Goal: Information Seeking & Learning: Learn about a topic

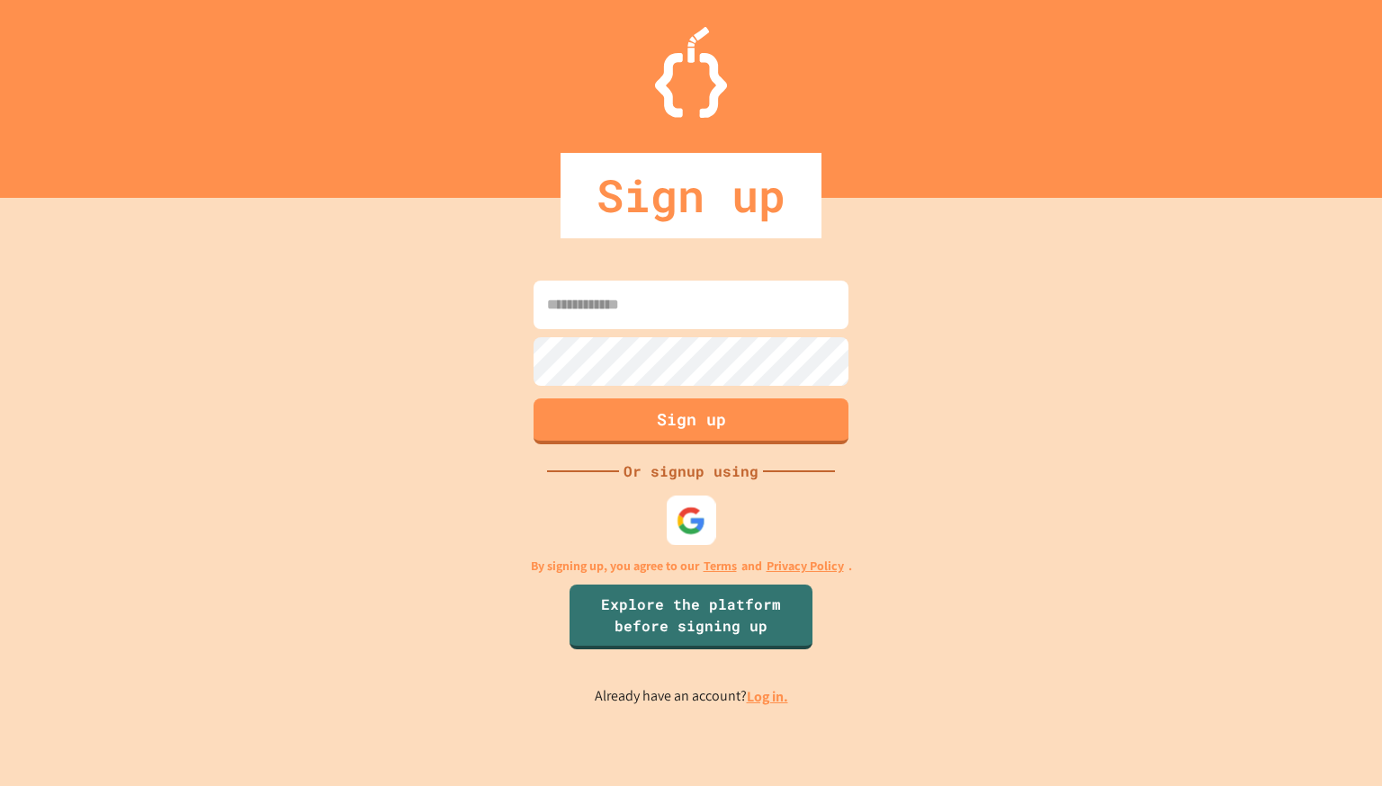
click at [690, 524] on img at bounding box center [692, 522] width 30 height 30
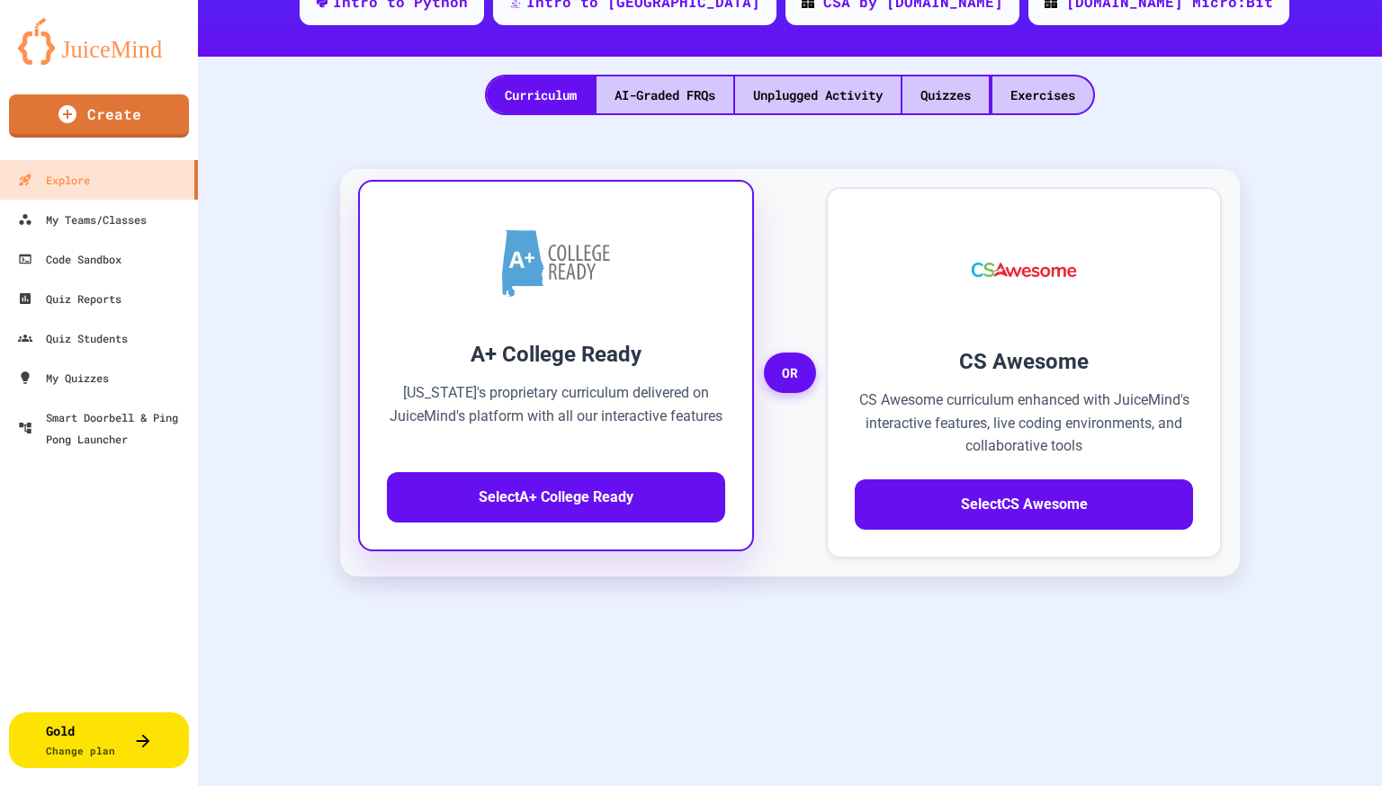
scroll to position [351, 0]
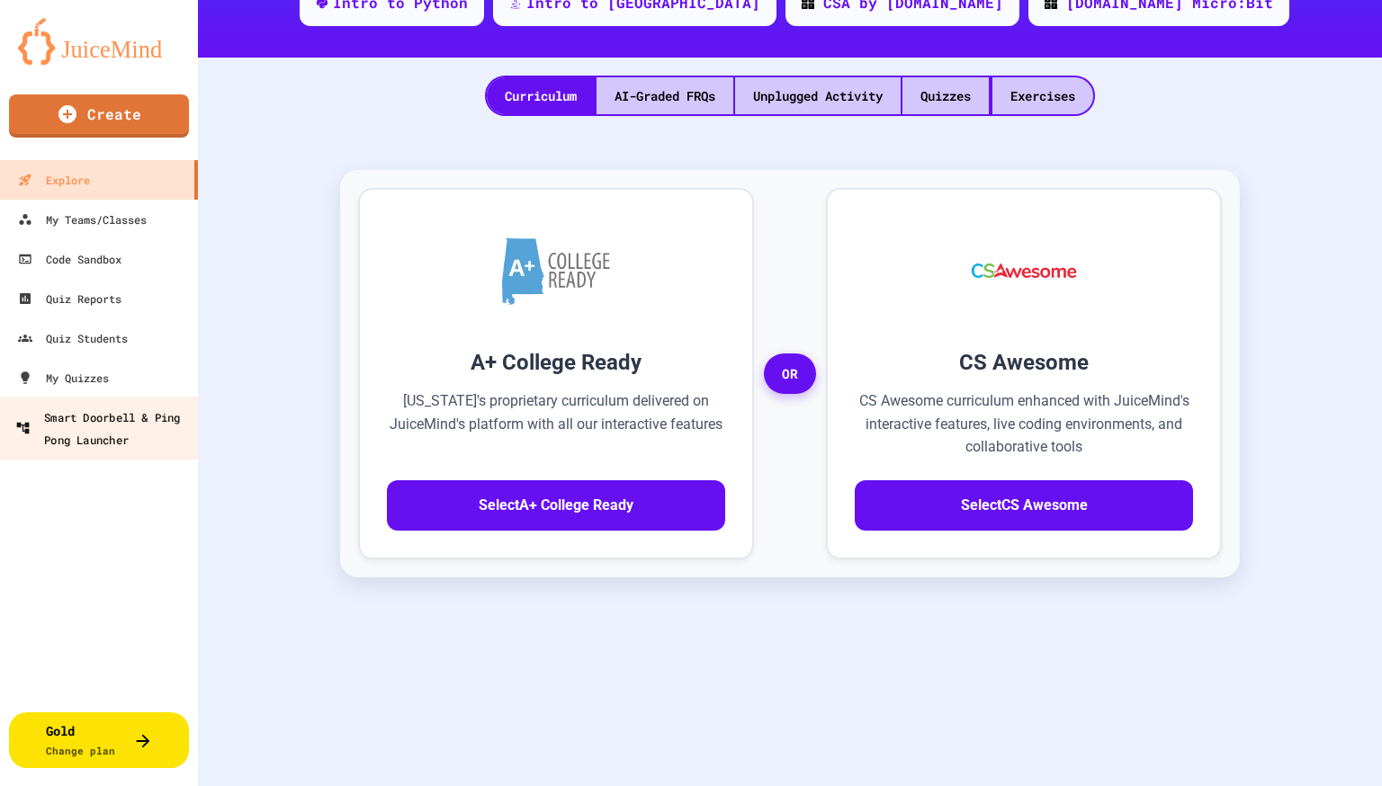
click at [94, 423] on div "Smart Doorbell & Ping Pong Launcher" at bounding box center [104, 428] width 178 height 44
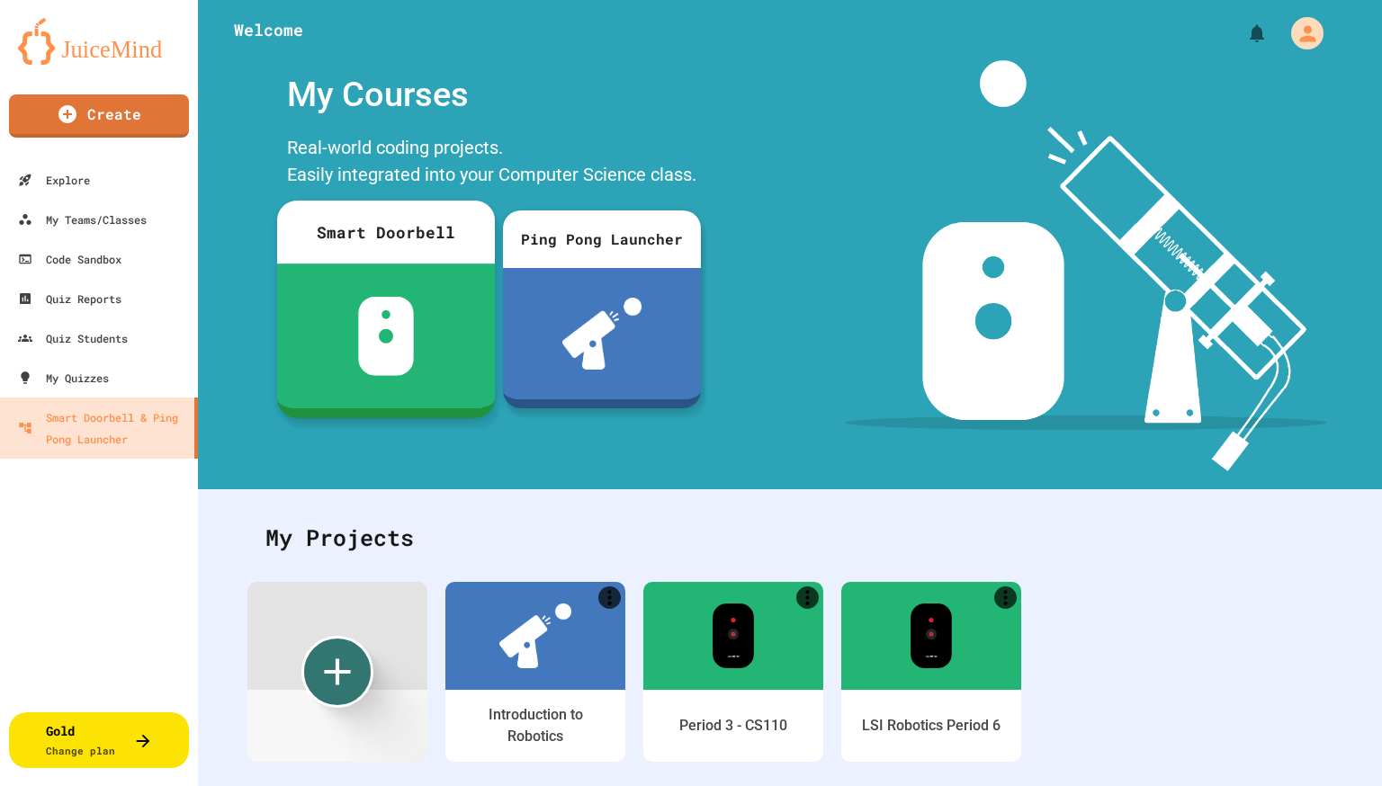
click at [397, 318] on img at bounding box center [386, 336] width 57 height 79
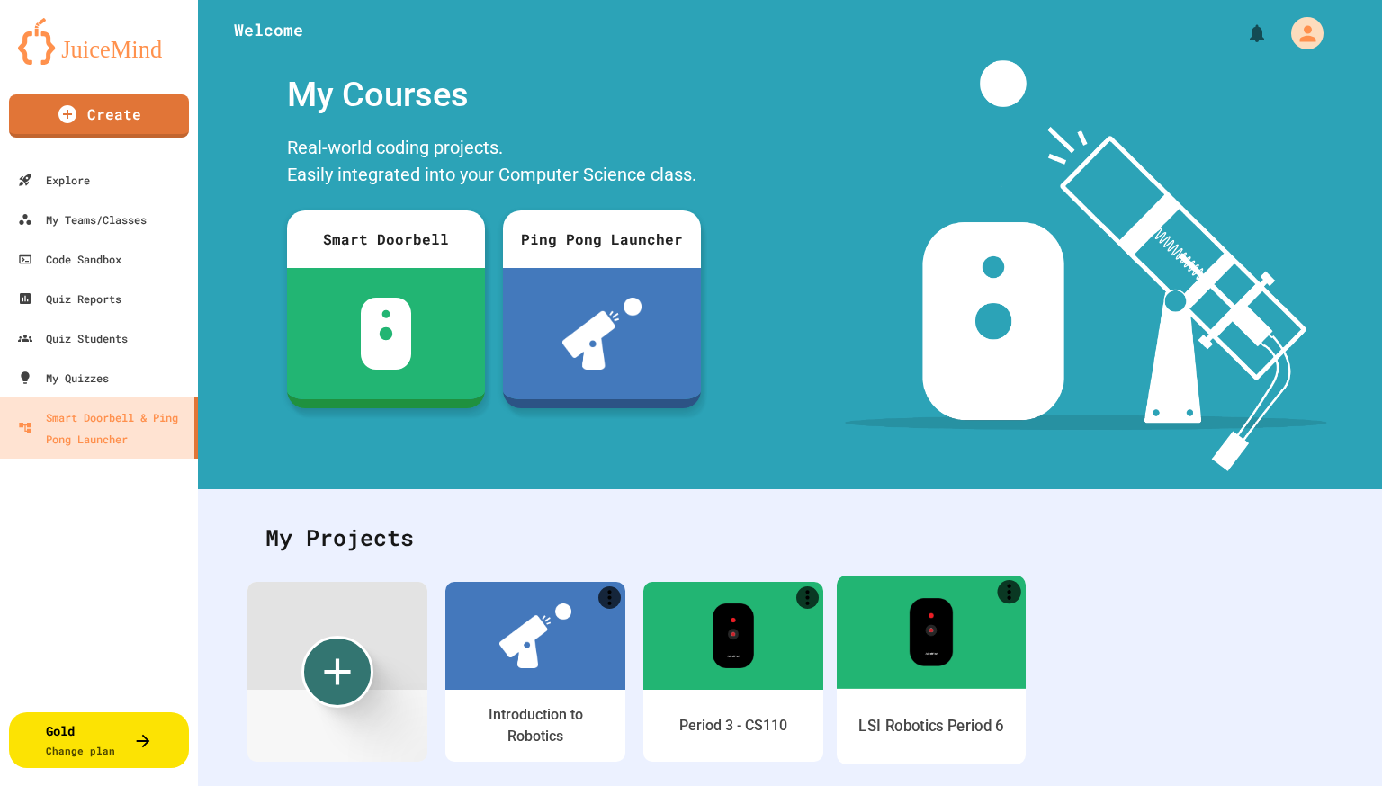
click at [931, 668] on div at bounding box center [931, 631] width 189 height 113
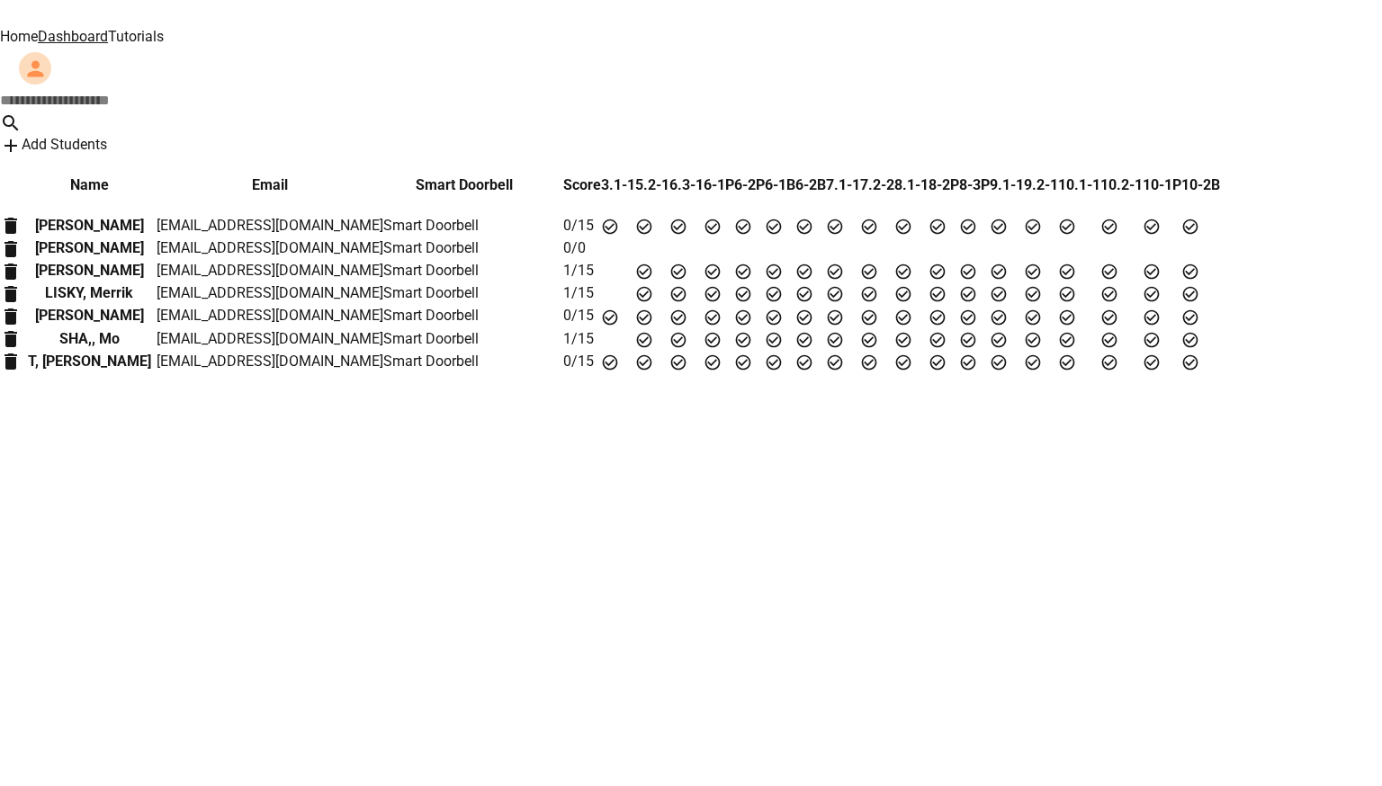
click at [164, 31] on link "Tutorials" at bounding box center [136, 36] width 56 height 17
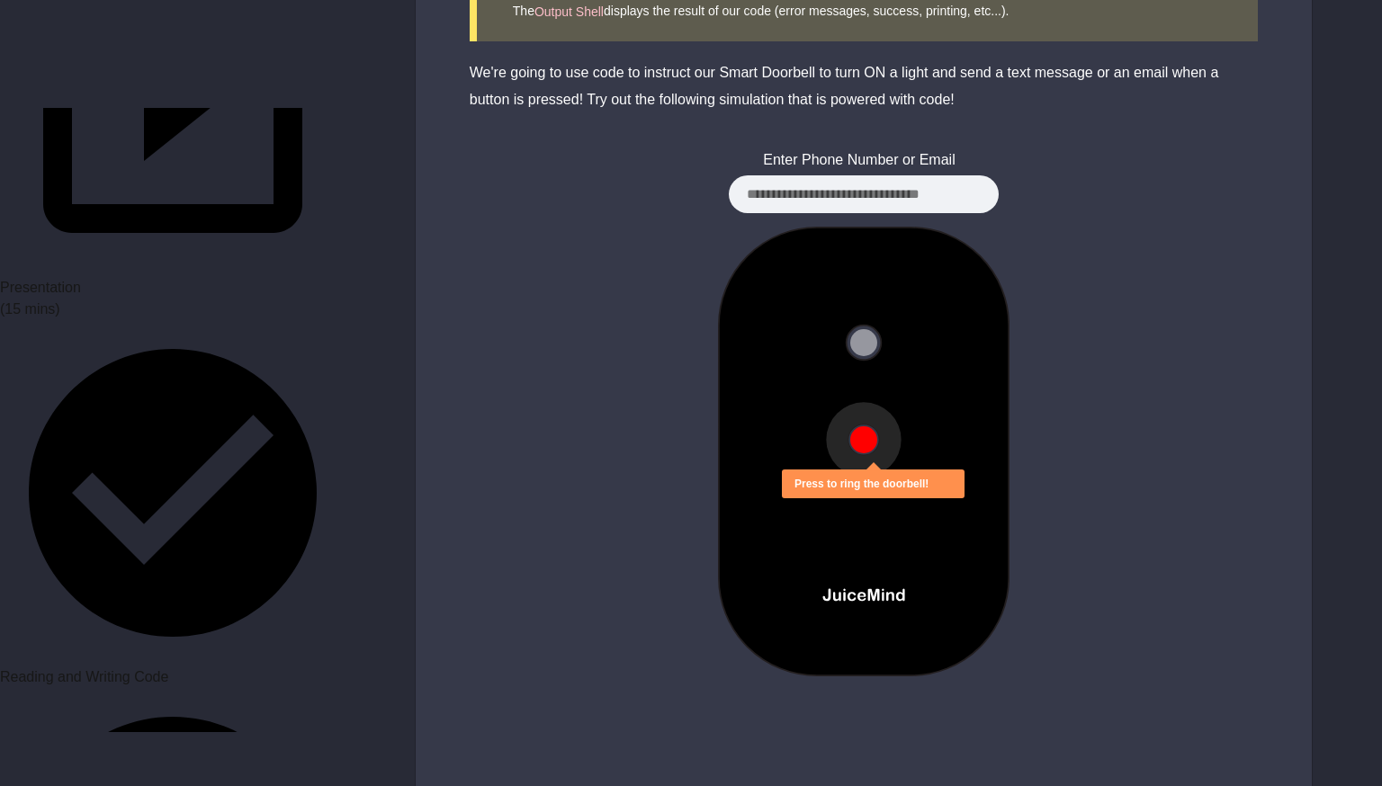
scroll to position [310, 0]
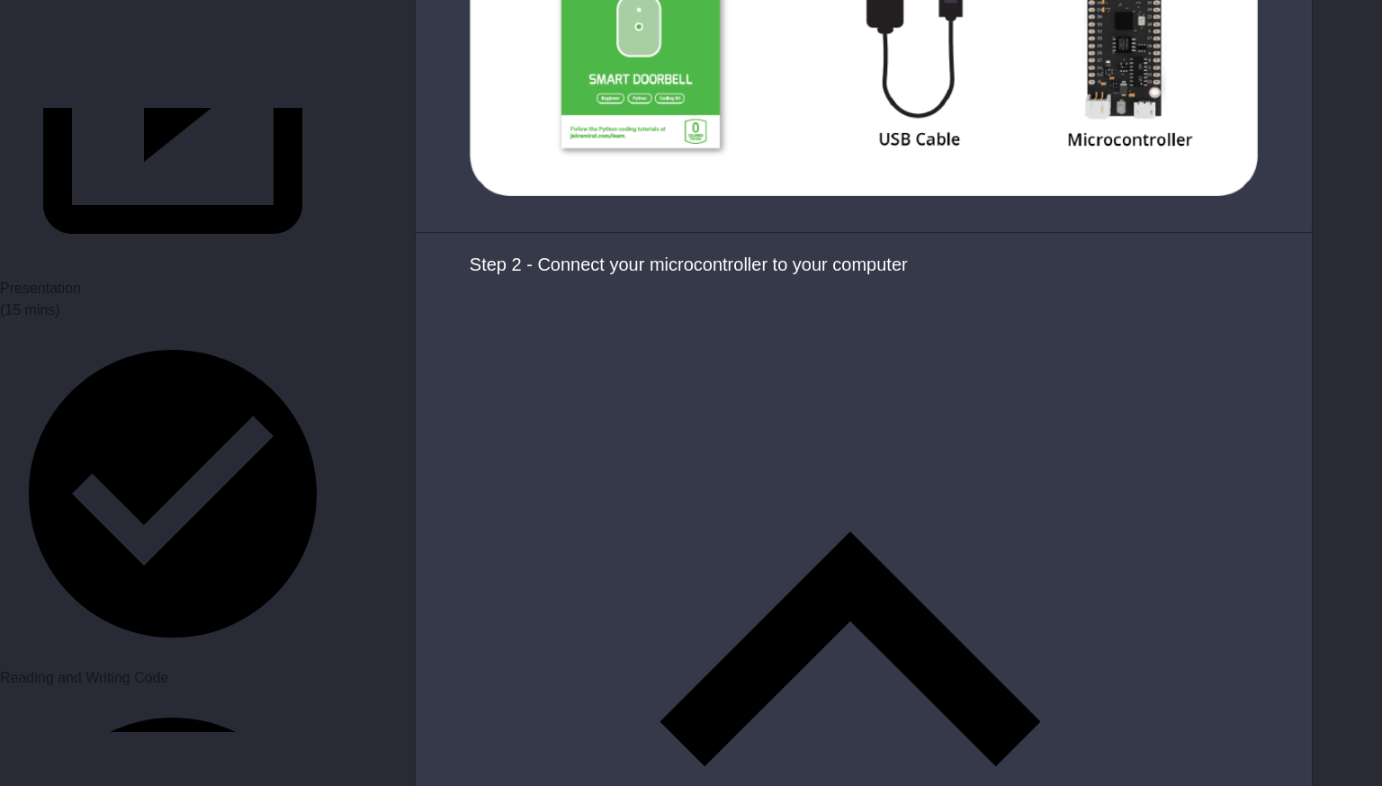
scroll to position [1993, 0]
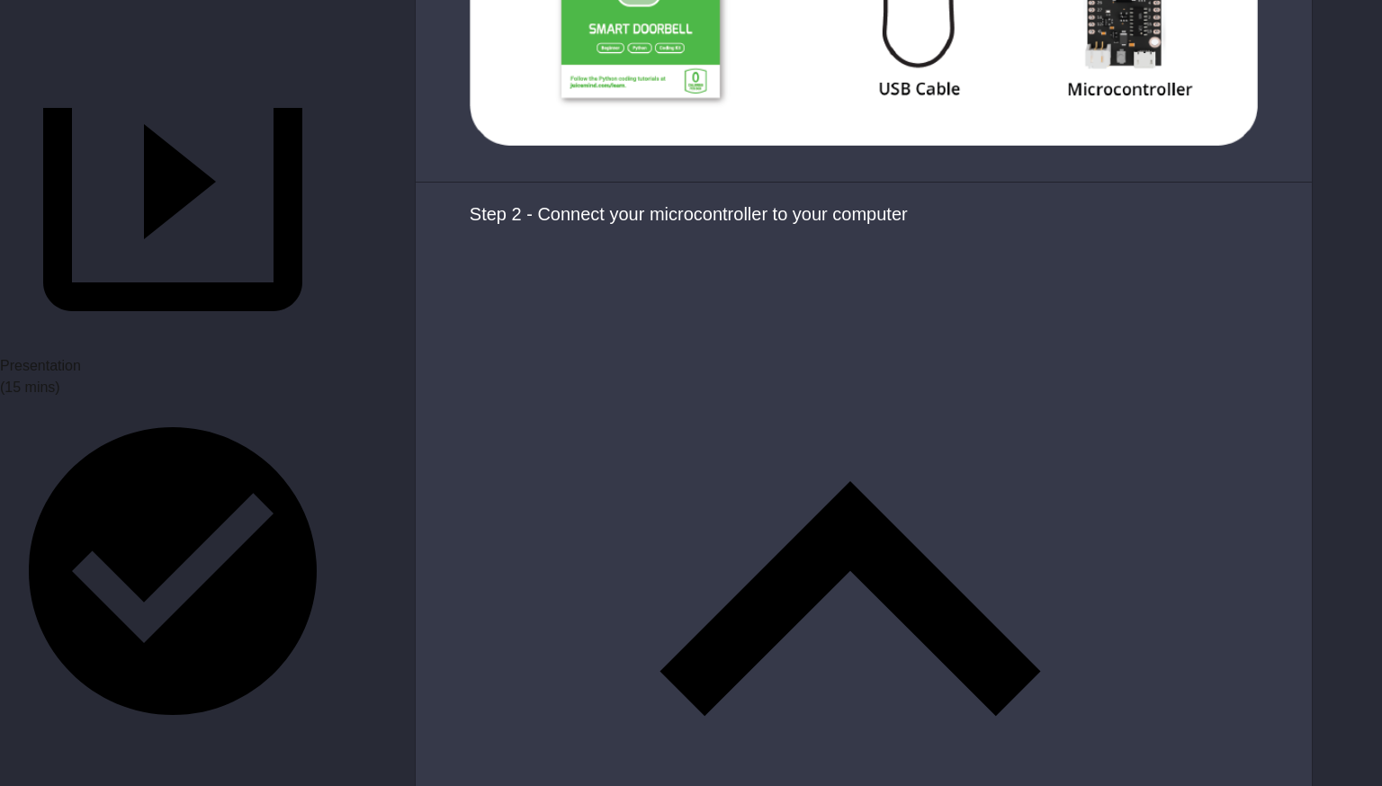
scroll to position [2058, 0]
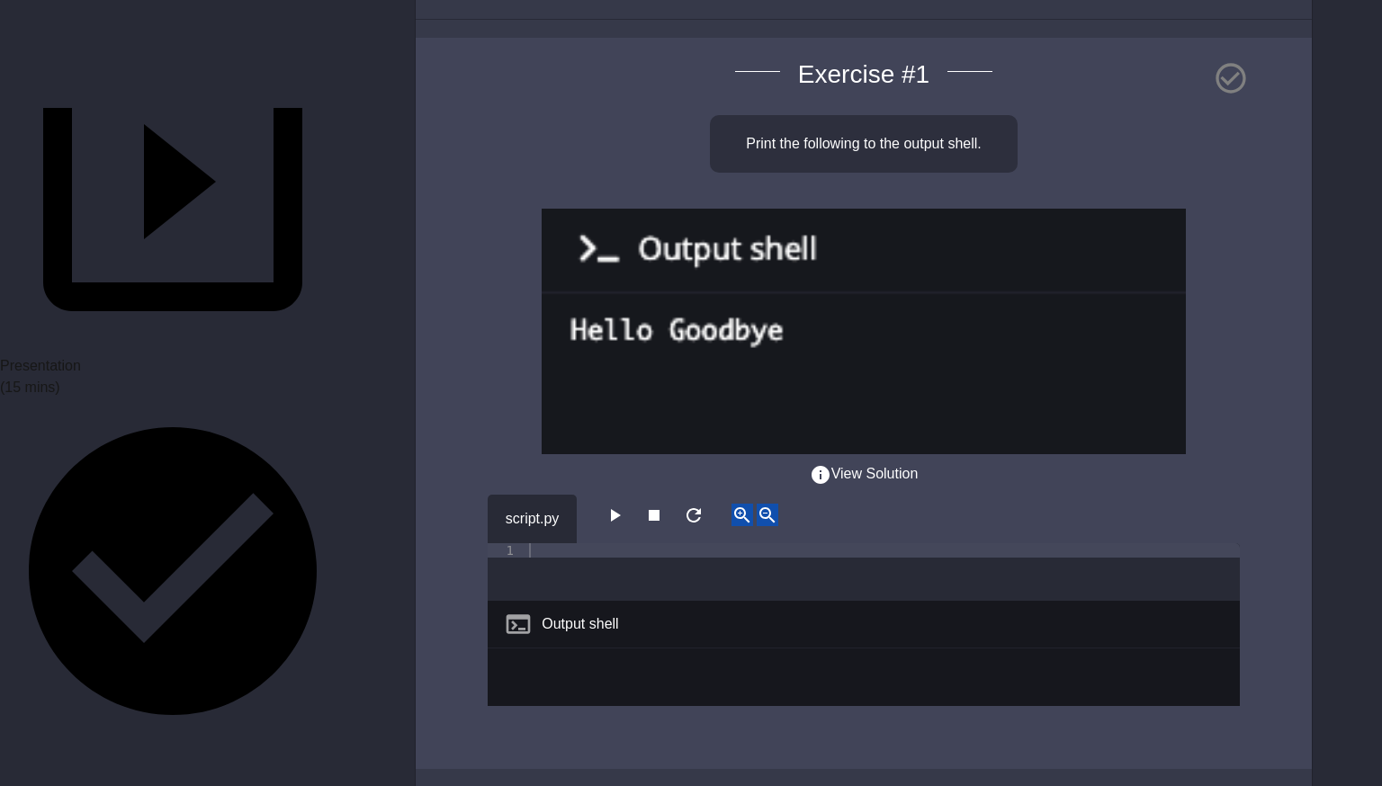
scroll to position [210, 0]
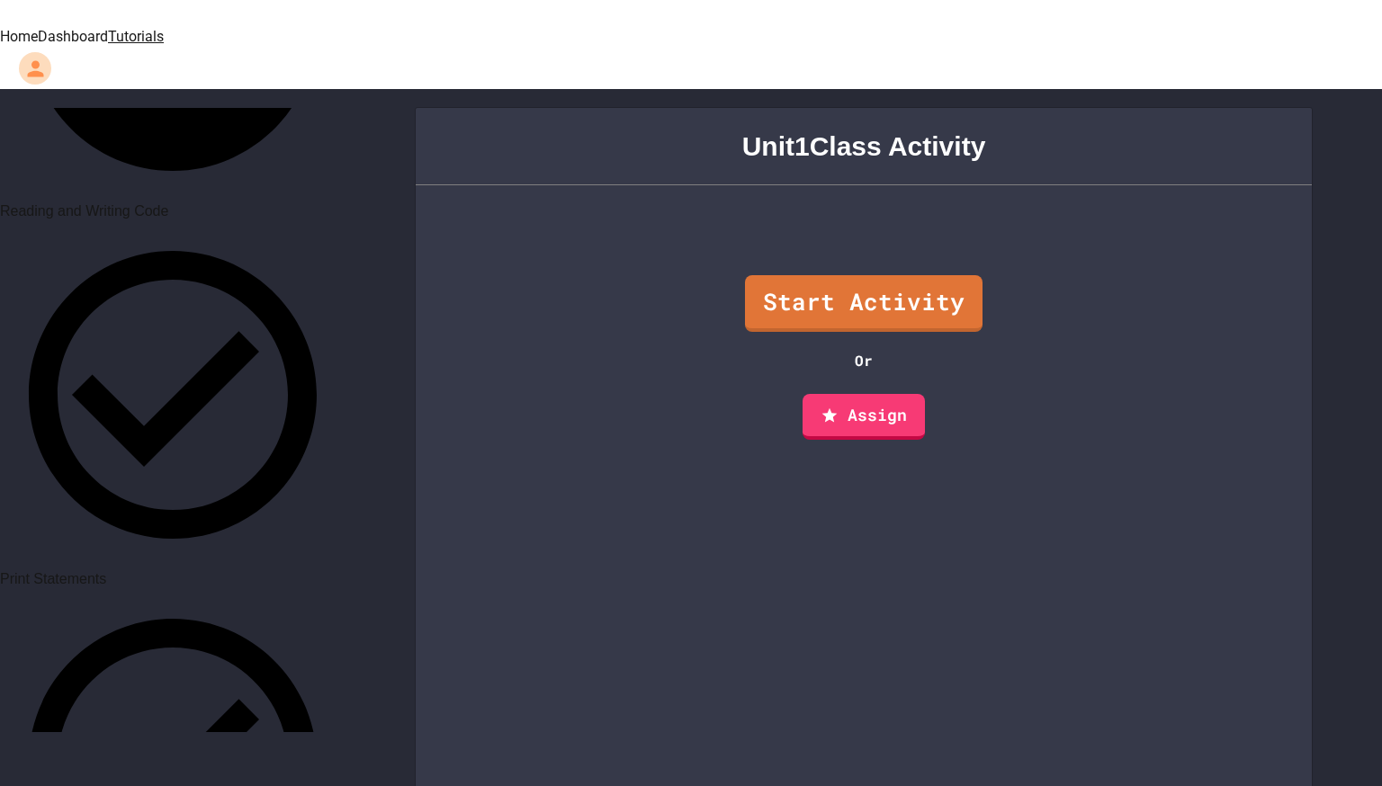
scroll to position [776, 0]
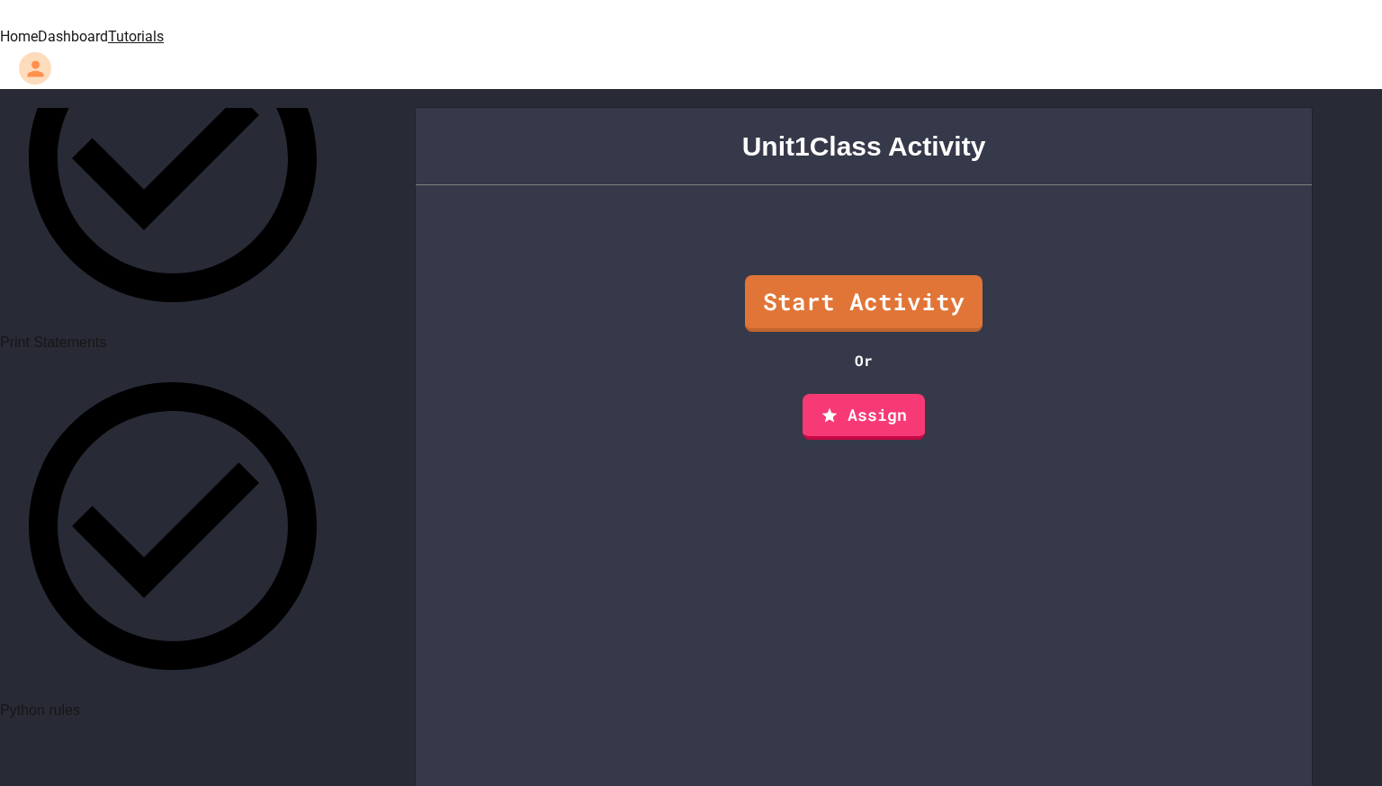
scroll to position [1013, 0]
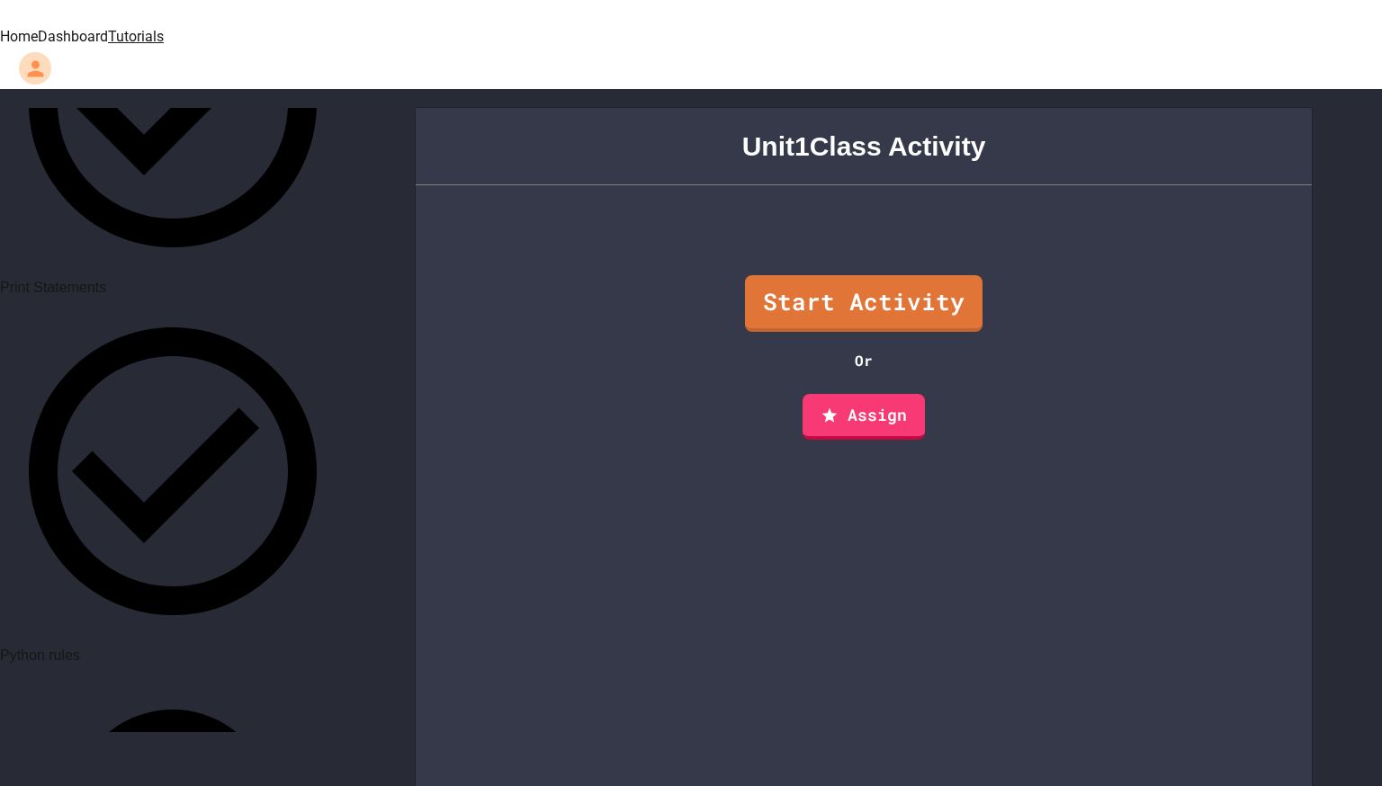
scroll to position [1070, 0]
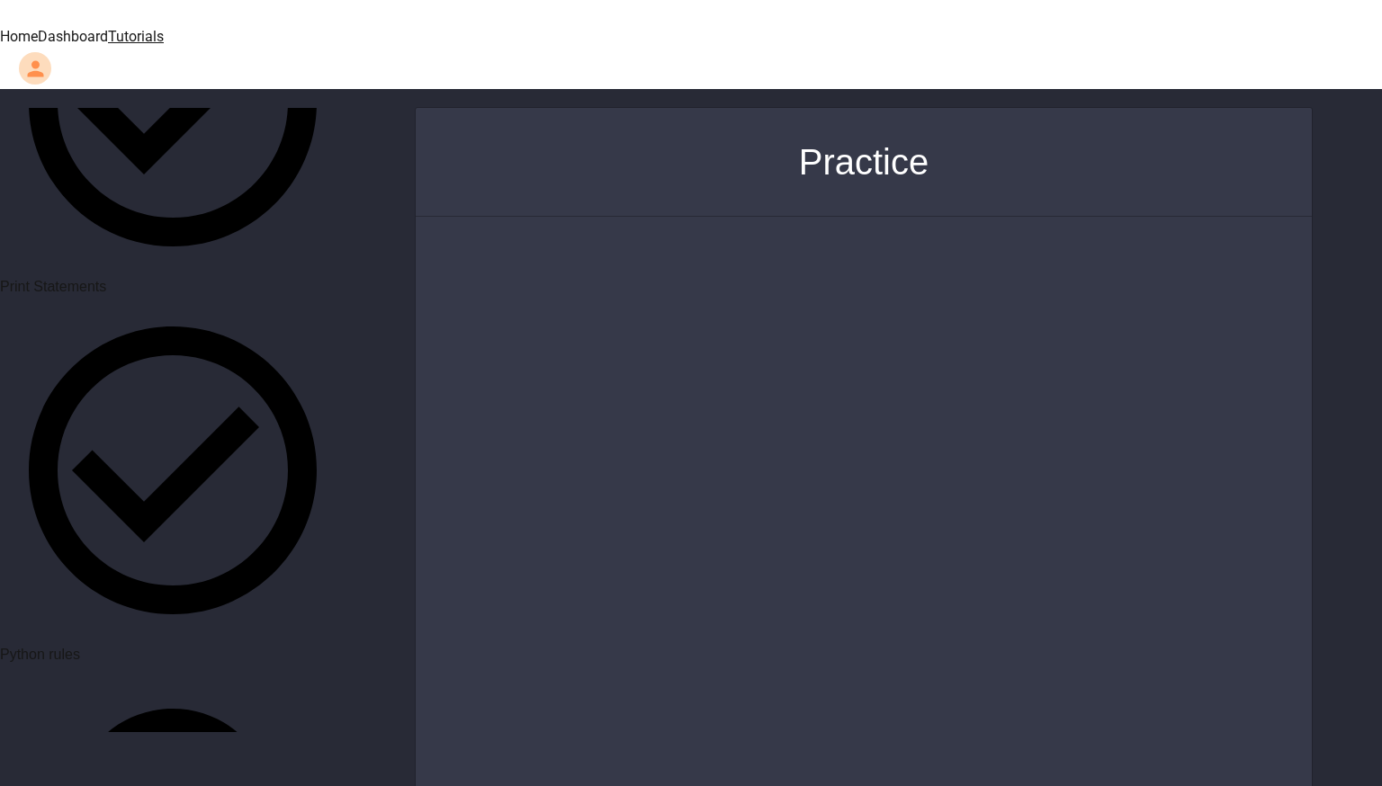
scroll to position [94, 0]
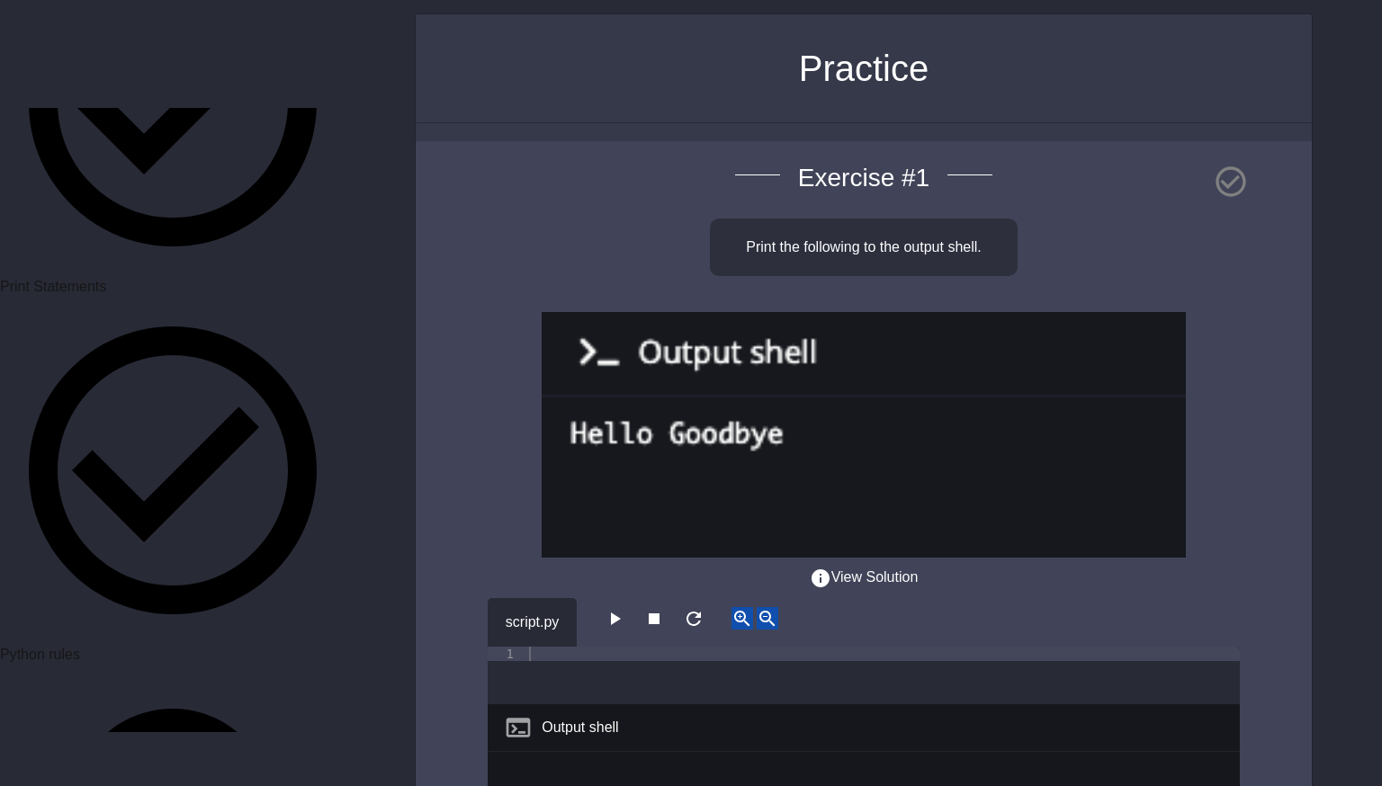
click at [919, 567] on button "View Solution" at bounding box center [864, 578] width 109 height 22
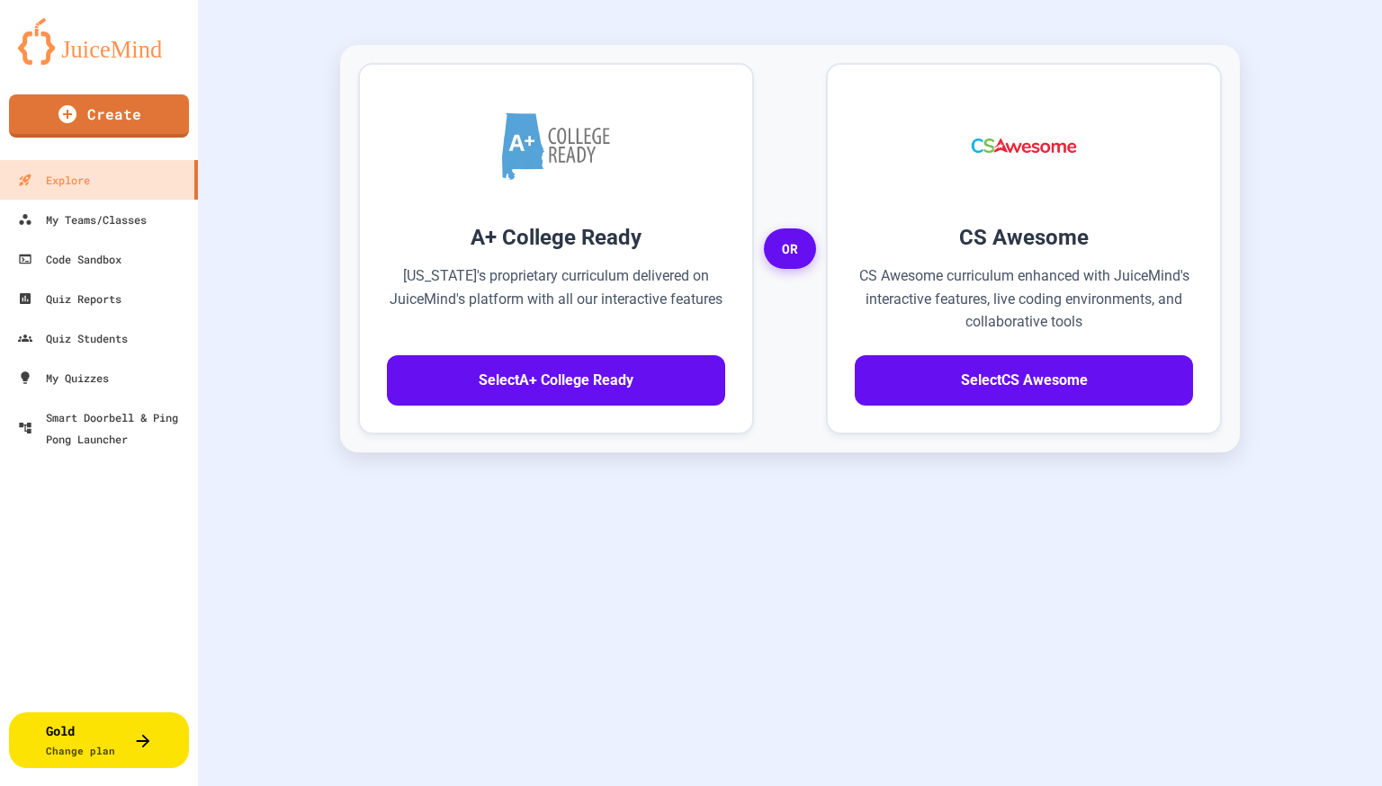
scroll to position [473, 0]
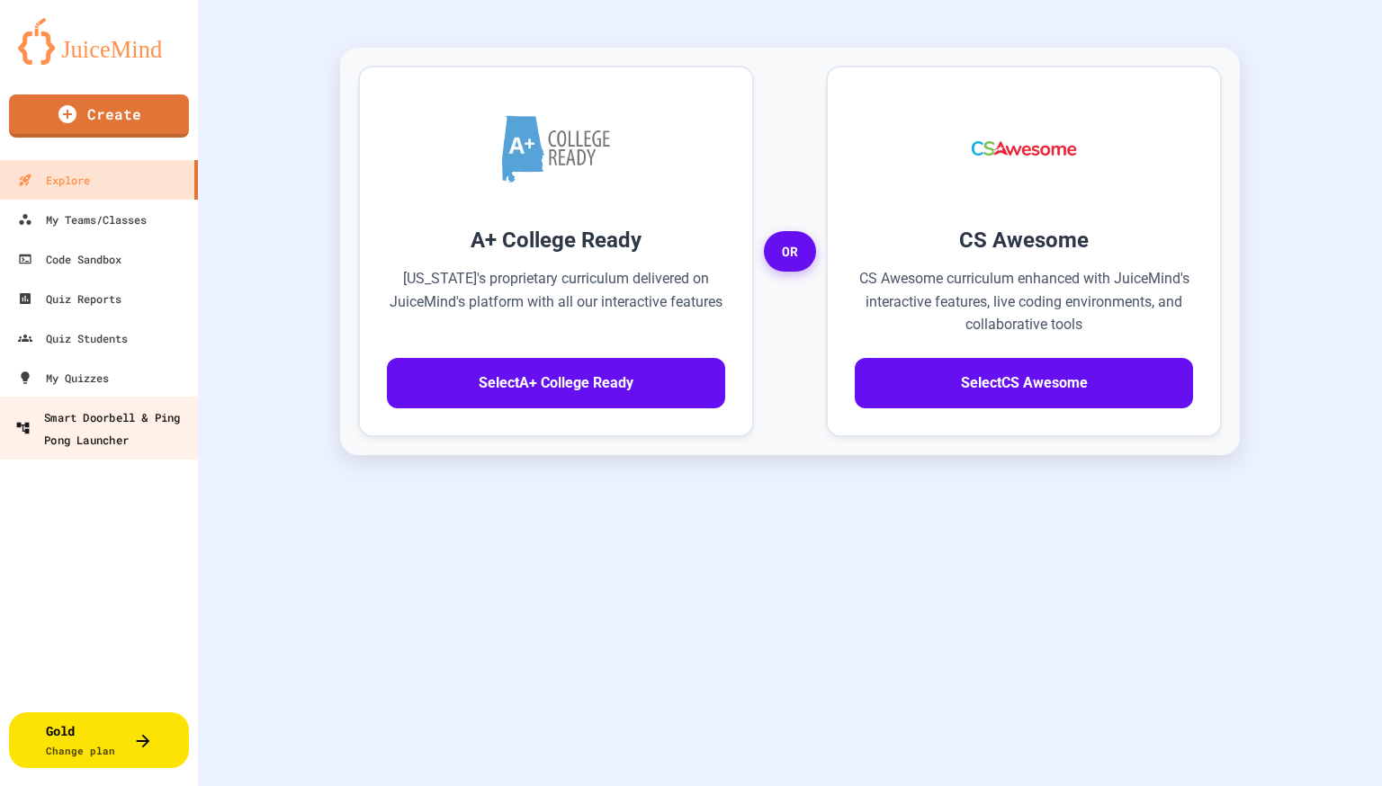
click at [160, 424] on div "Smart Doorbell & Ping Pong Launcher" at bounding box center [104, 428] width 178 height 44
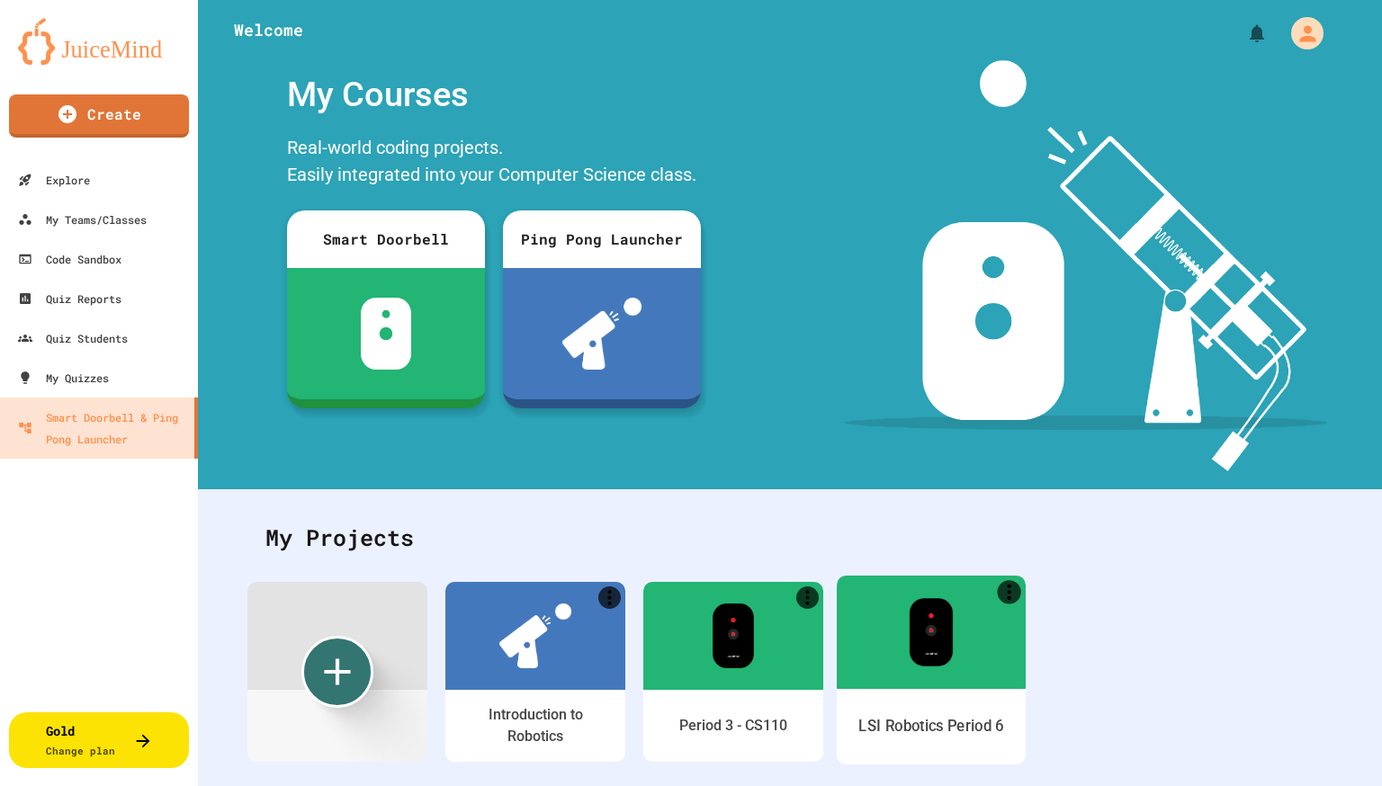
click at [917, 695] on div "LSI Robotics Period 6" at bounding box center [931, 727] width 189 height 76
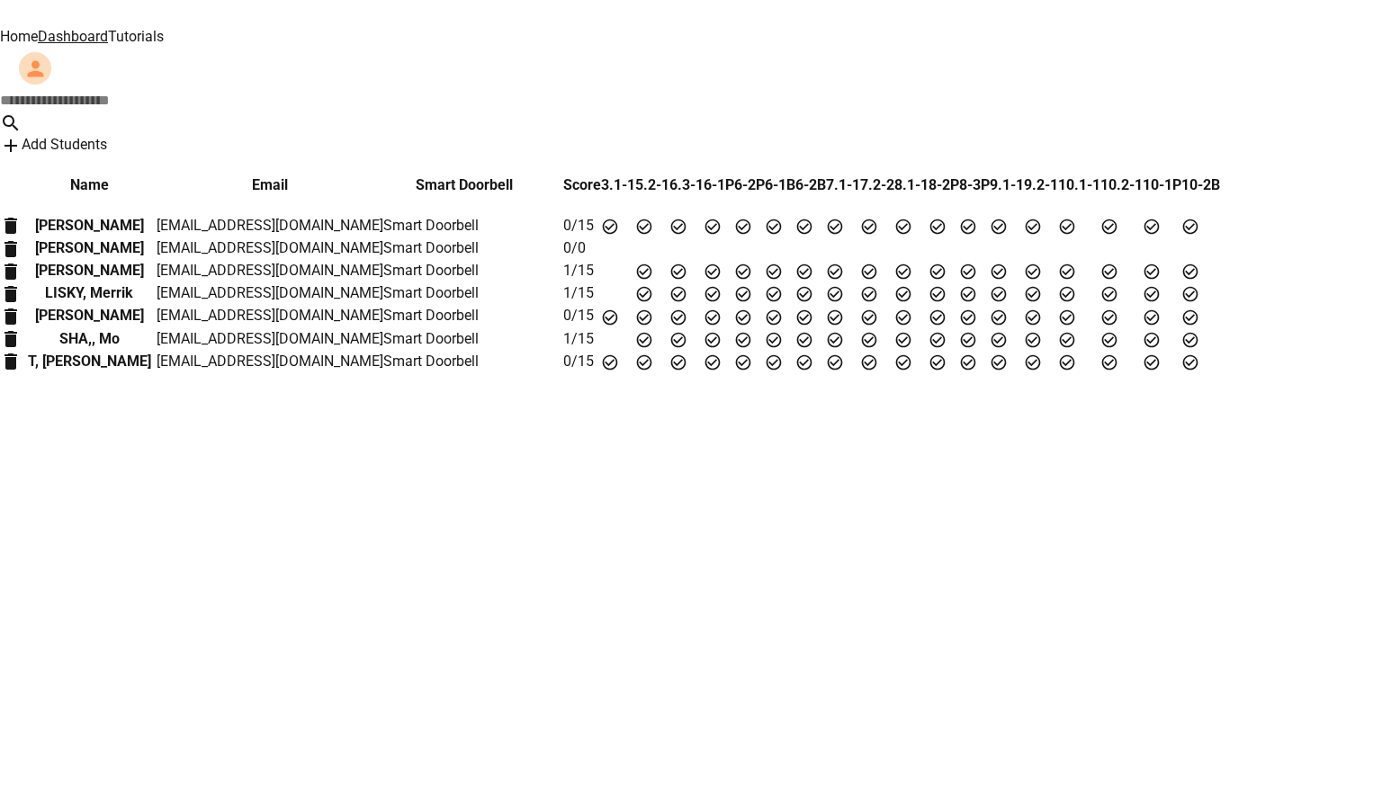
click at [99, 350] on p "SHA,, Mo" at bounding box center [89, 339] width 135 height 22
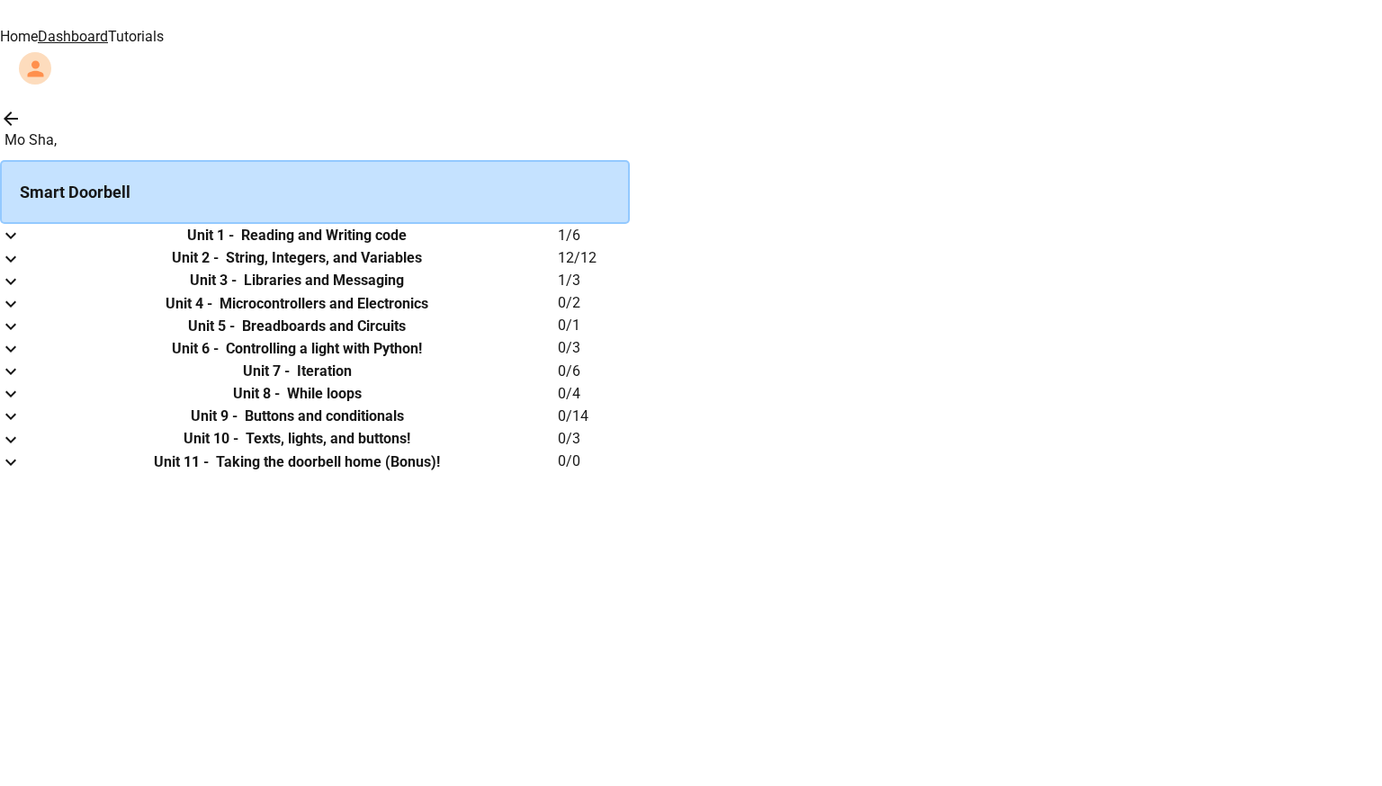
click at [164, 28] on link "Tutorials" at bounding box center [136, 36] width 56 height 17
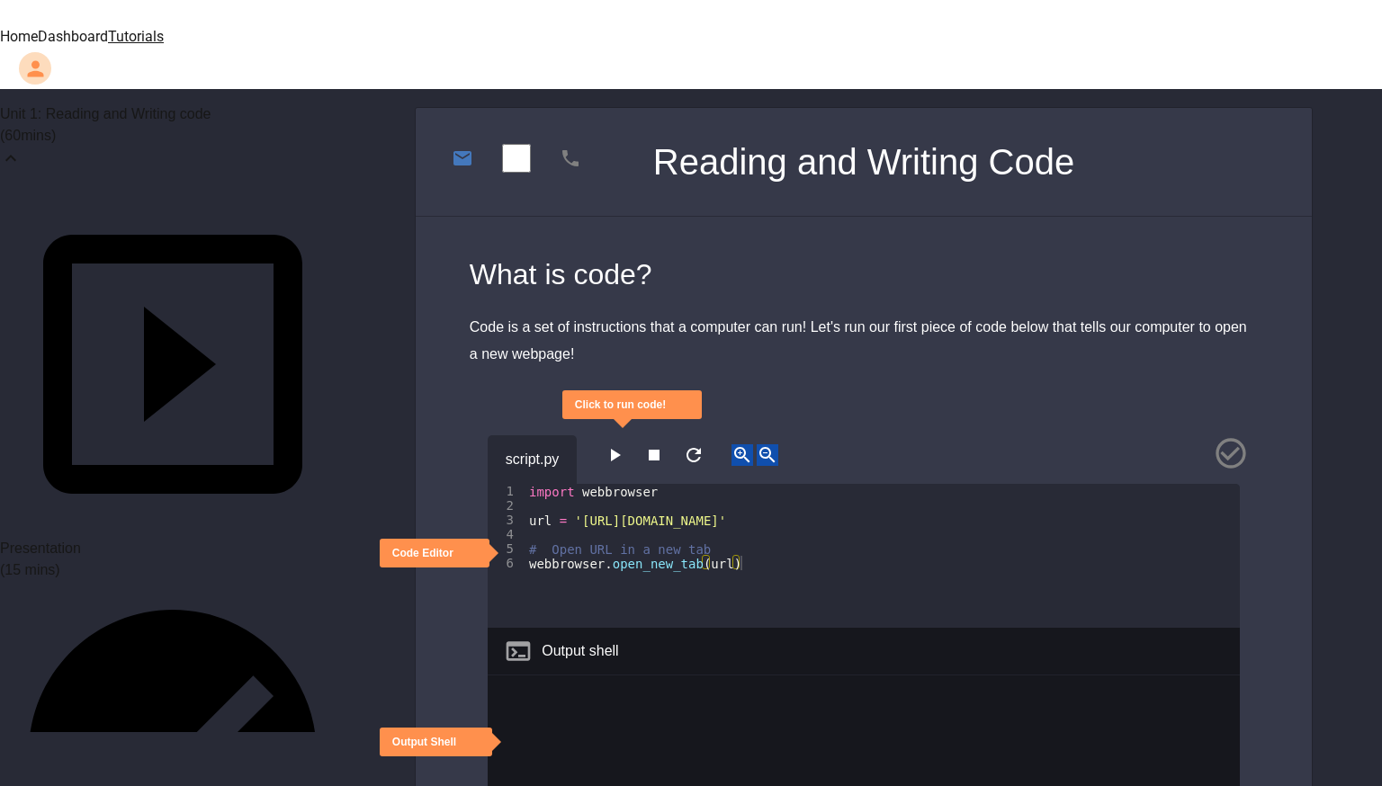
scroll to position [151, 0]
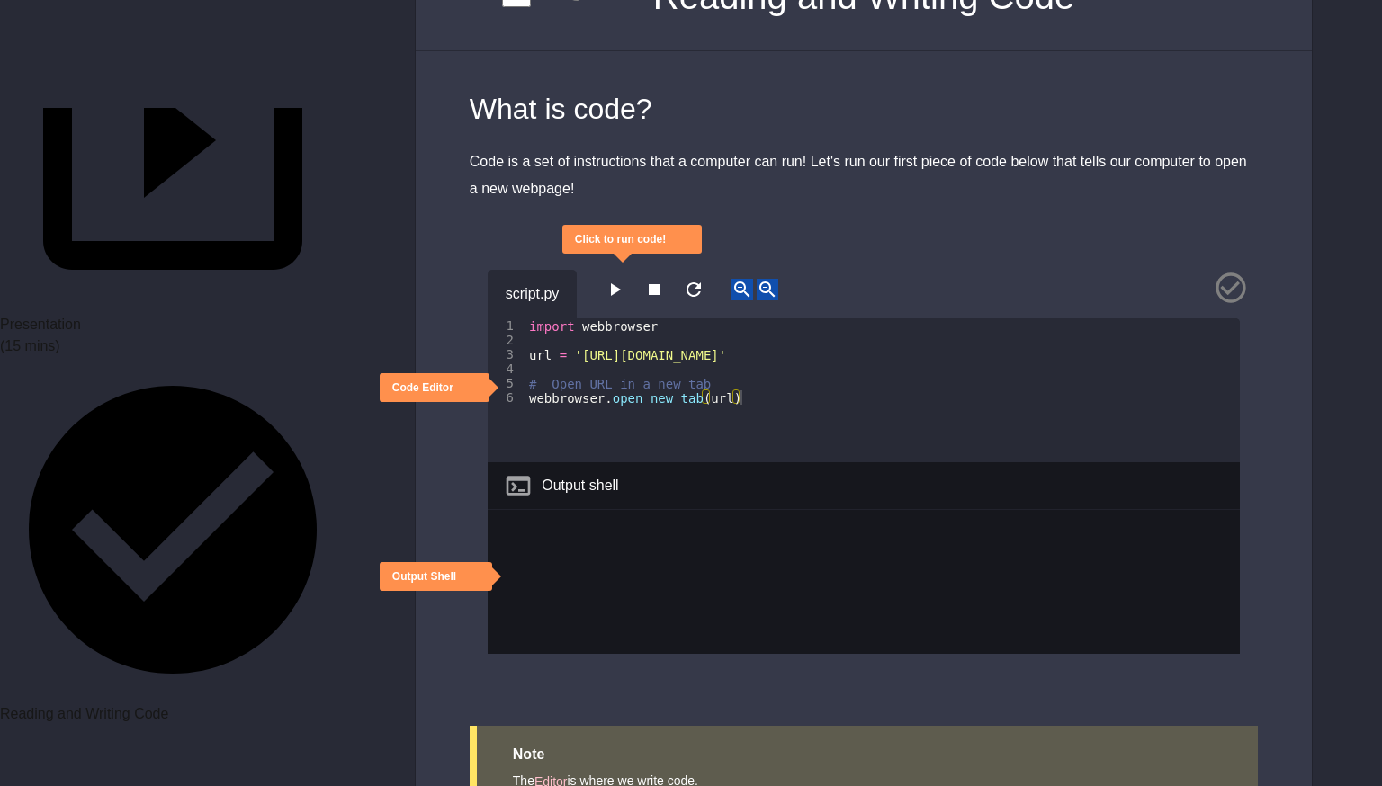
scroll to position [272, 0]
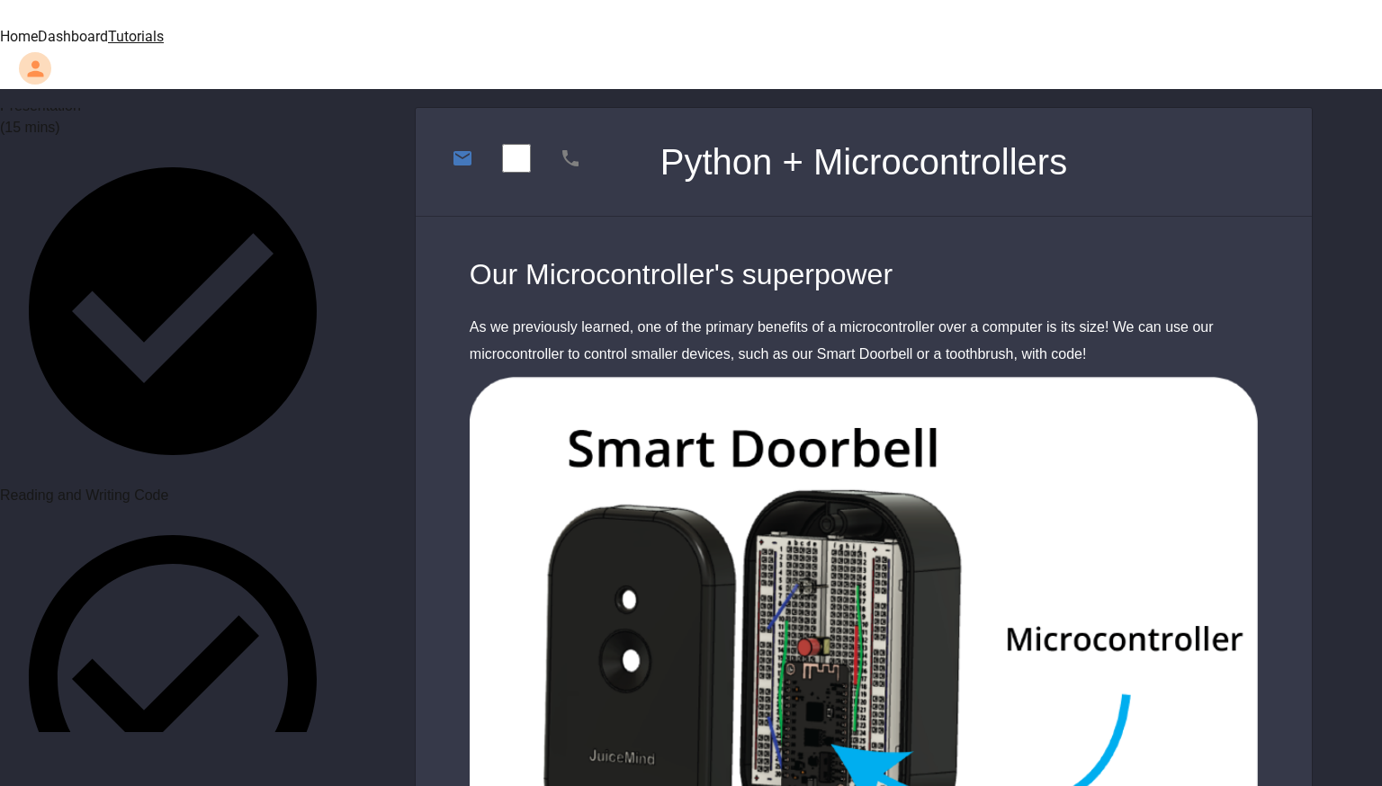
scroll to position [515, 0]
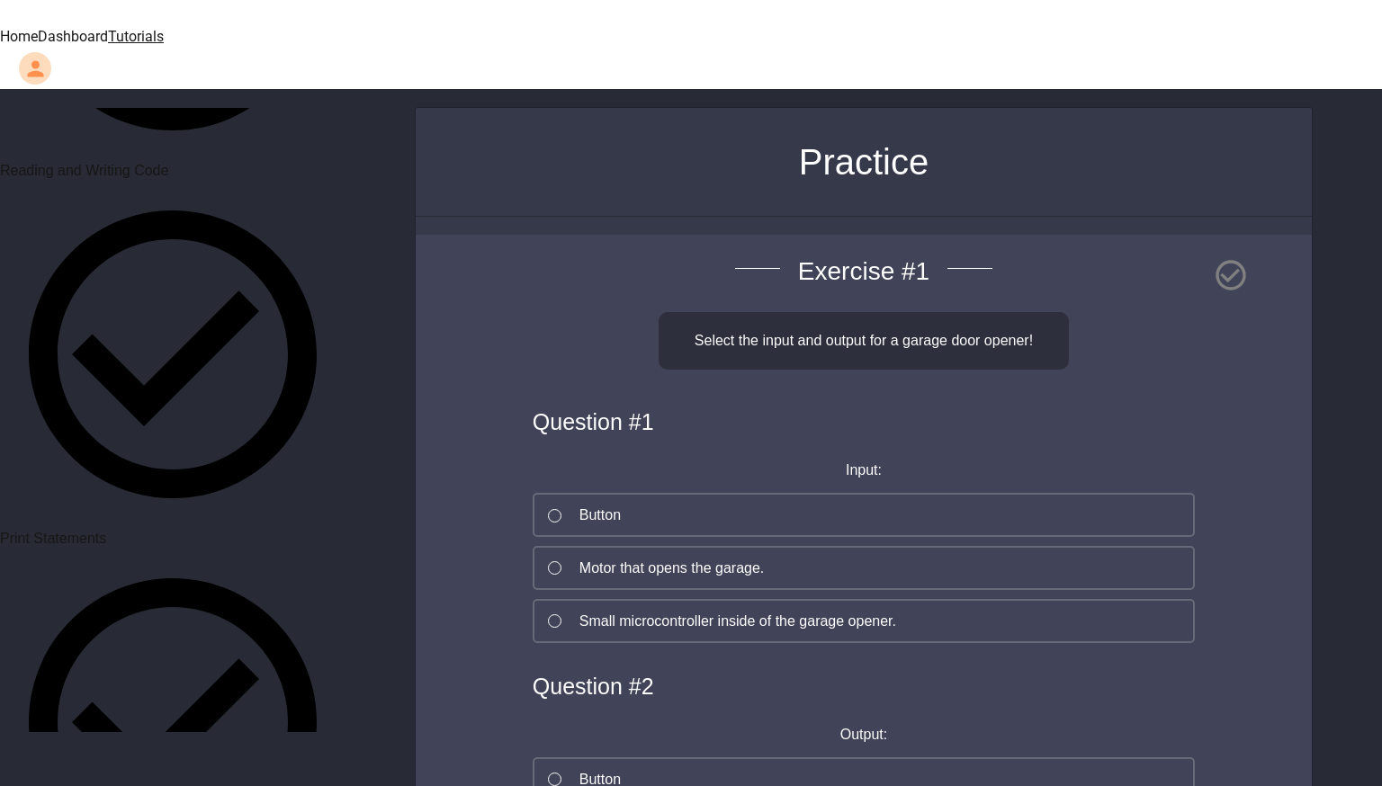
scroll to position [976, 0]
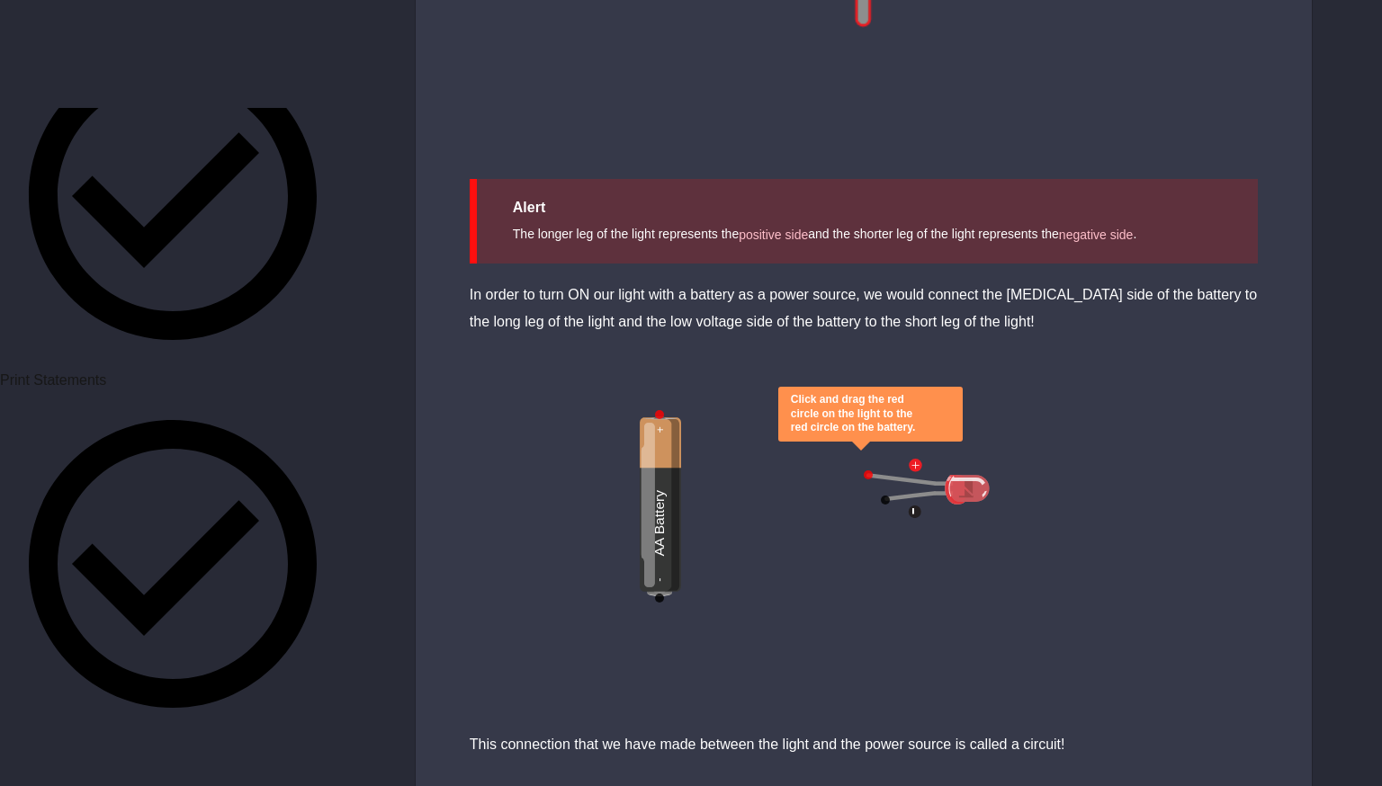
scroll to position [5716, 0]
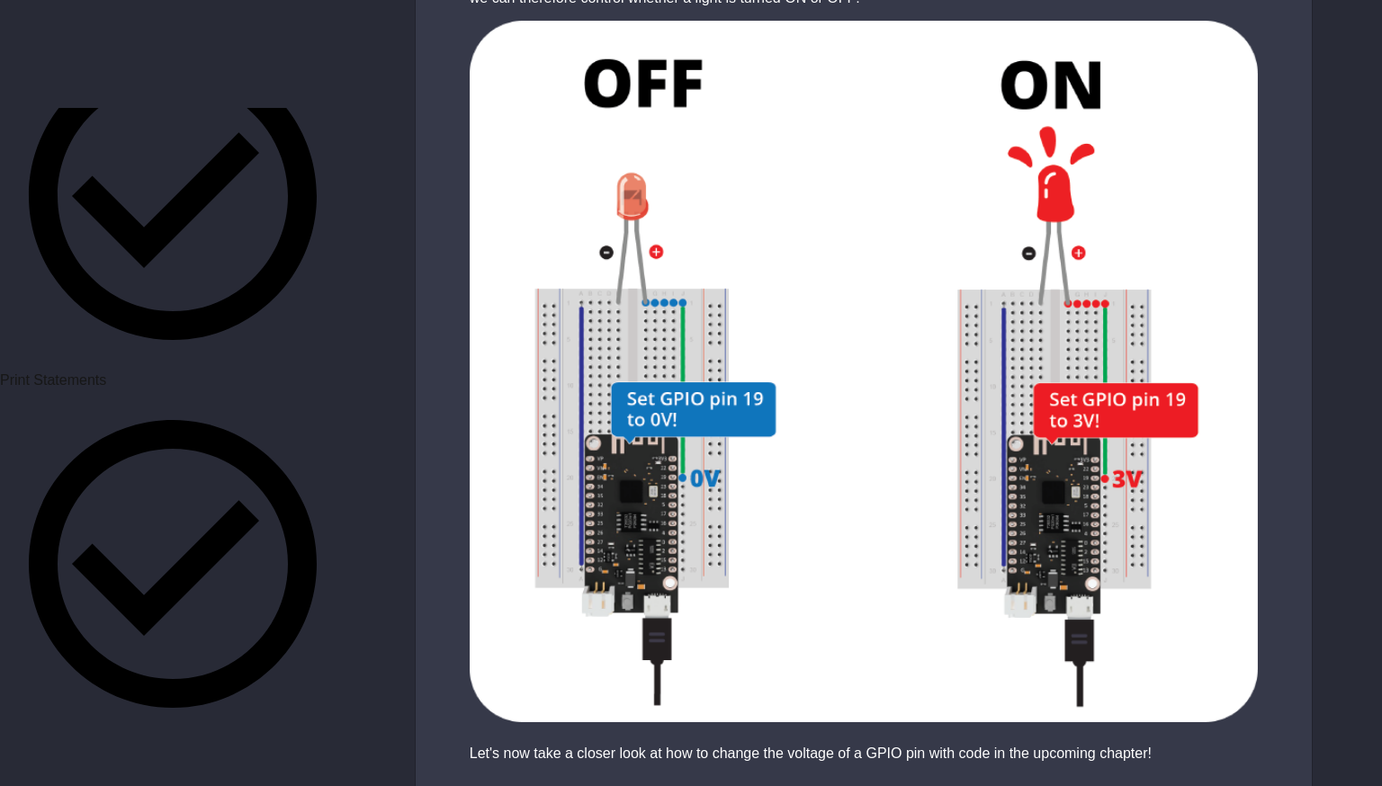
scroll to position [3121, 0]
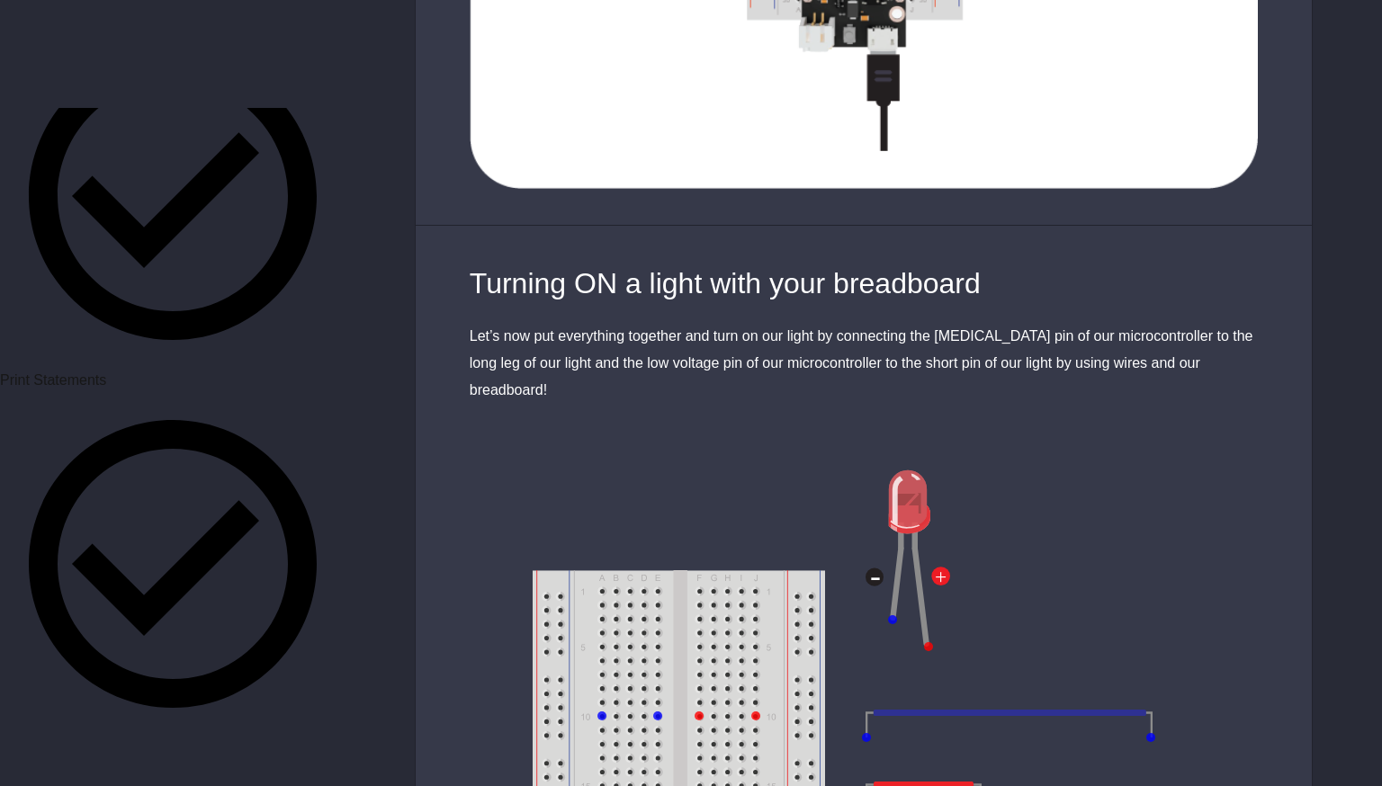
scroll to position [5673, 0]
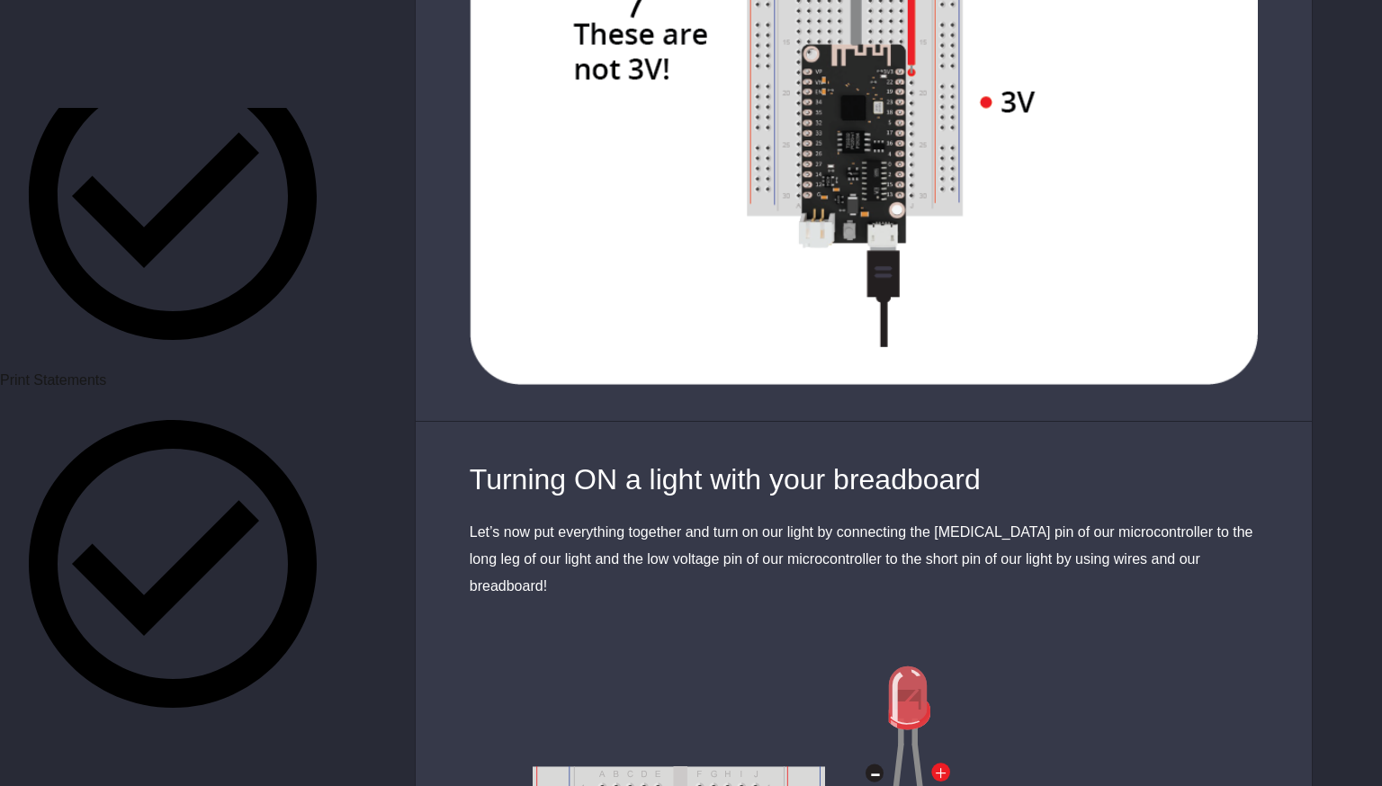
drag, startPoint x: 881, startPoint y: 163, endPoint x: 690, endPoint y: 200, distance: 194.3
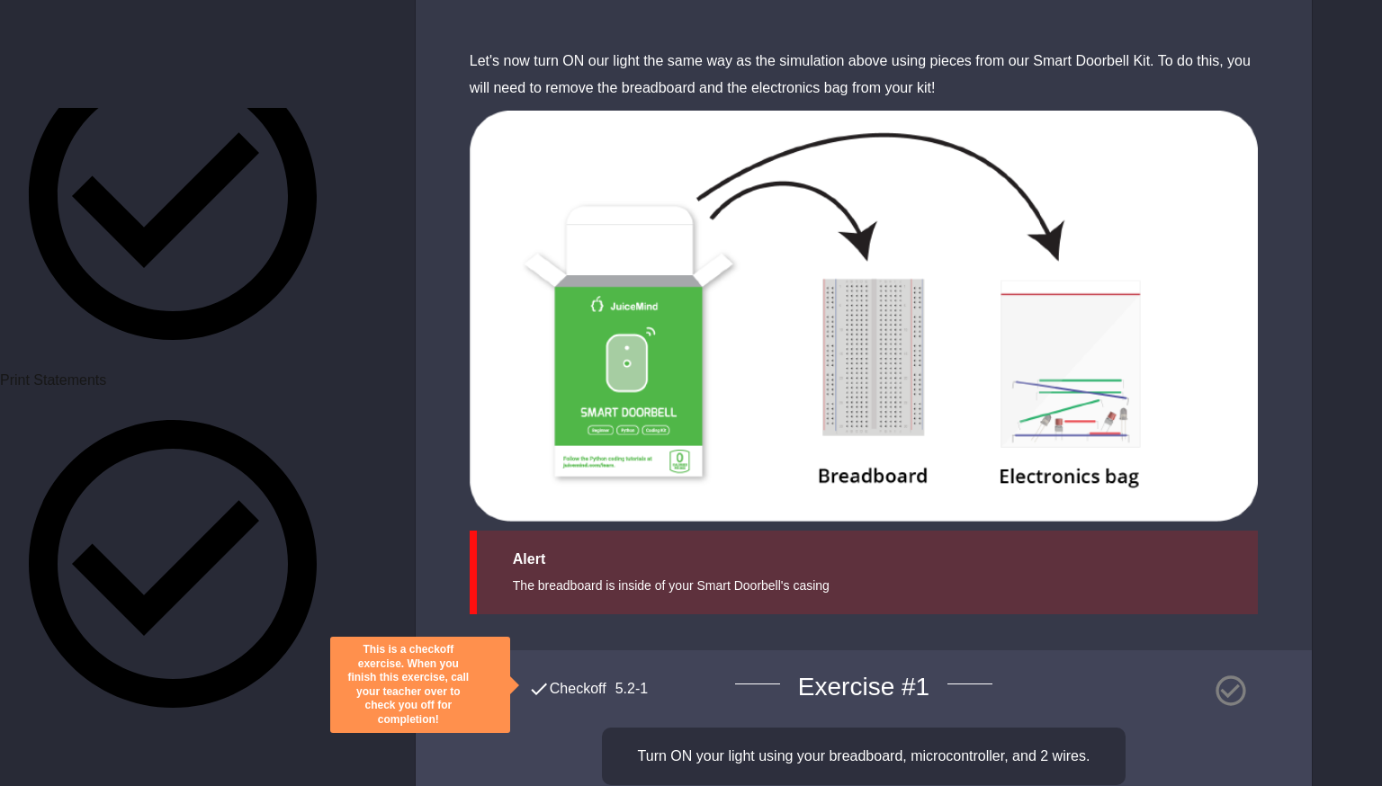
scroll to position [7256, 0]
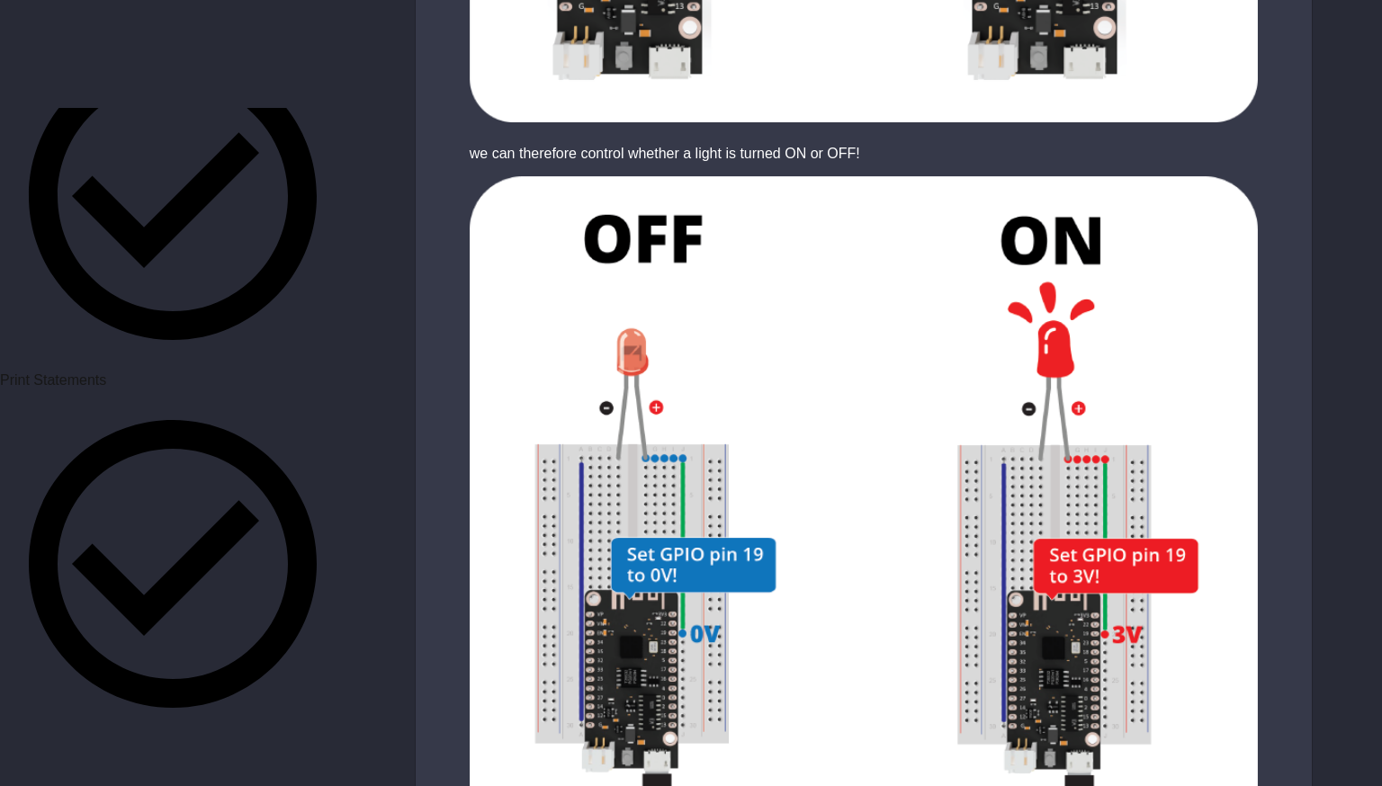
scroll to position [3095, 0]
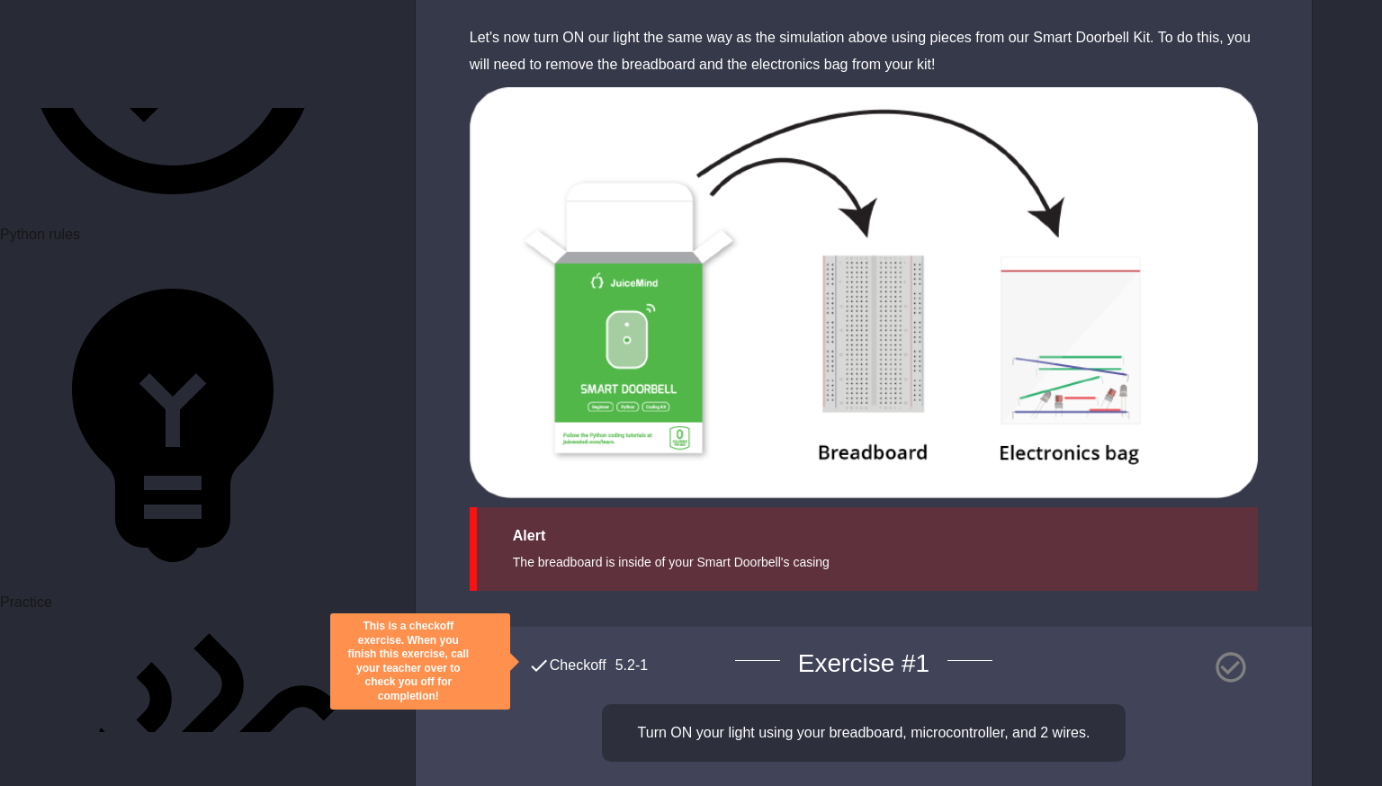
scroll to position [1154, 0]
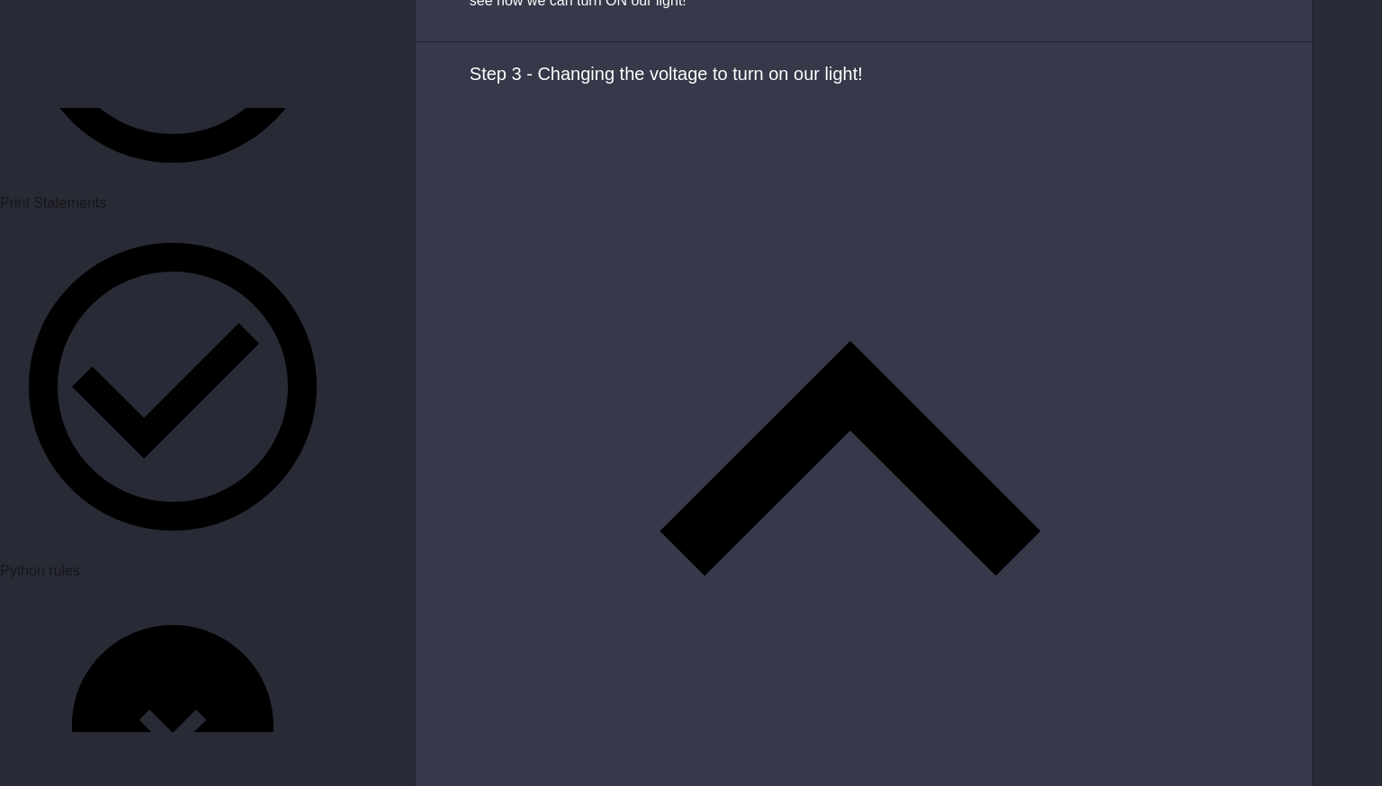
scroll to position [5744, 0]
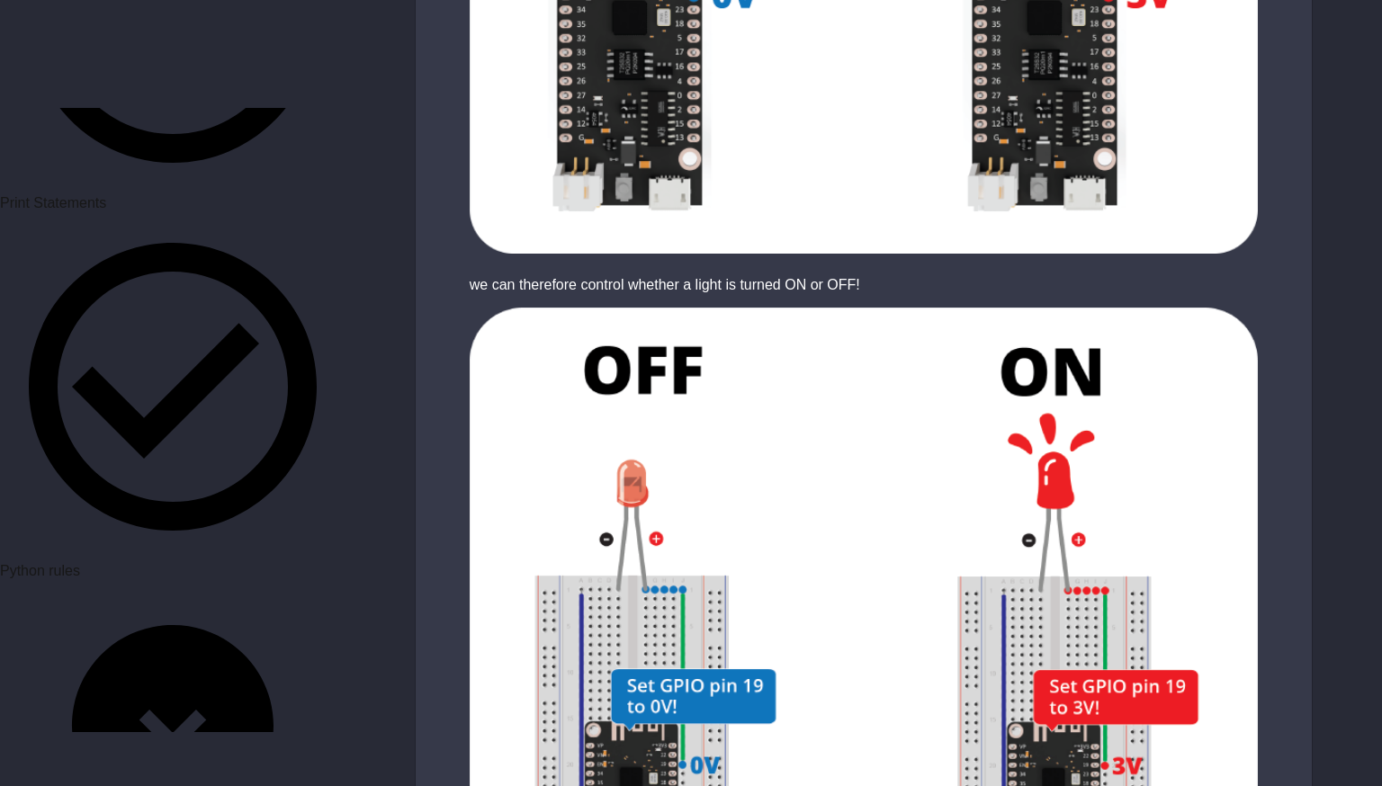
scroll to position [3121, 0]
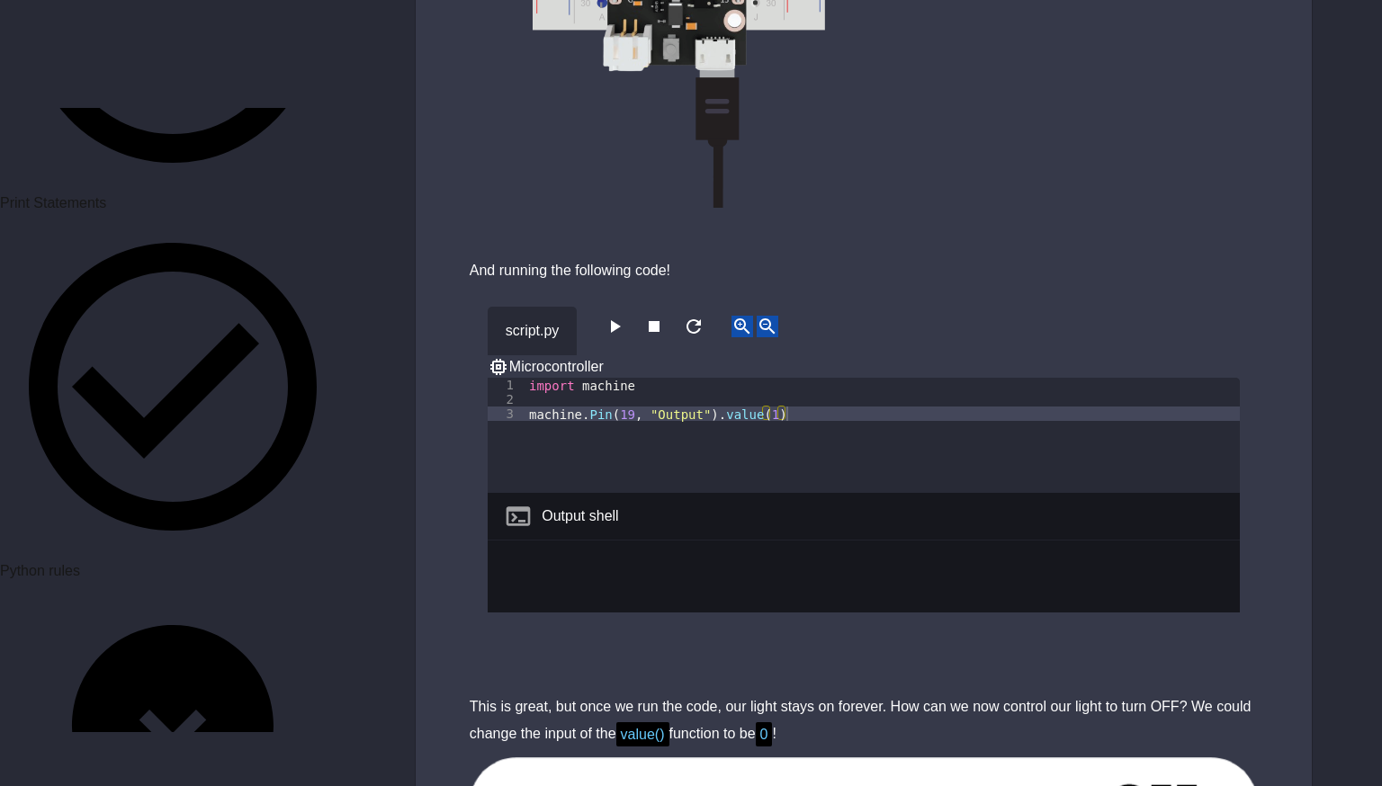
scroll to position [963, 0]
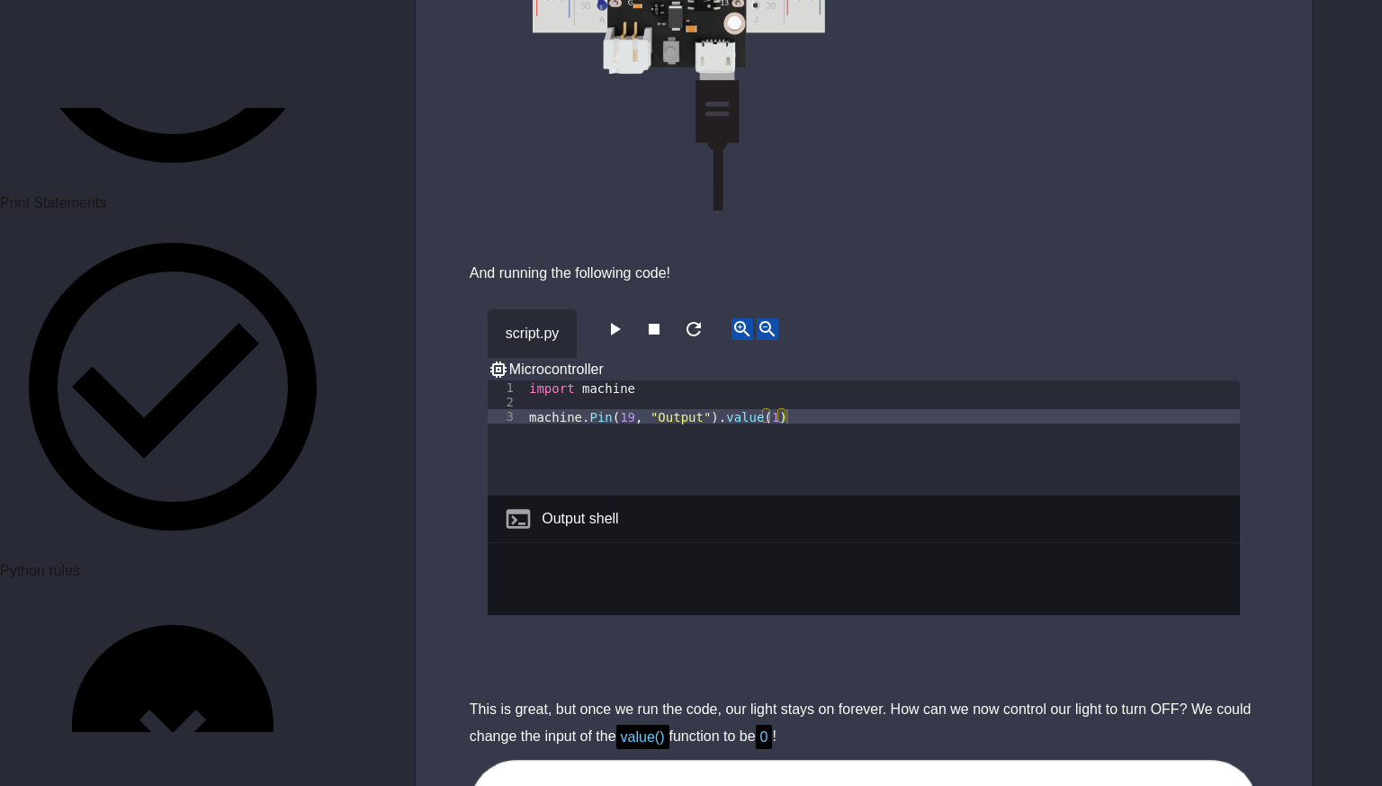
click at [624, 319] on icon "button" at bounding box center [615, 330] width 22 height 22
click at [625, 319] on icon "button" at bounding box center [615, 330] width 22 height 22
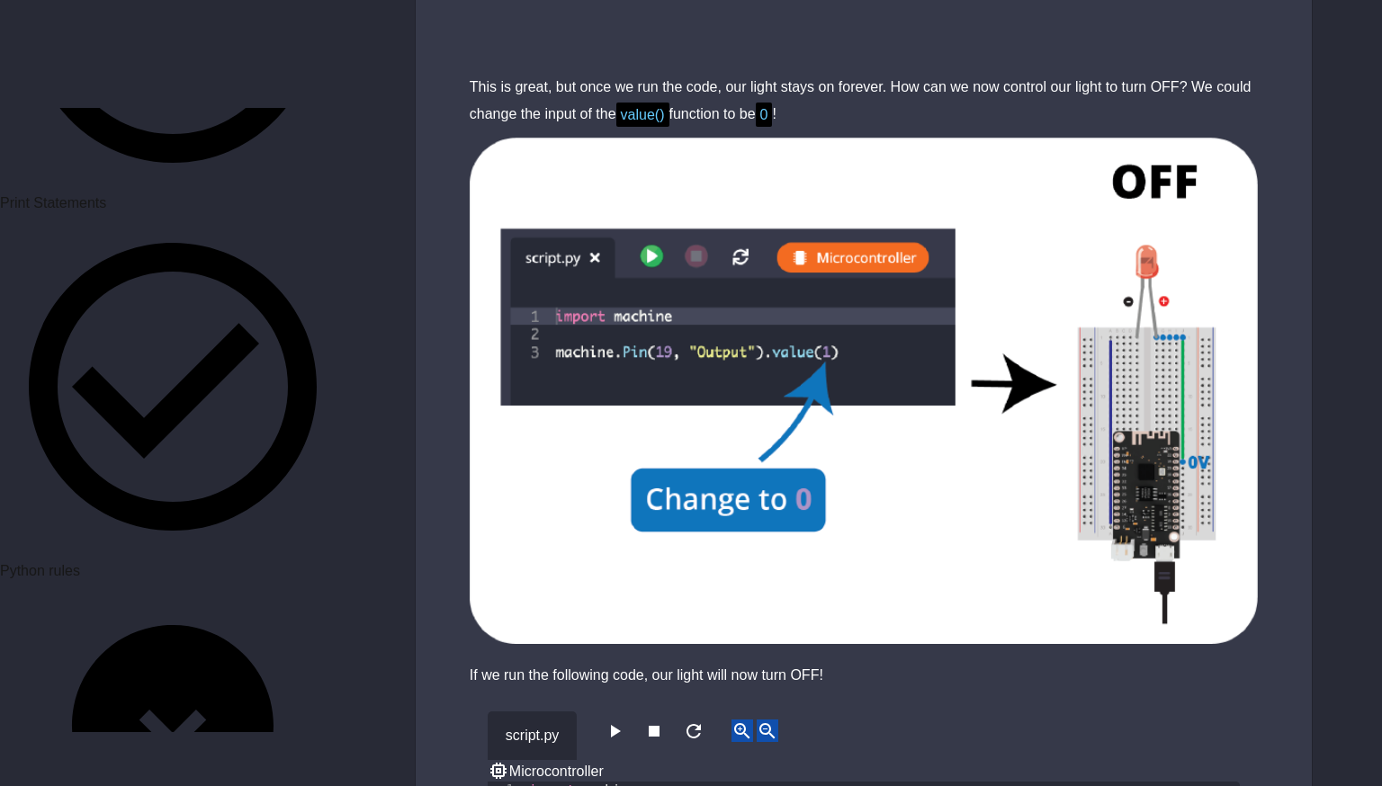
scroll to position [0, 0]
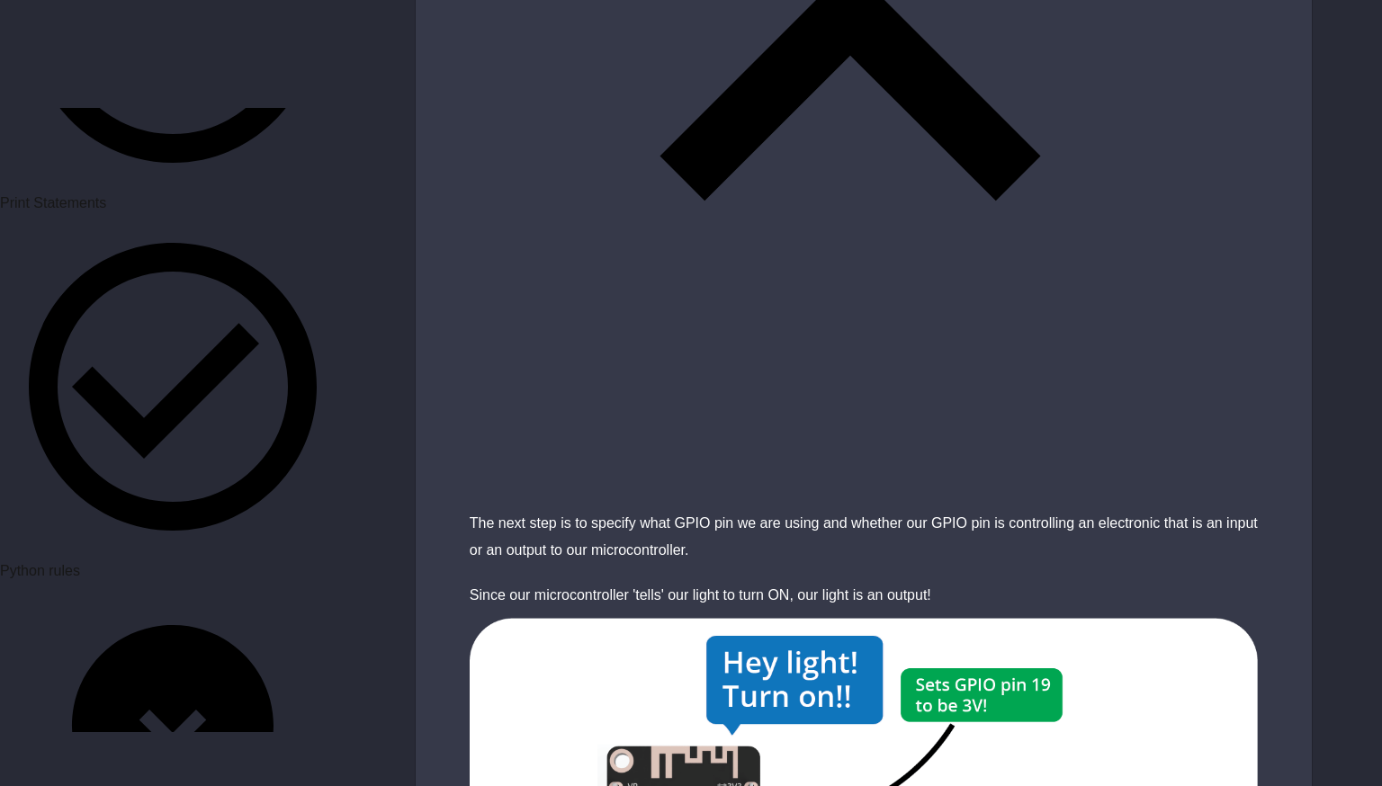
scroll to position [3355, 0]
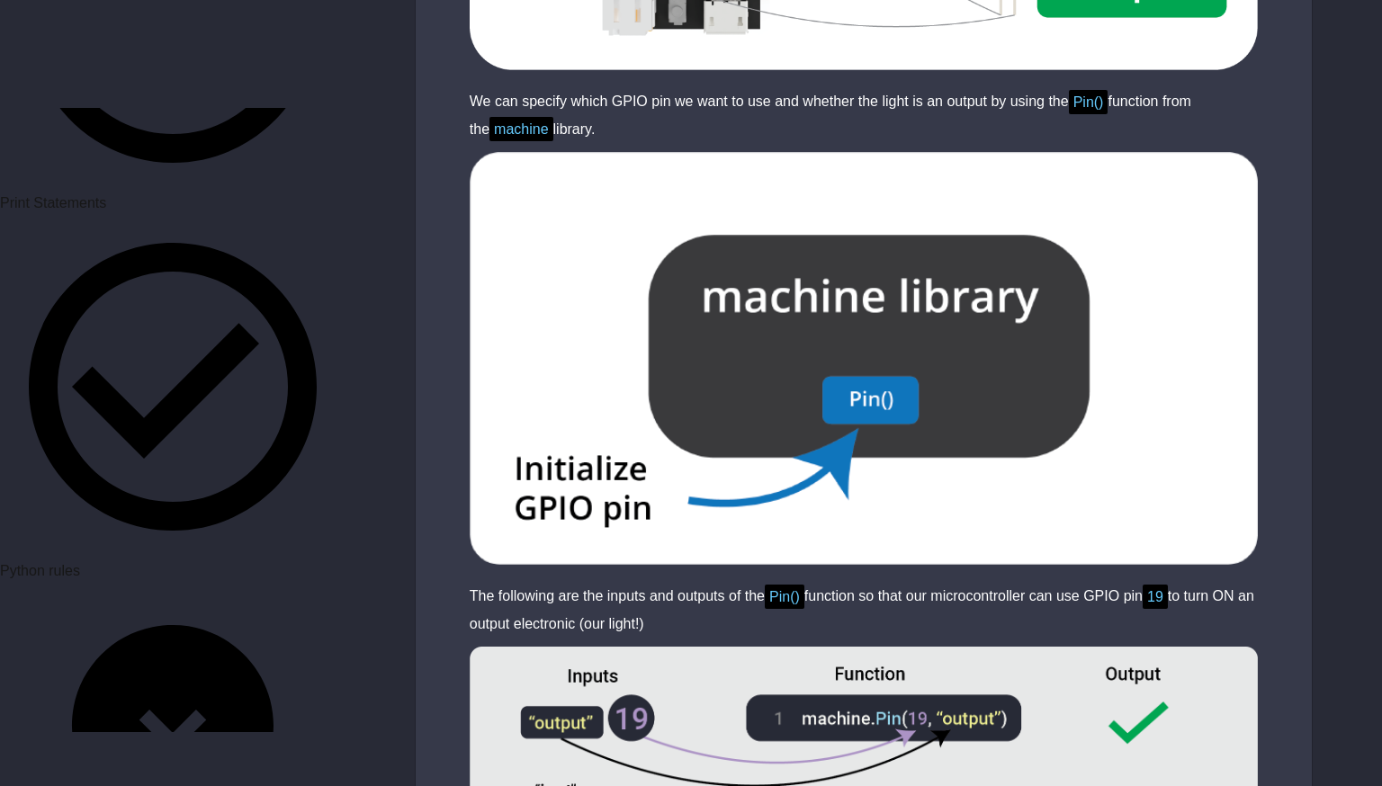
scroll to position [4517, 0]
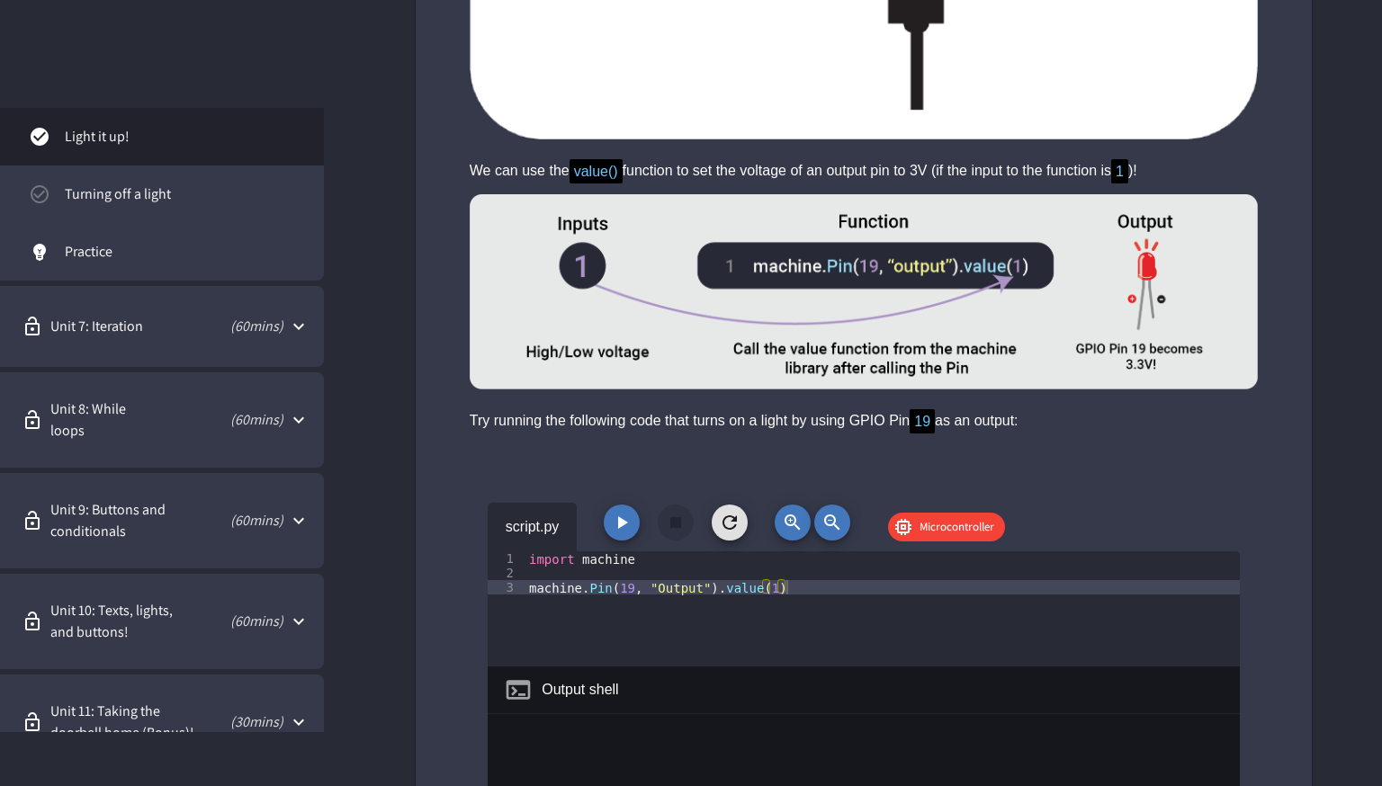
scroll to position [5744, 0]
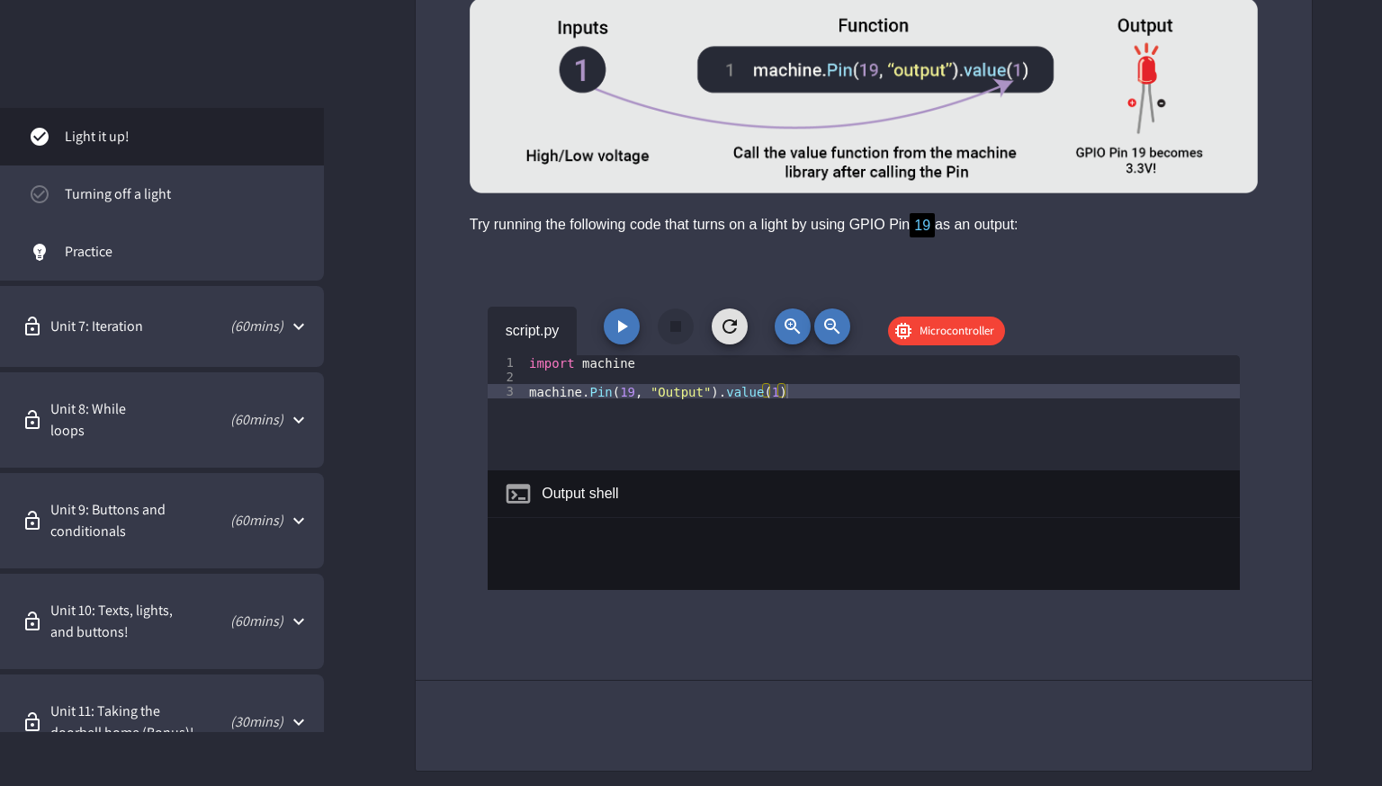
click at [613, 328] on icon "button" at bounding box center [622, 327] width 22 height 22
click at [90, 189] on span "Turning off a light" at bounding box center [187, 195] width 245 height 22
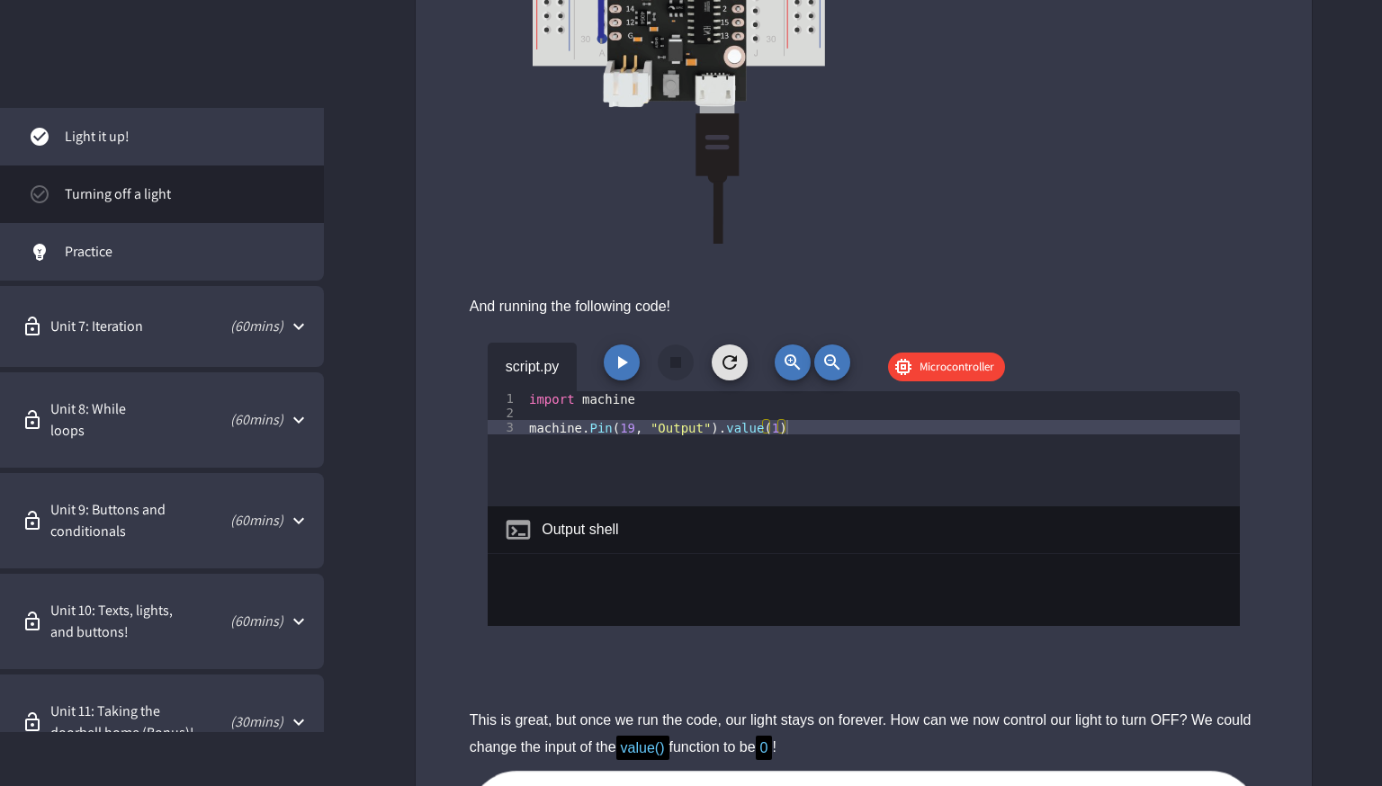
scroll to position [900, 0]
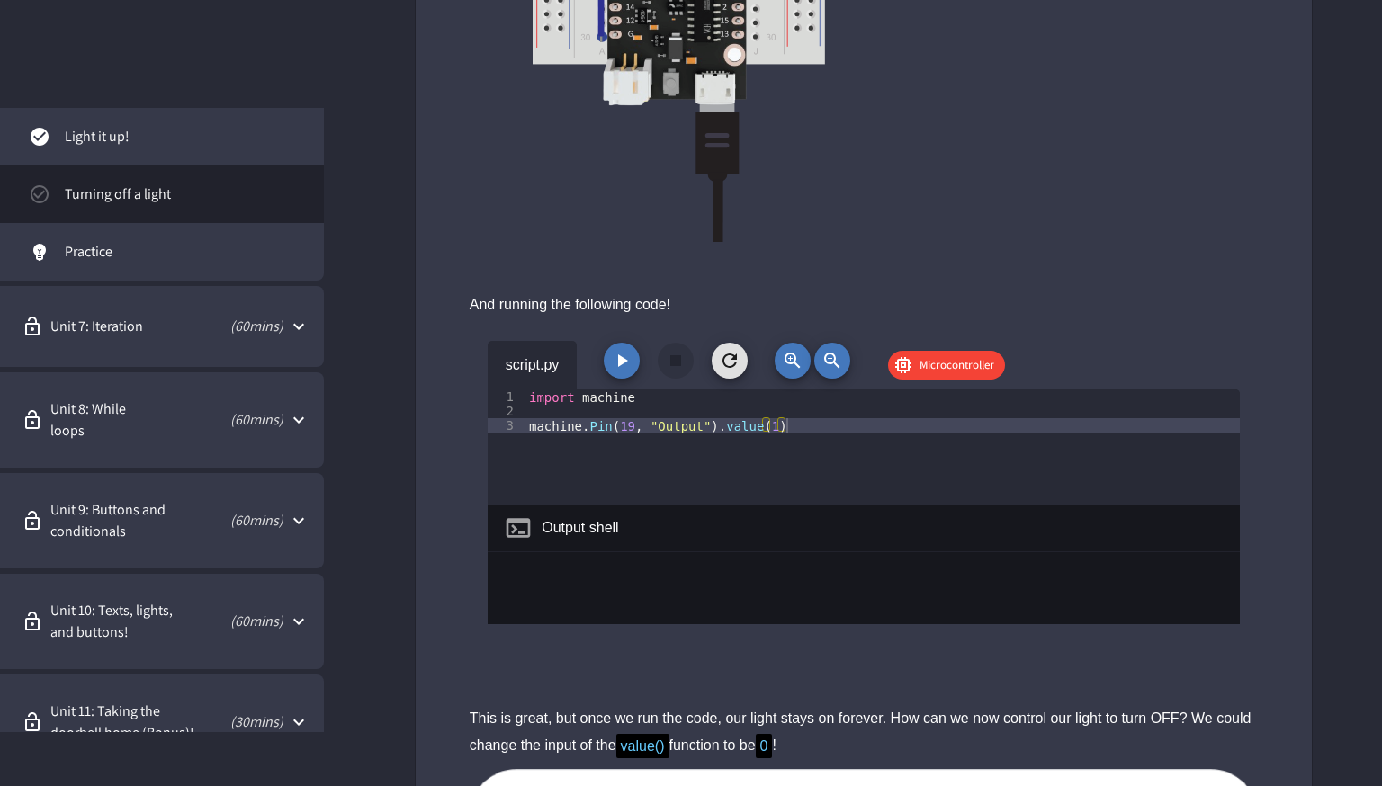
click at [627, 373] on button "button" at bounding box center [622, 361] width 36 height 36
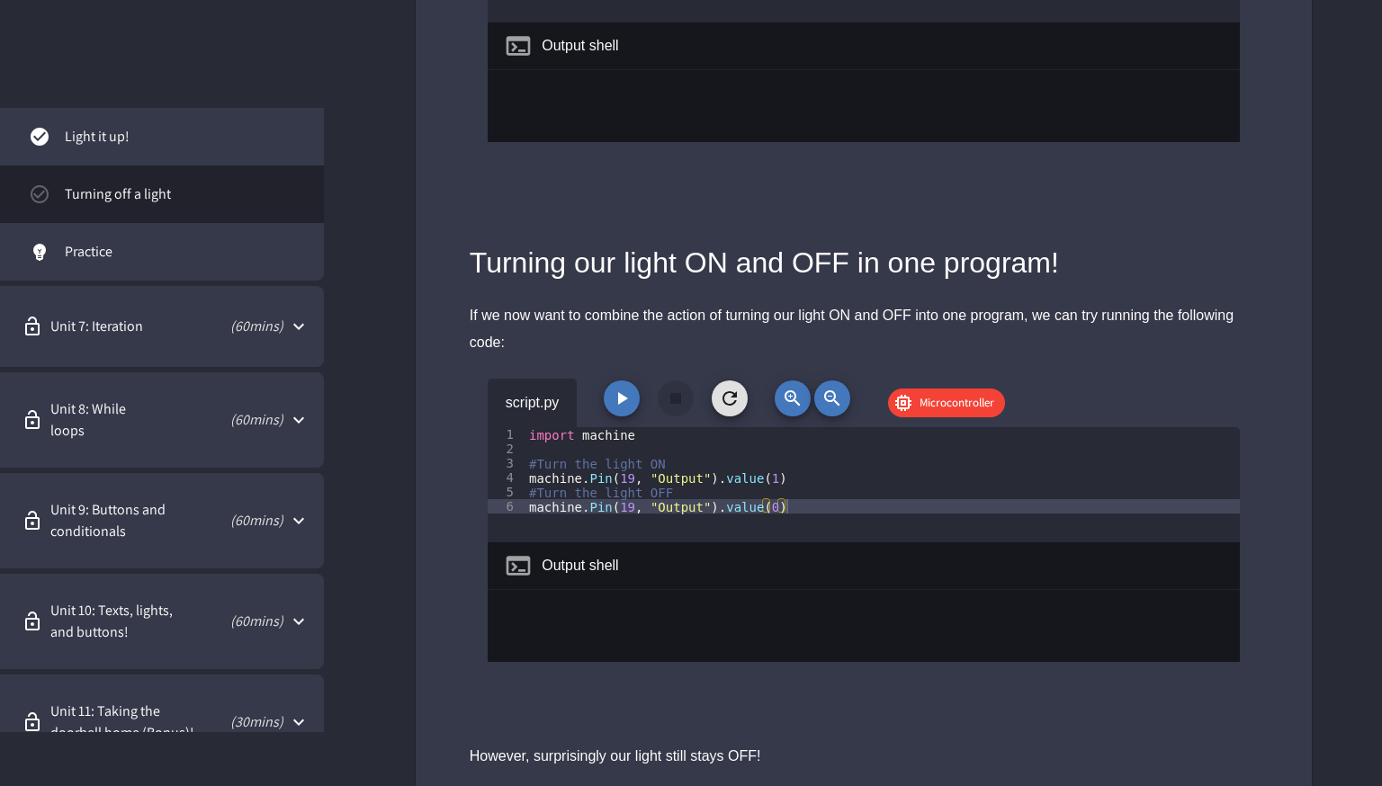
scroll to position [2382, 0]
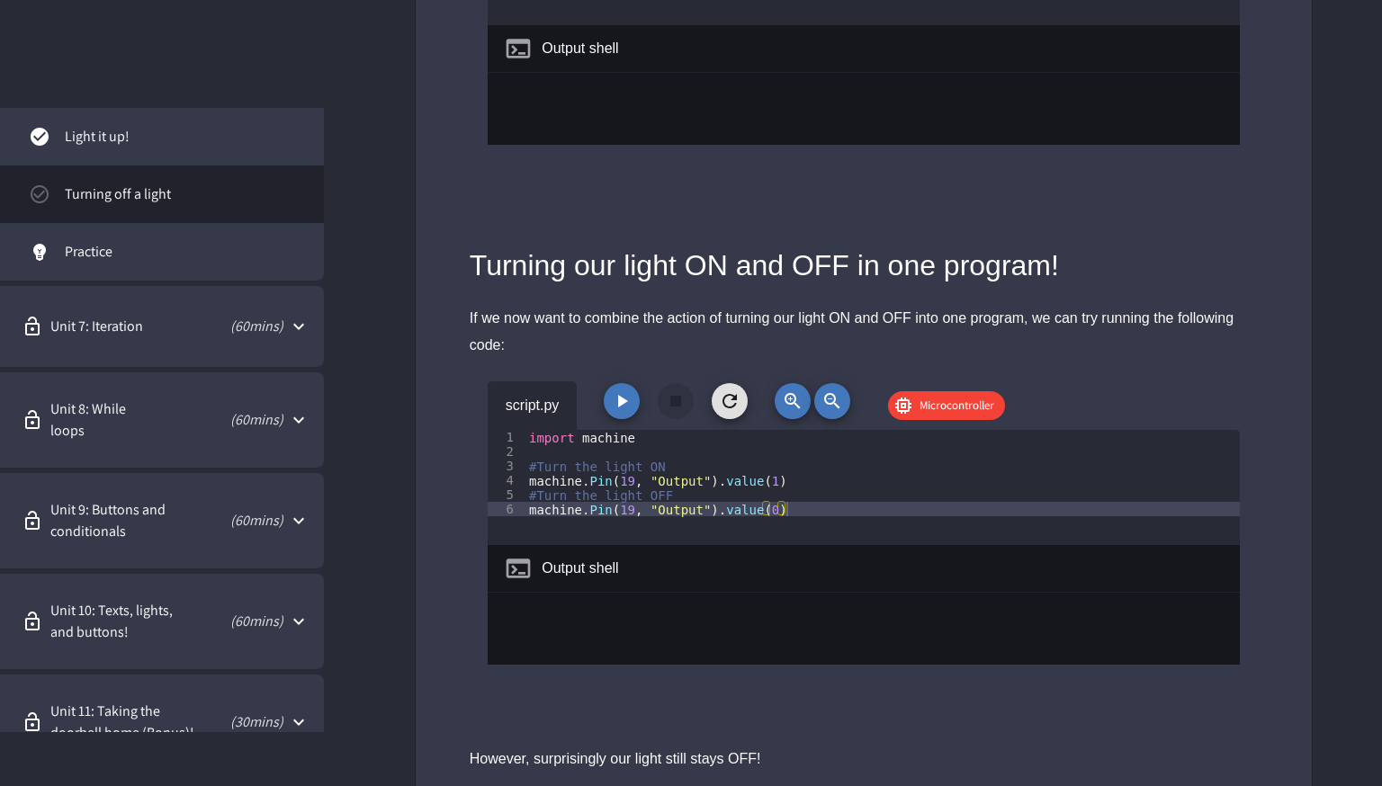
click at [627, 410] on button "button" at bounding box center [622, 401] width 36 height 36
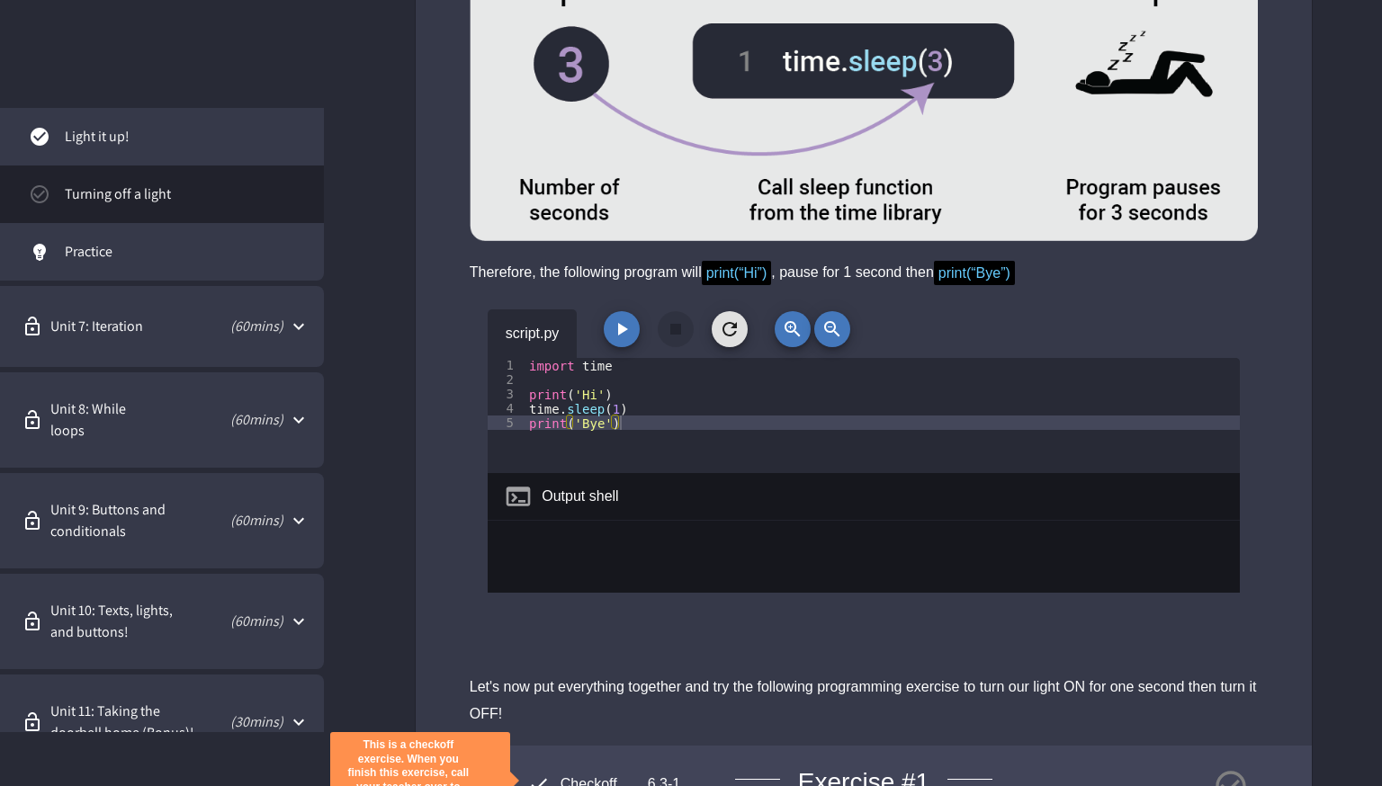
scroll to position [4044, 0]
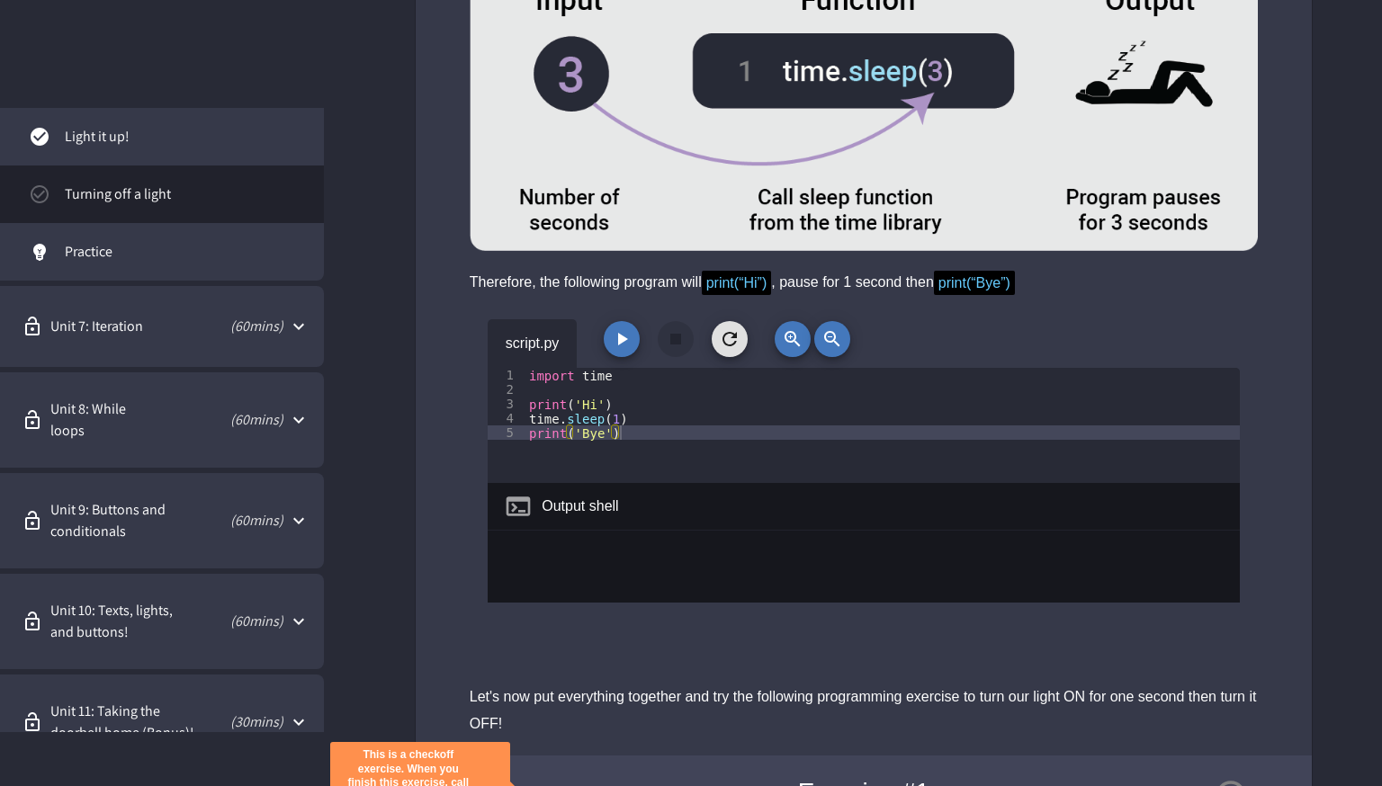
click at [657, 436] on div "import time print ( 'Hi' ) time . sleep ( 1 ) print ( 'Bye' )" at bounding box center [883, 440] width 715 height 144
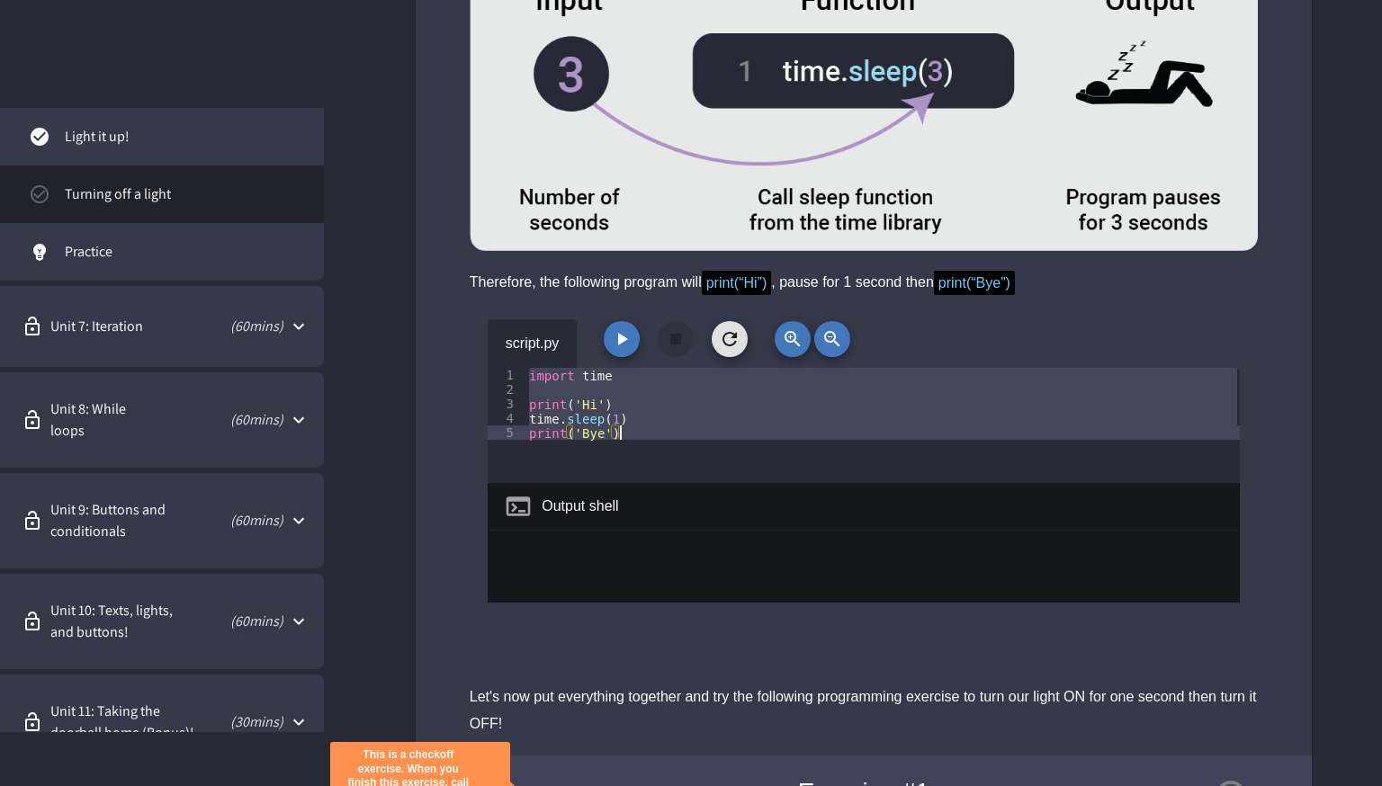
type textarea "**********"
click at [704, 444] on div "import time print ( 'Hi' ) time . sleep ( 1 ) print ( 'Bye' )" at bounding box center [883, 425] width 714 height 115
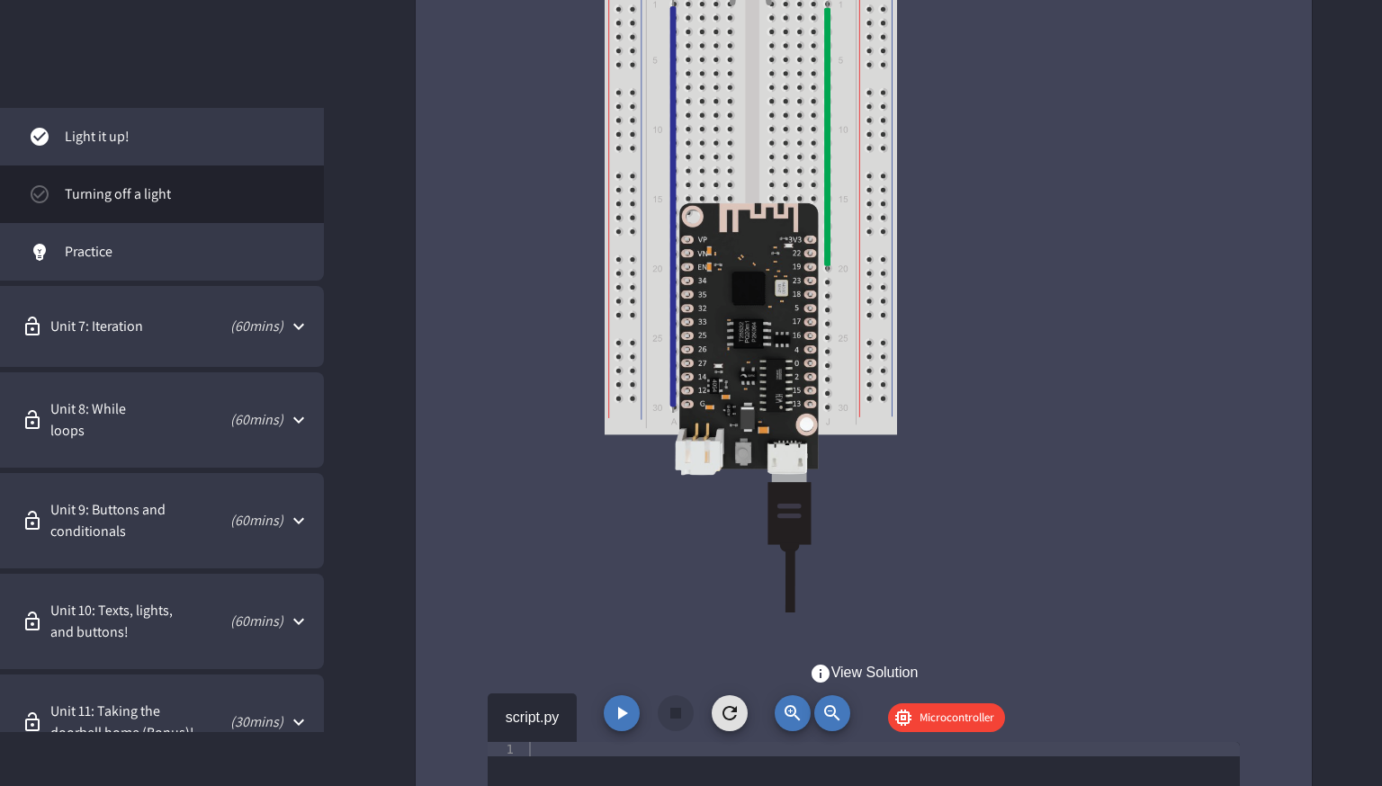
scroll to position [5179, 0]
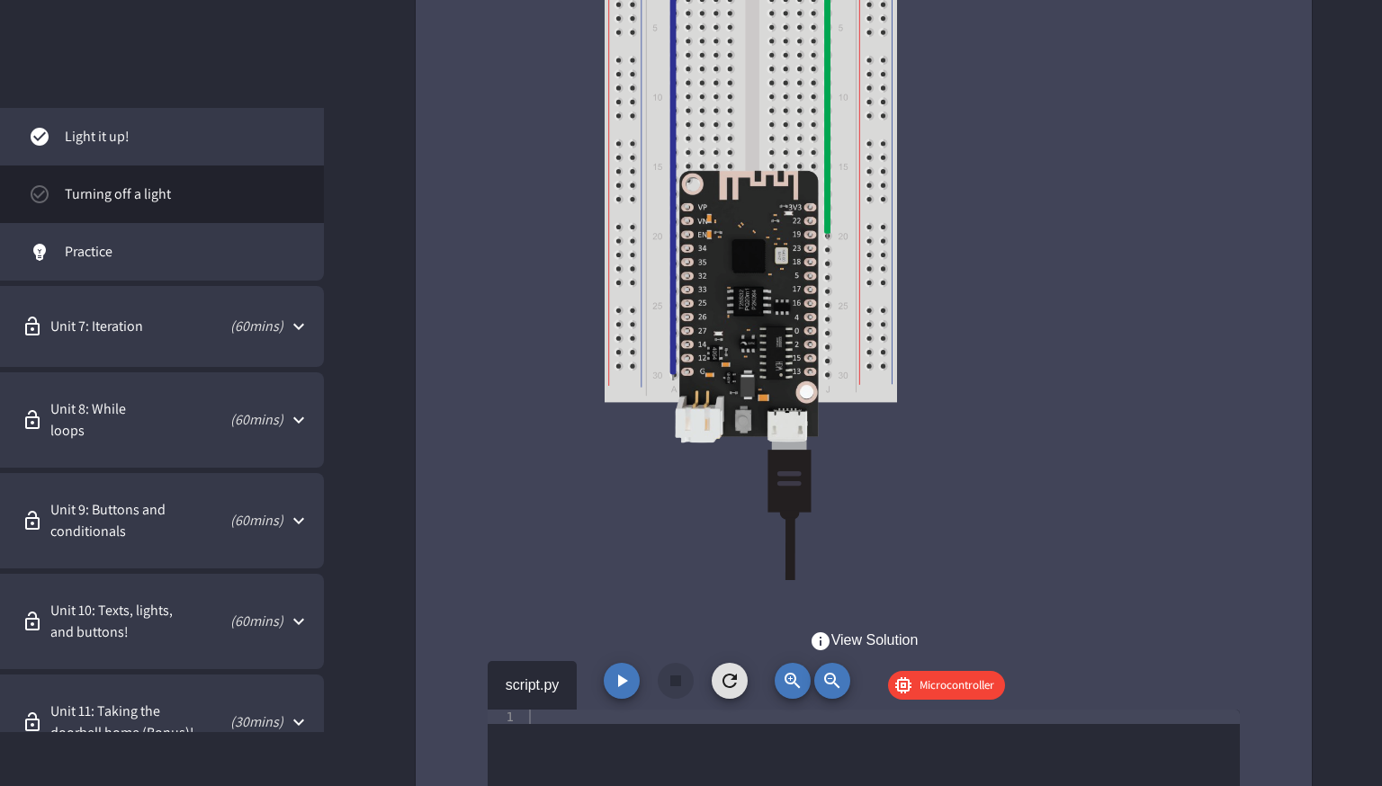
paste textarea "**********"
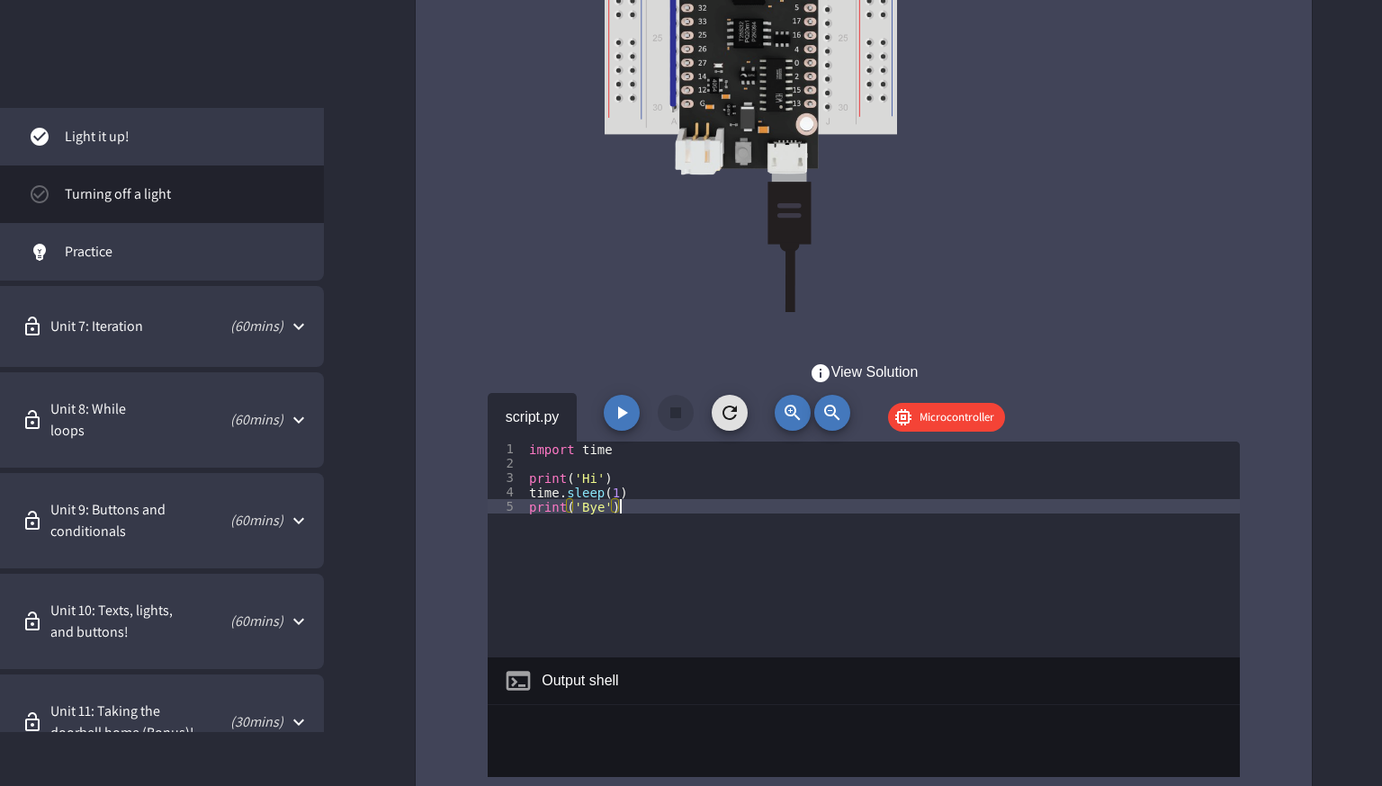
scroll to position [5446, 0]
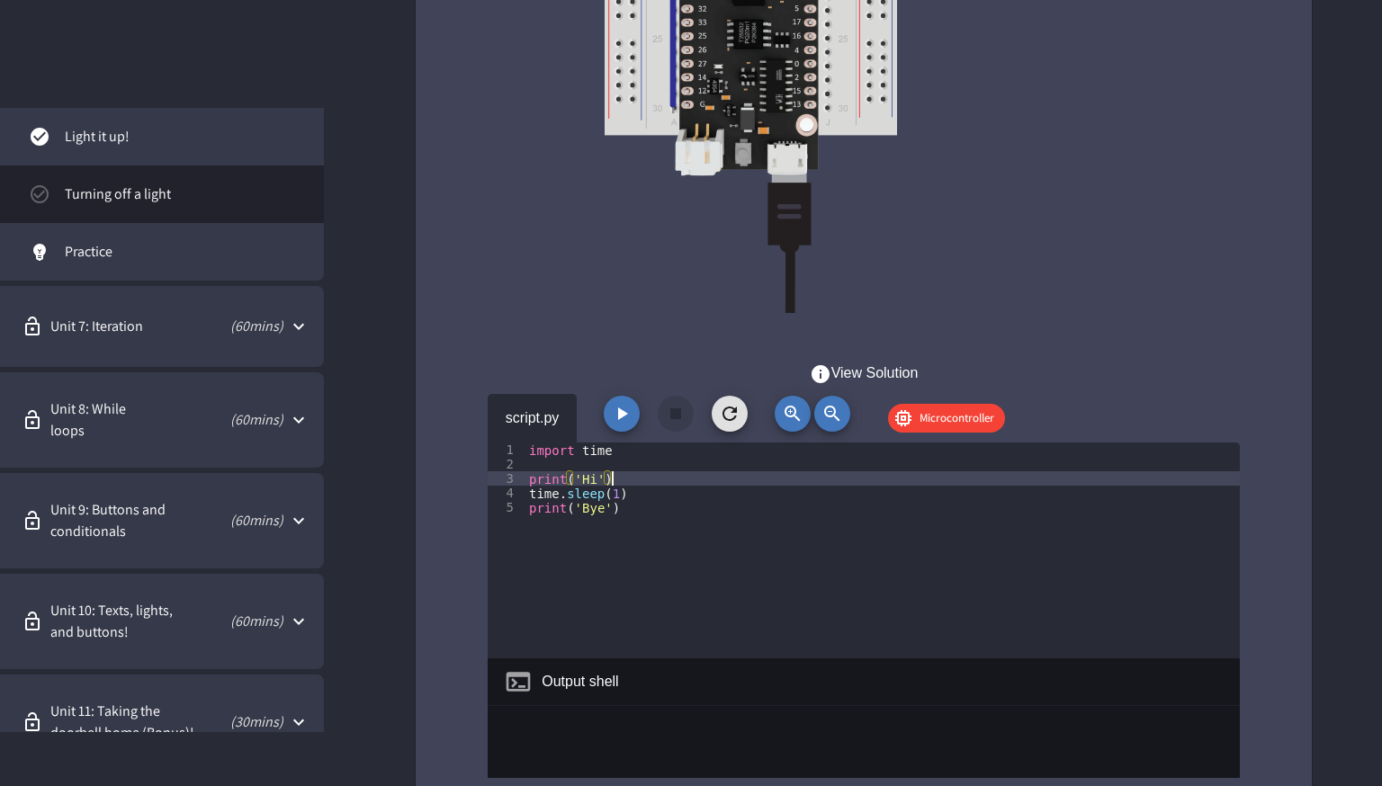
type textarea "**********"
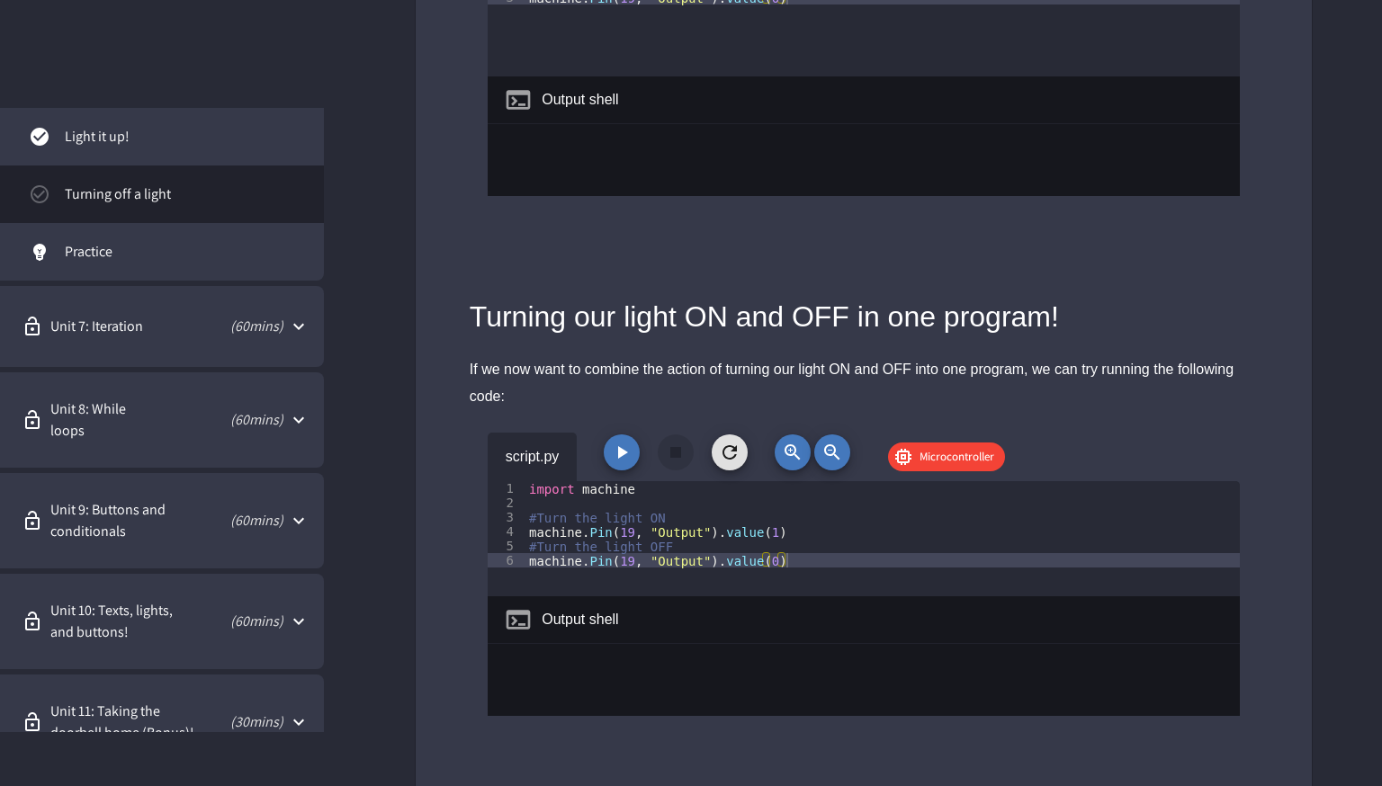
scroll to position [2334, 0]
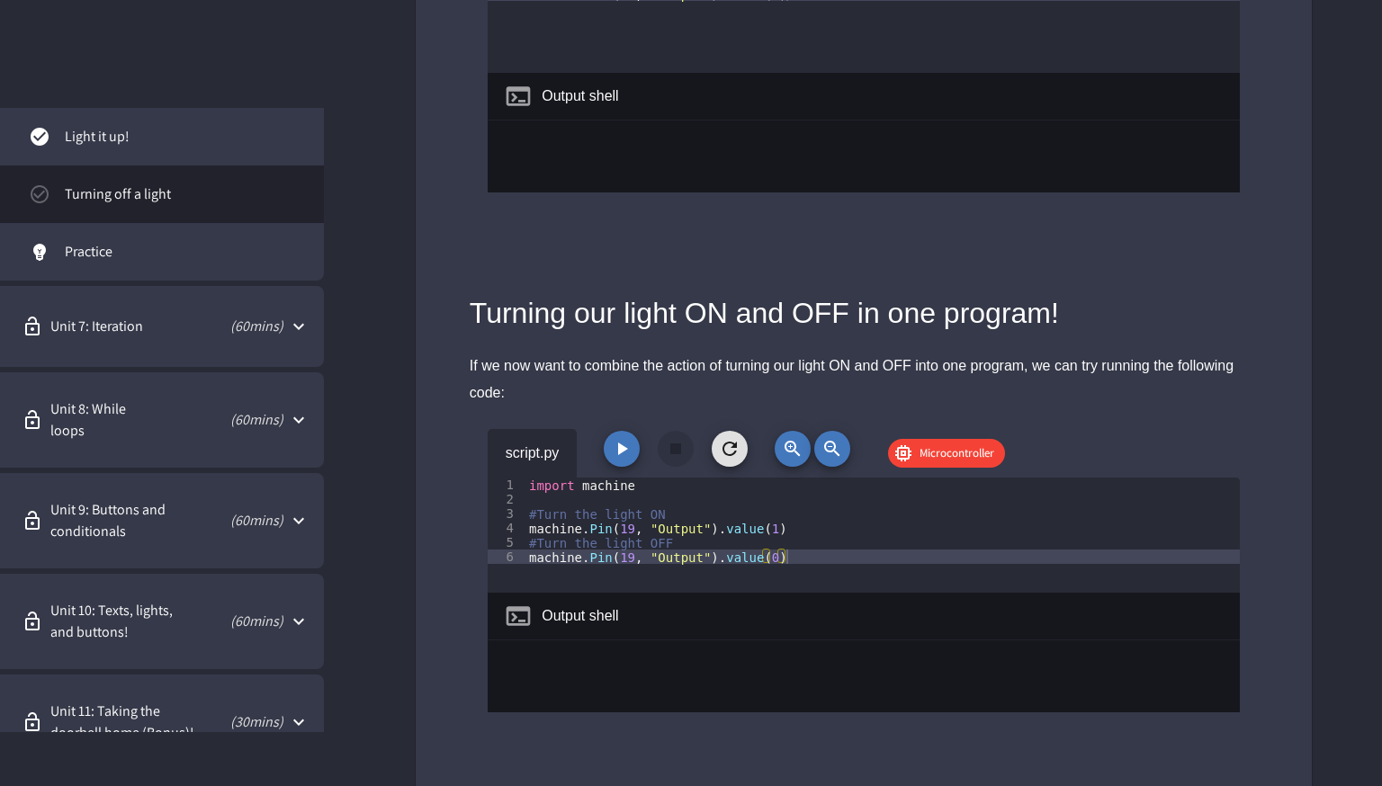
click at [739, 514] on div "import machine #Turn the light ON machine . Pin ( 19 , "Output" ) . value ( 1 )…" at bounding box center [883, 550] width 715 height 144
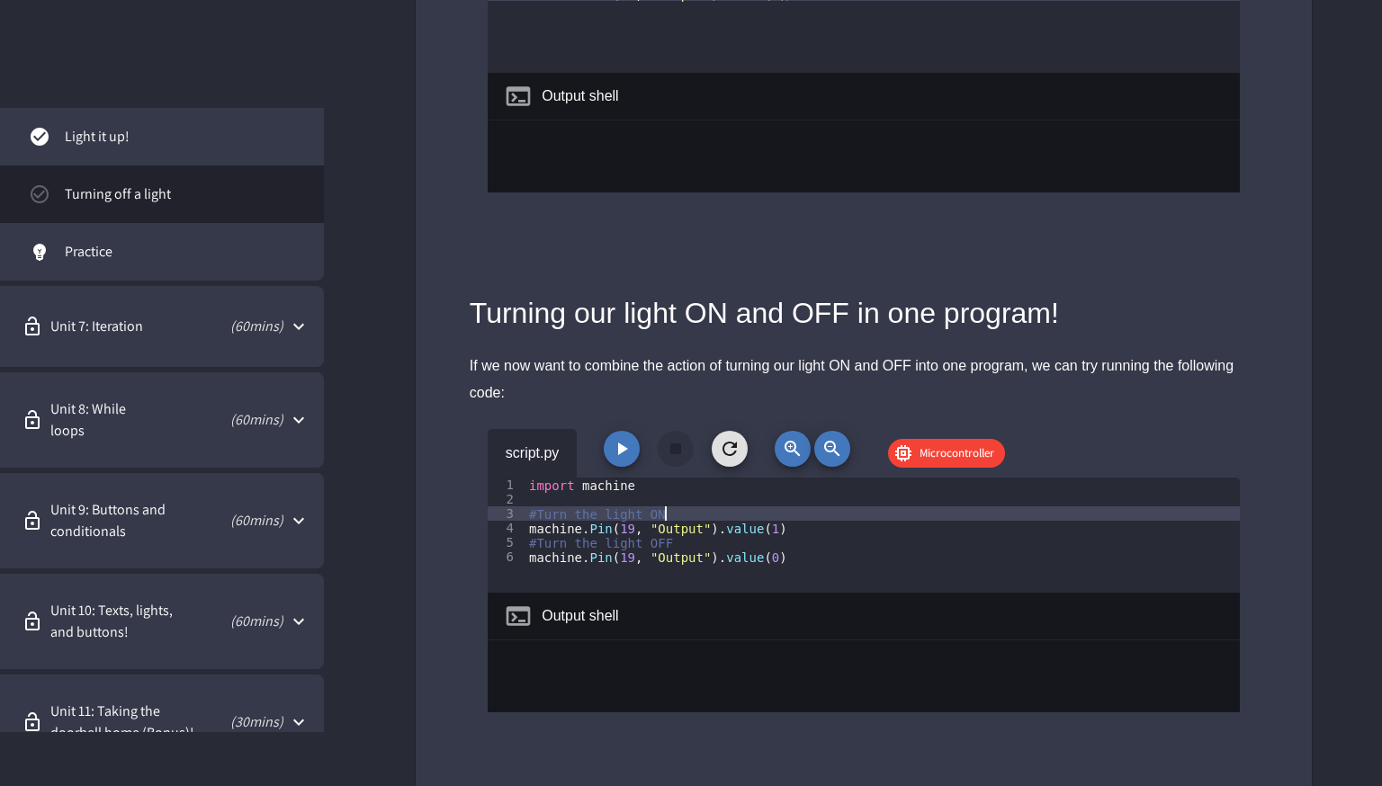
type textarea "**********"
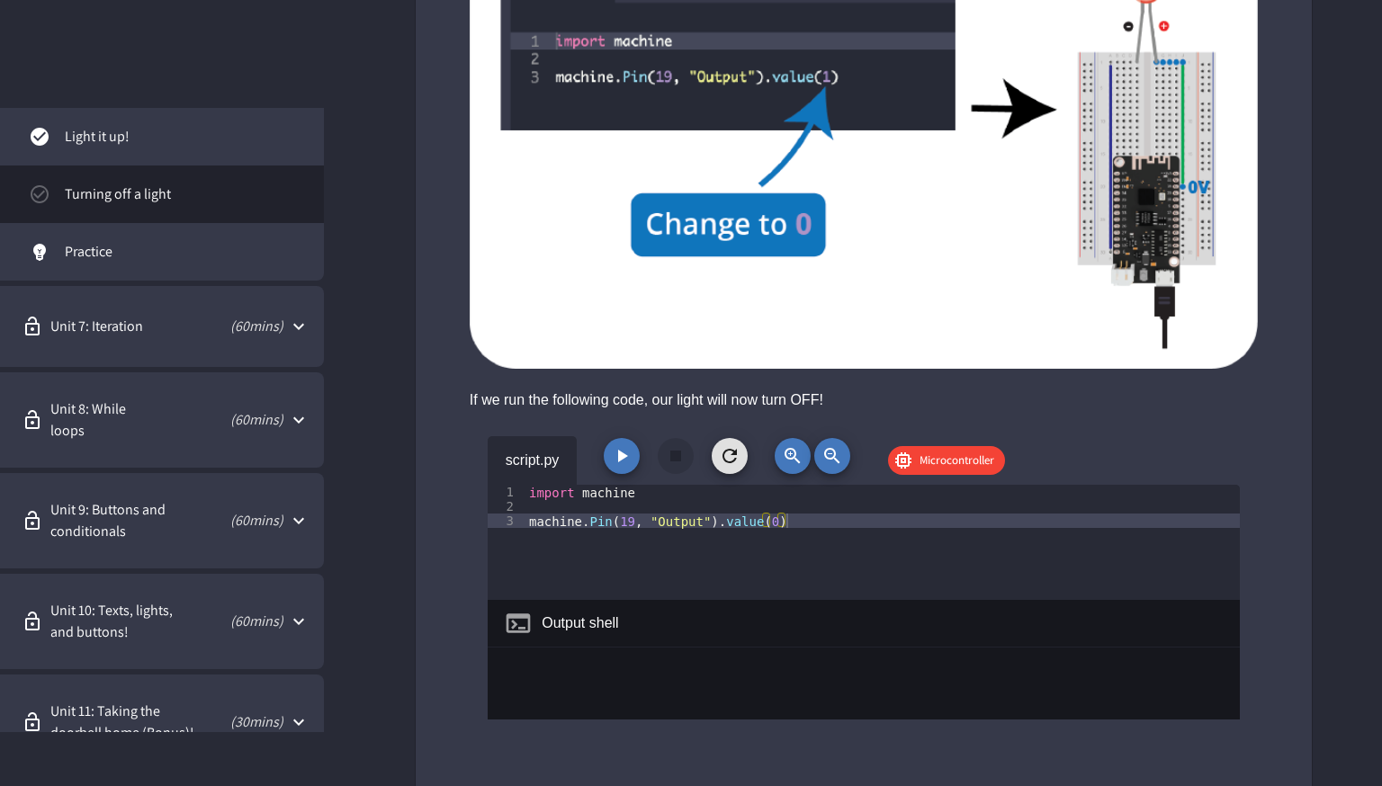
scroll to position [1818, 0]
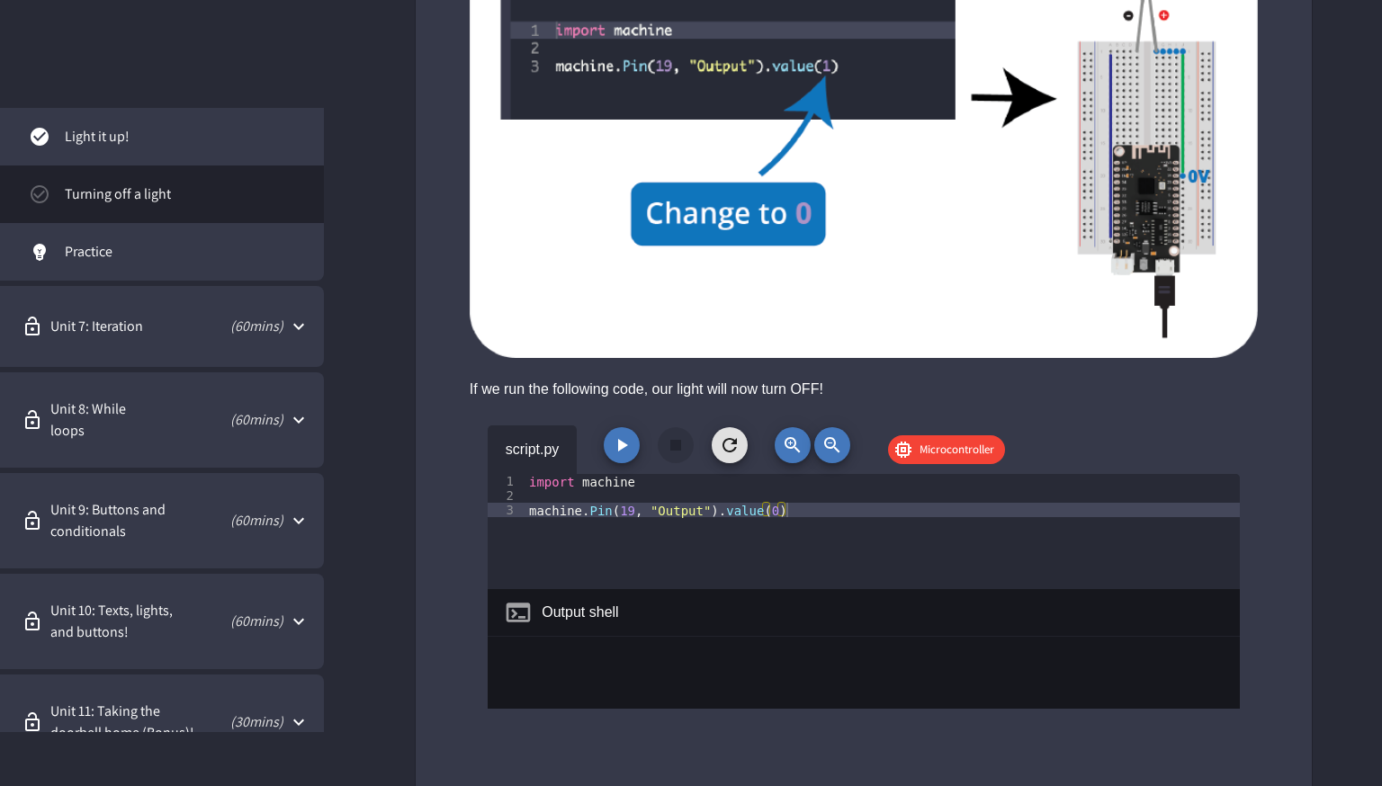
click at [738, 544] on div "import machine machine . Pin ( 19 , "Output" ) . value ( 0 )" at bounding box center [883, 546] width 715 height 144
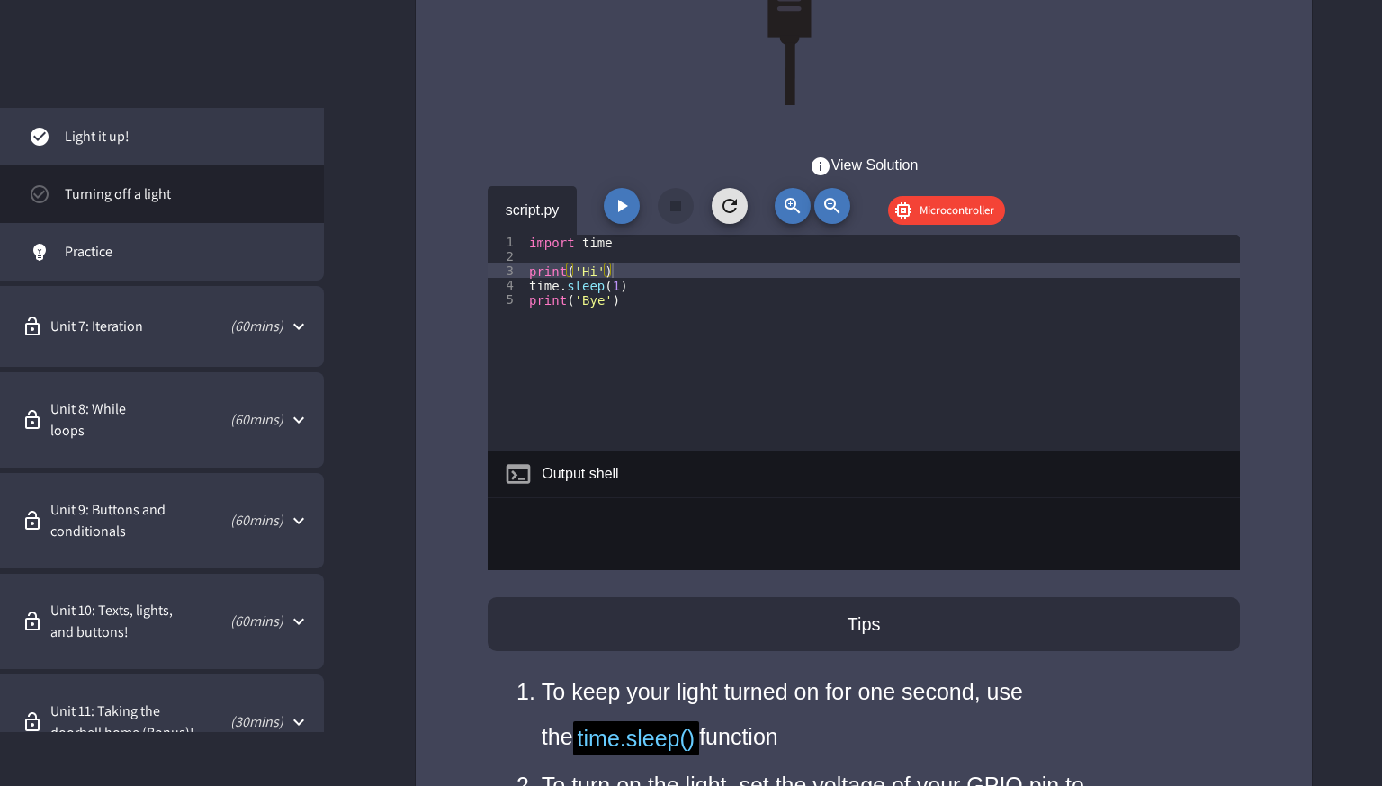
scroll to position [5653, 0]
click at [733, 286] on div "import time print ( 'Hi' ) time . sleep ( 1 ) print ( 'Bye' )" at bounding box center [883, 358] width 715 height 245
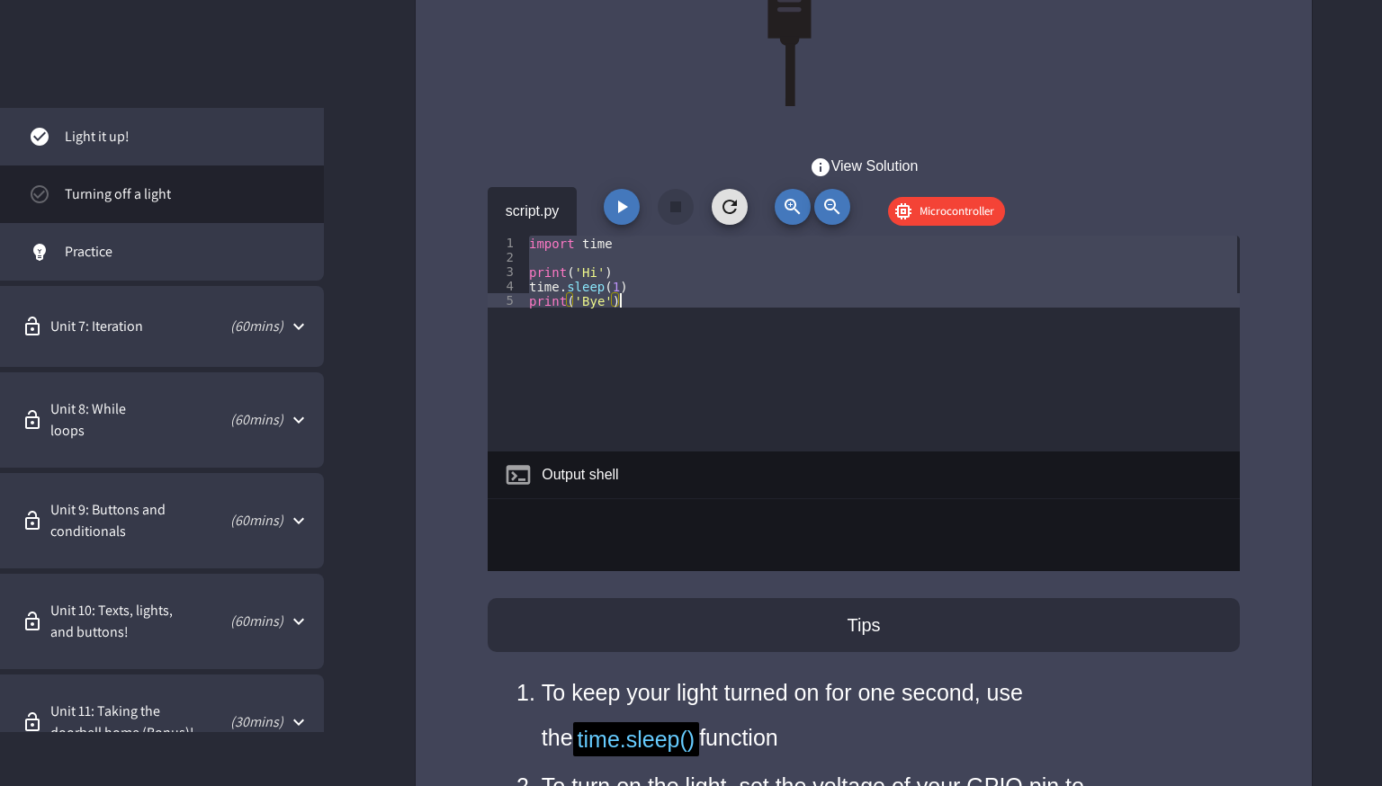
type textarea "**********"
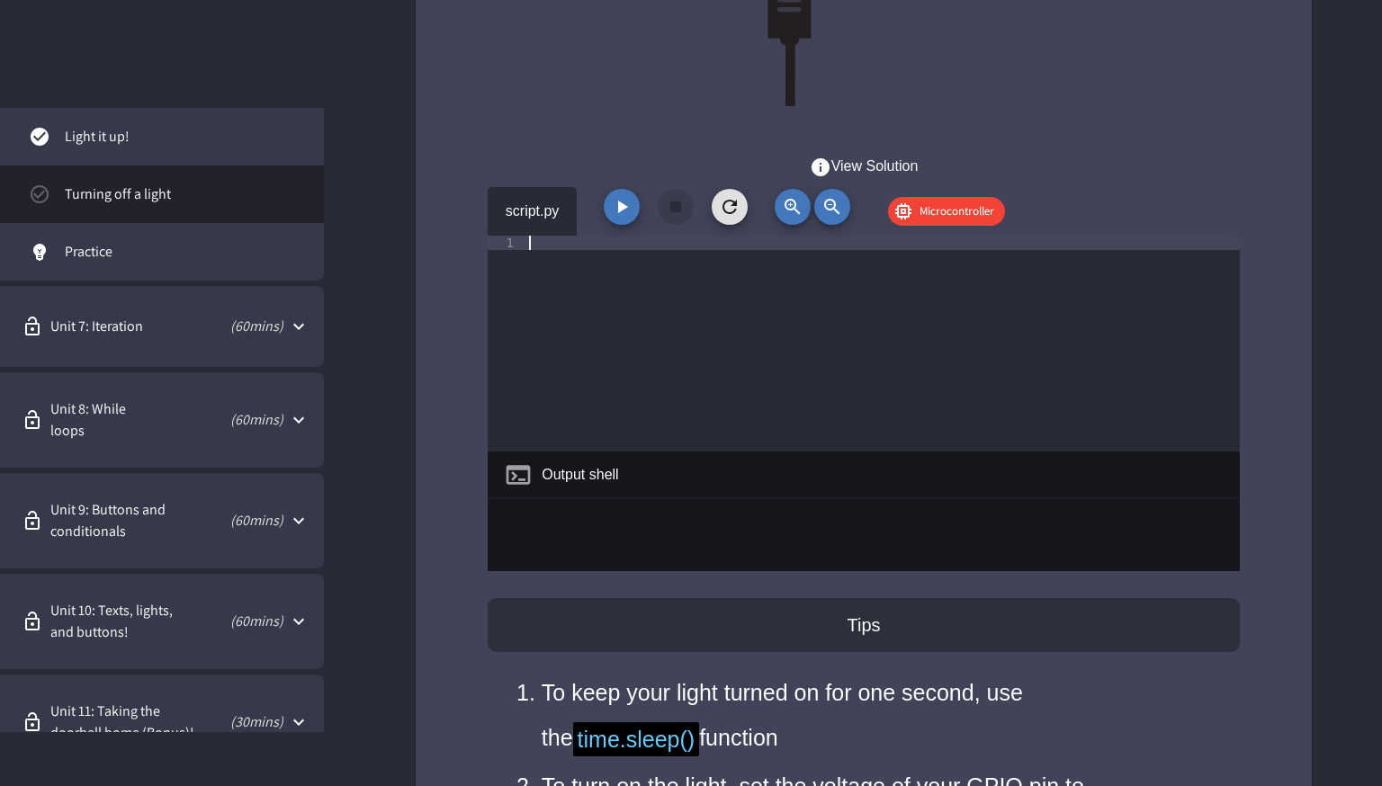
paste textarea "**********"
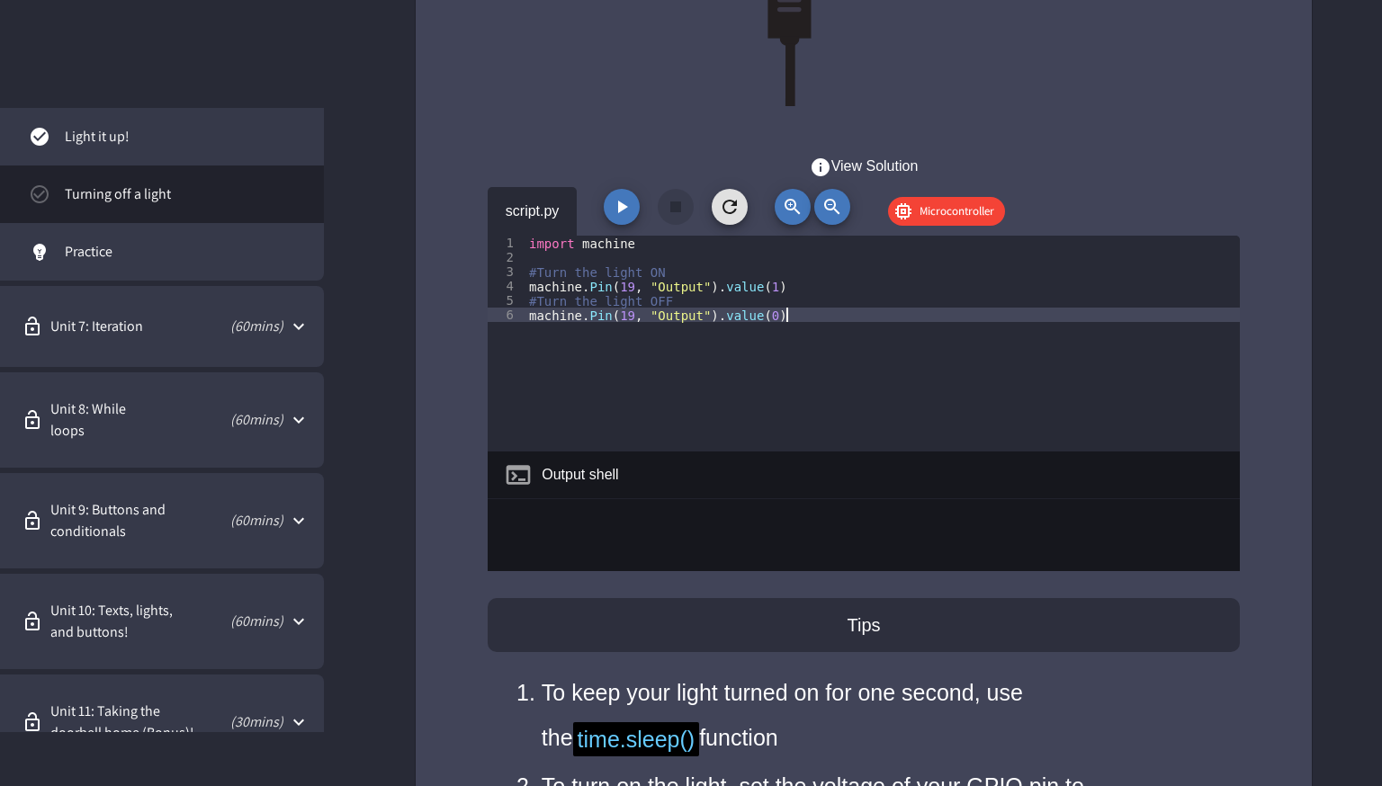
type textarea "**********"
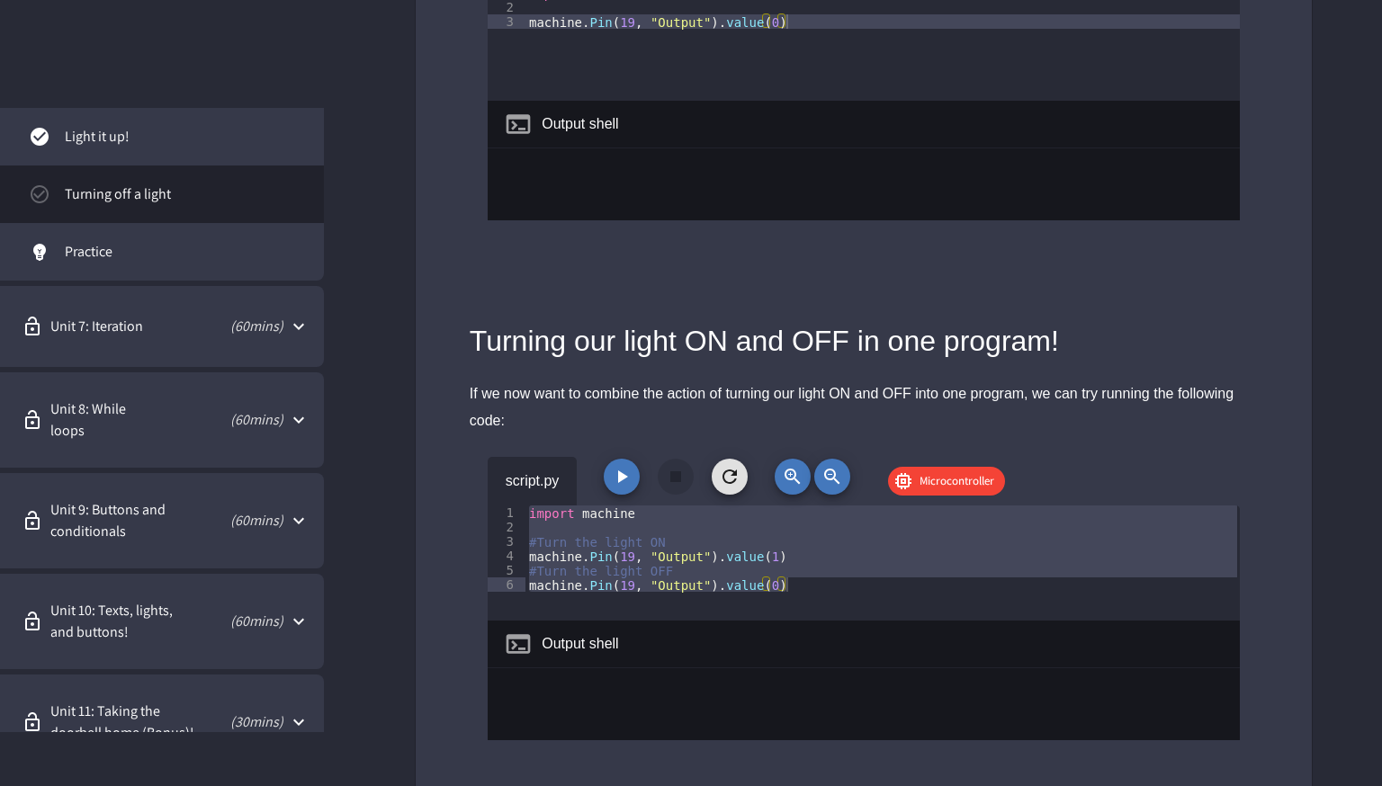
scroll to position [2308, 0]
click at [779, 576] on div "import machine #Turn the light ON machine . Pin ( 19 , "Output" ) . value ( 1 )…" at bounding box center [883, 561] width 714 height 115
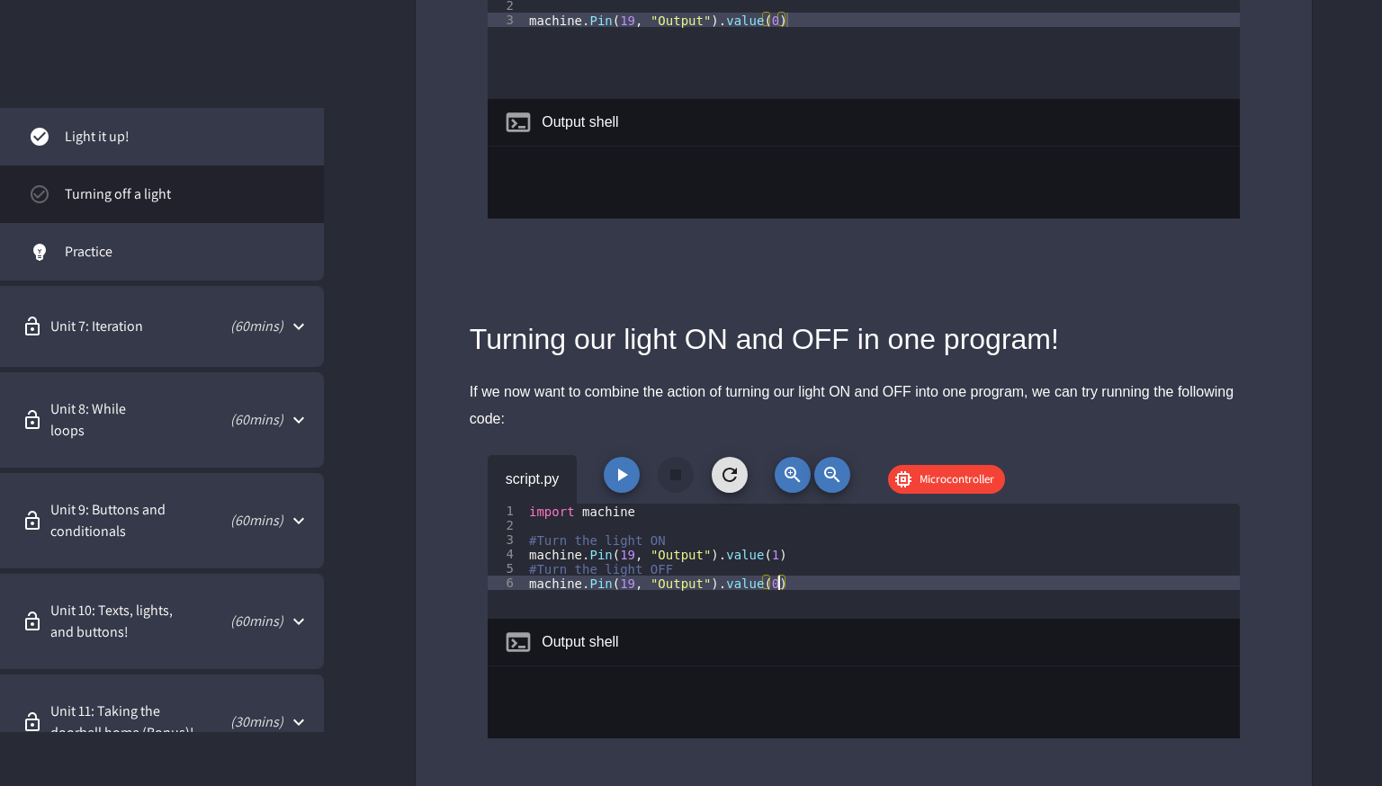
click at [849, 581] on div "import machine #Turn the light ON machine . Pin ( 19 , "Output" ) . value ( 1 )…" at bounding box center [883, 576] width 715 height 144
click at [628, 569] on div "import machine #Turn the light ON machine . Pin ( 19 , "Output" ) . value ( 1 )…" at bounding box center [883, 576] width 715 height 144
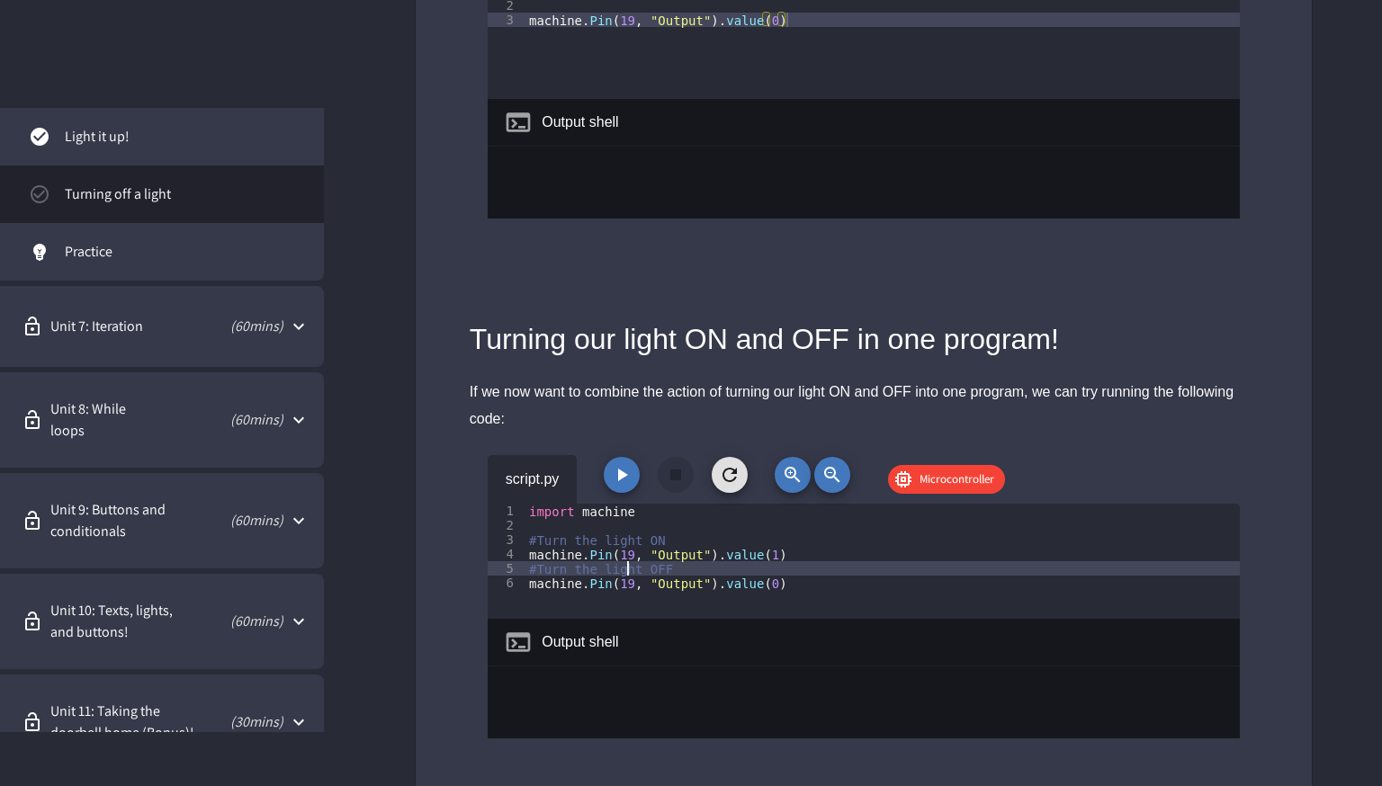
click at [692, 522] on div "import machine #Turn the light ON machine . Pin ( 19 , "Output" ) . value ( 1 )…" at bounding box center [883, 576] width 715 height 144
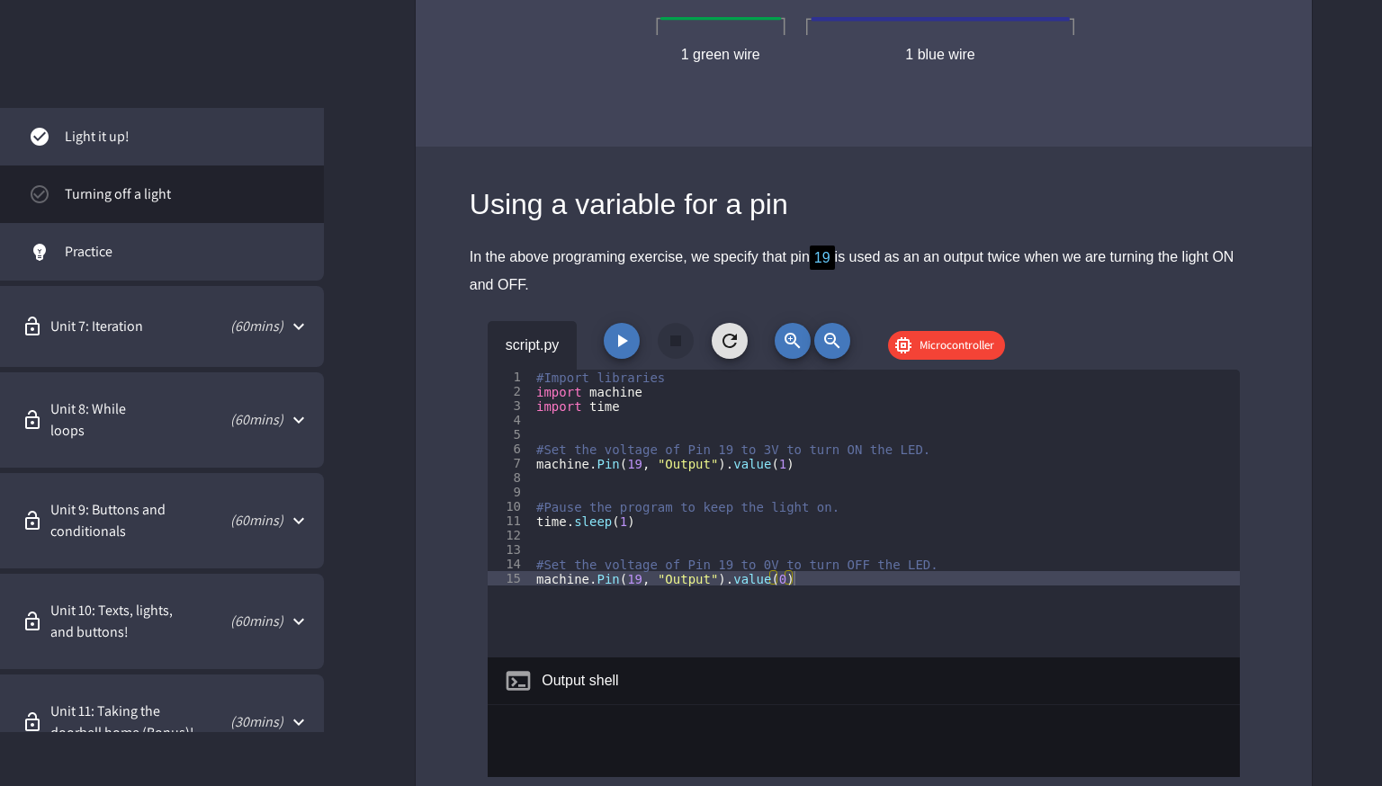
scroll to position [6896, 0]
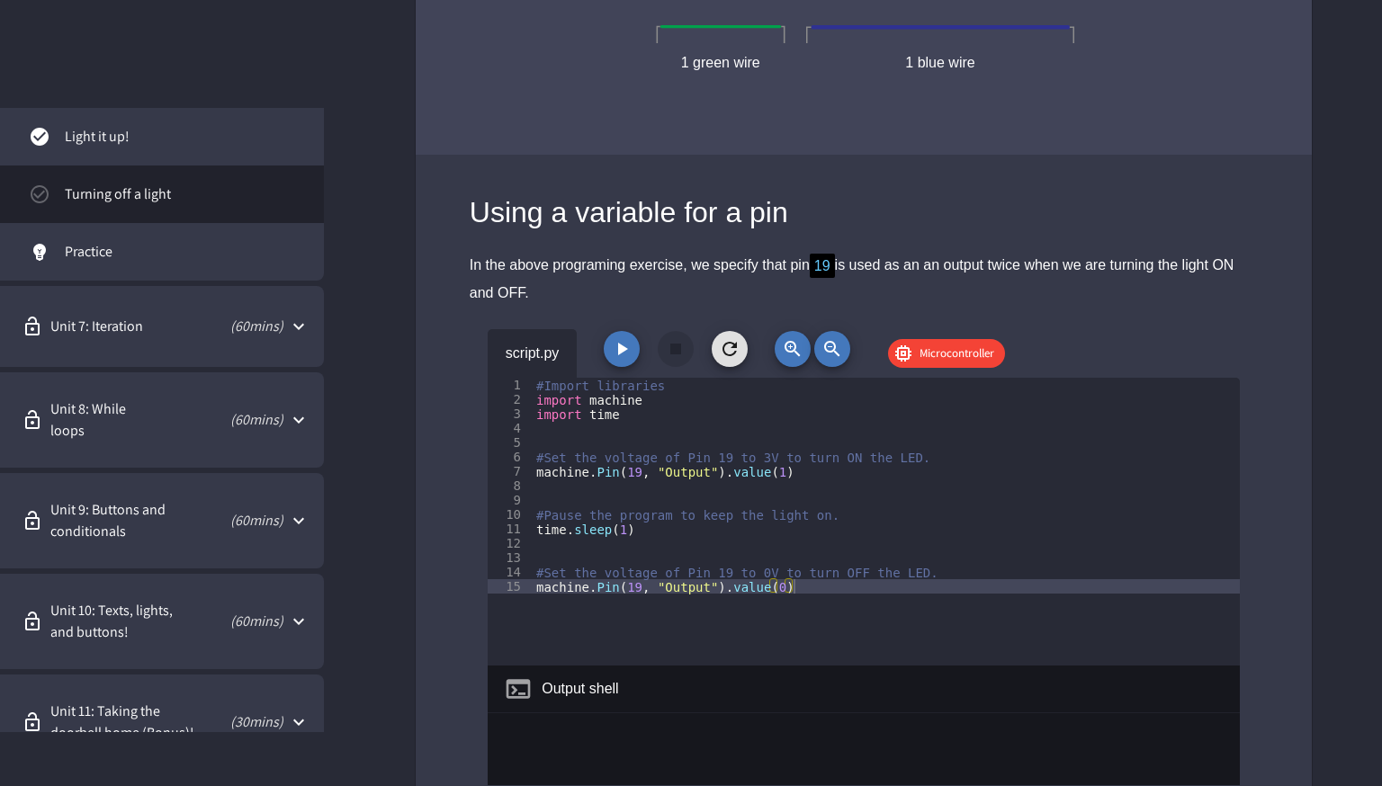
click at [627, 331] on button "button" at bounding box center [622, 349] width 36 height 36
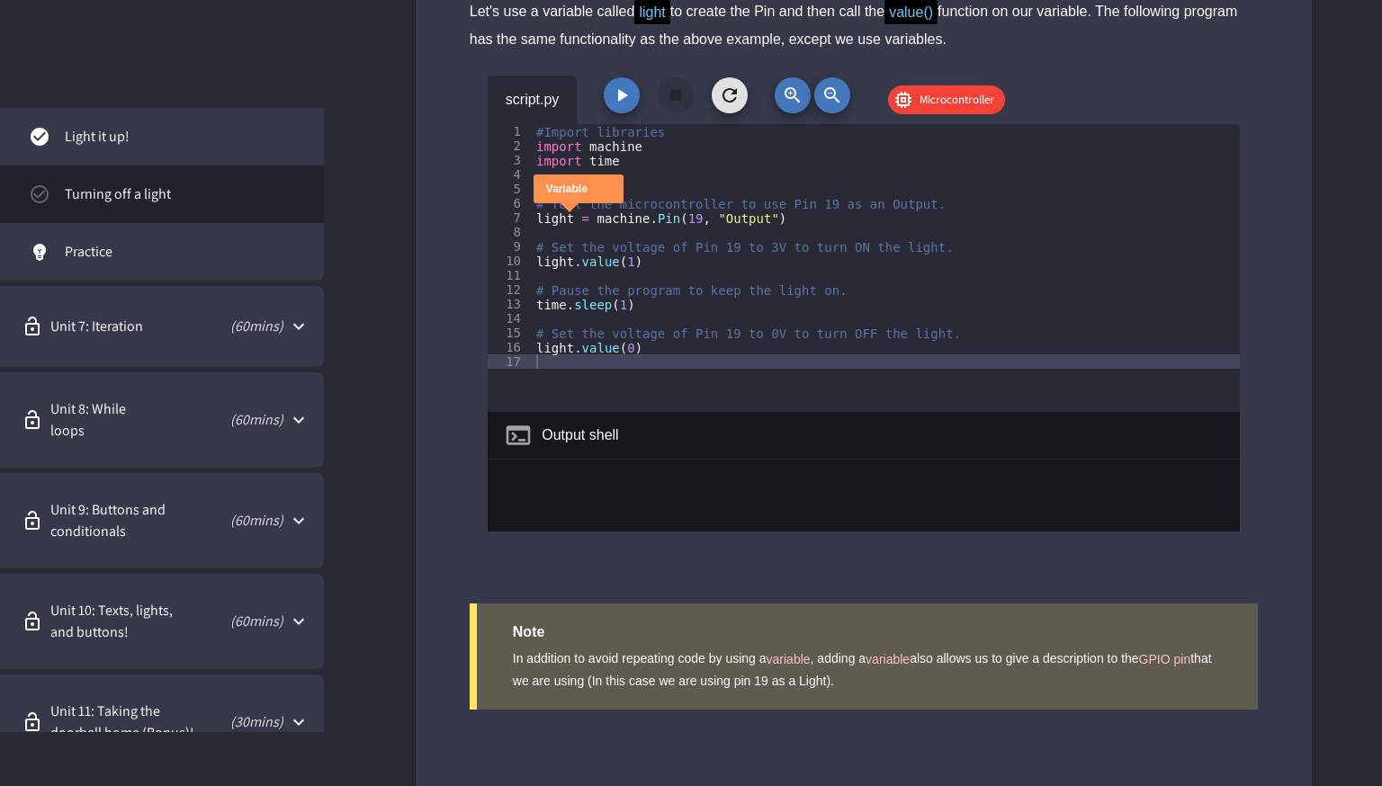
scroll to position [7705, 0]
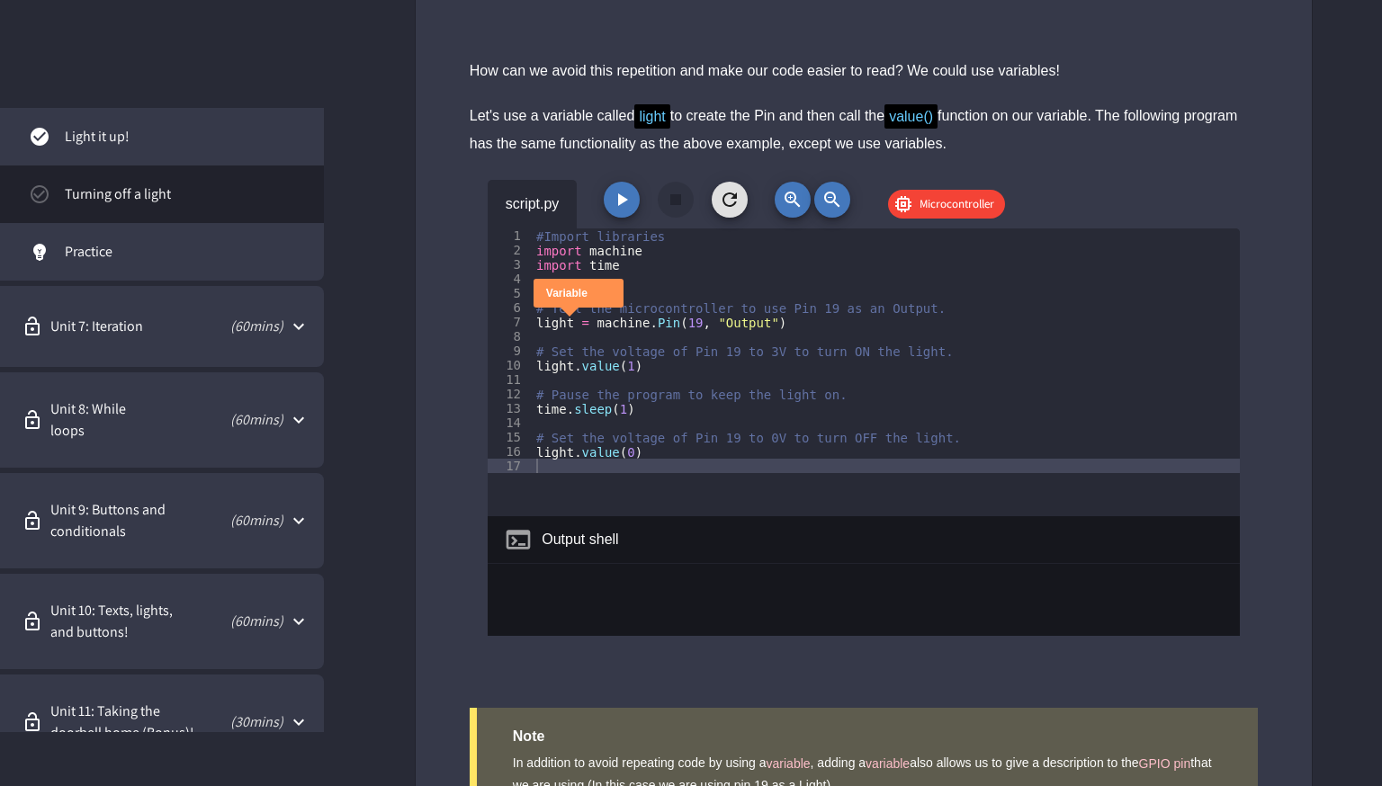
click at [615, 189] on icon "button" at bounding box center [622, 200] width 22 height 22
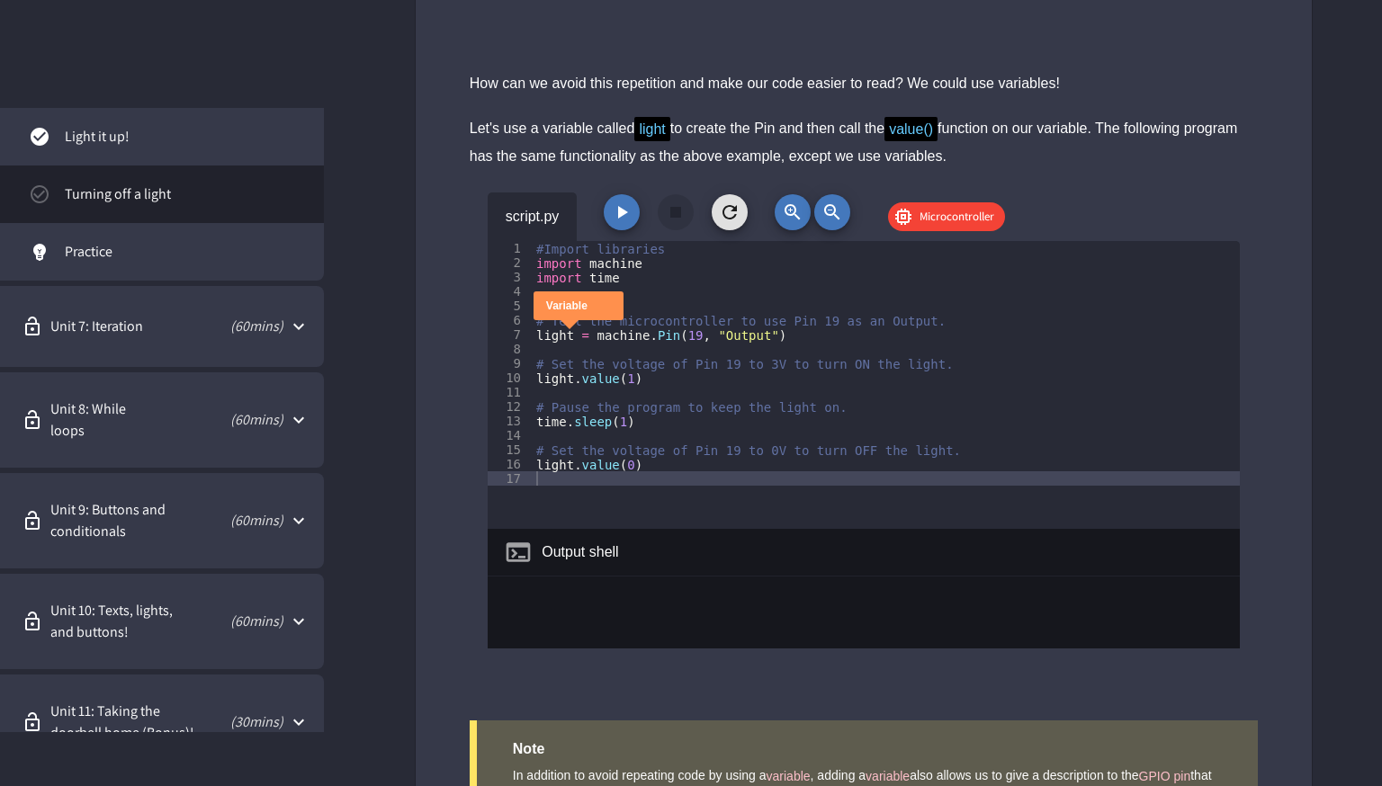
scroll to position [7810, 0]
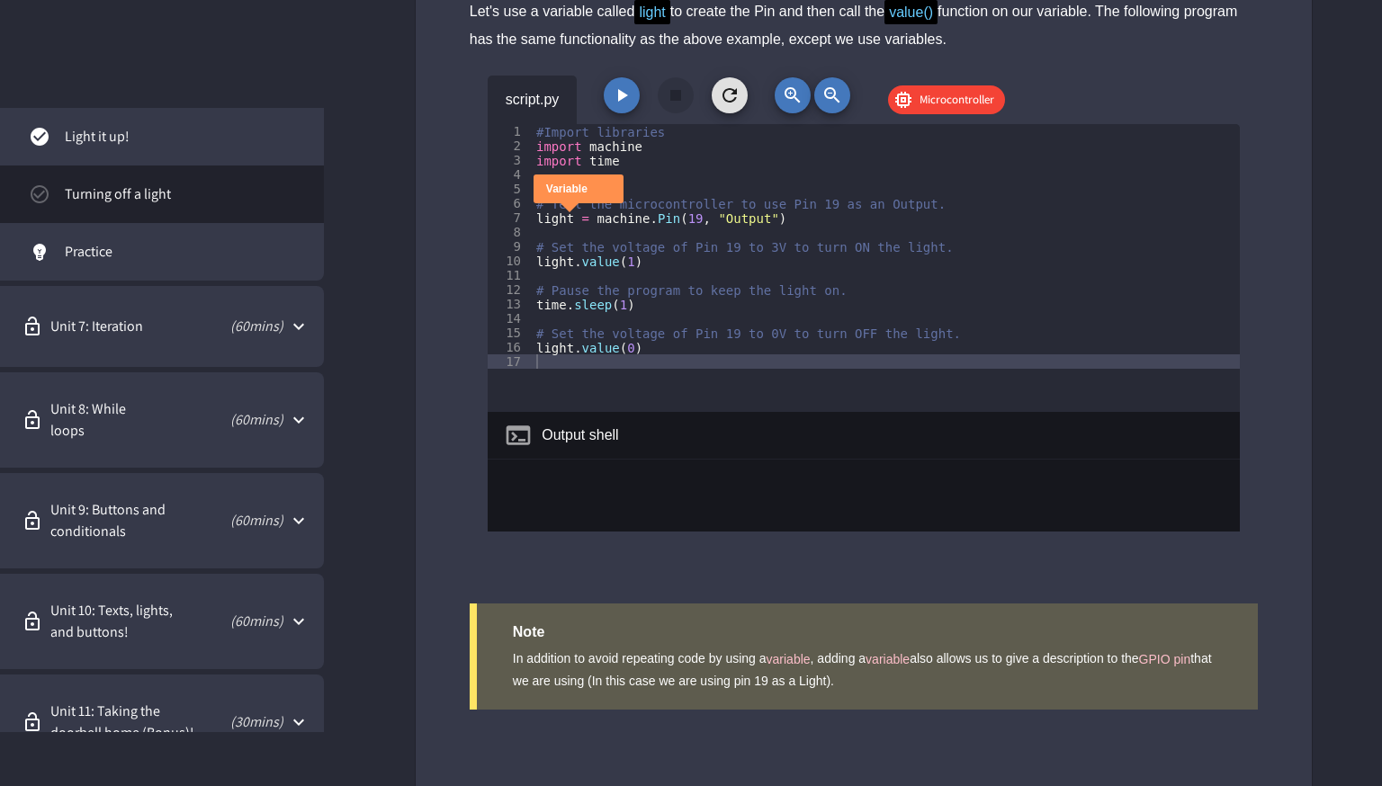
click at [256, 245] on span "Practice" at bounding box center [187, 252] width 245 height 22
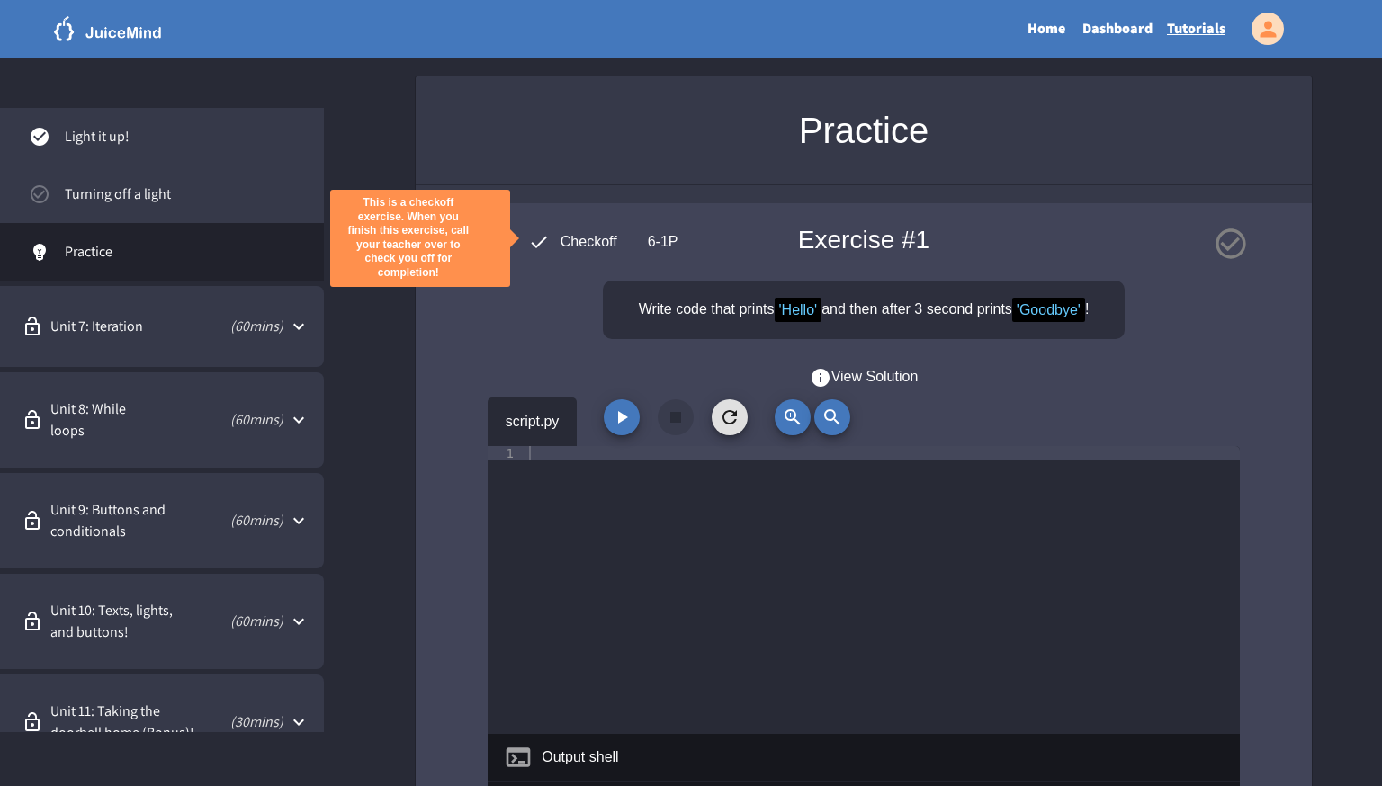
click at [186, 346] on div "Unit 7: Iteration ( 60 mins)" at bounding box center [162, 326] width 324 height 81
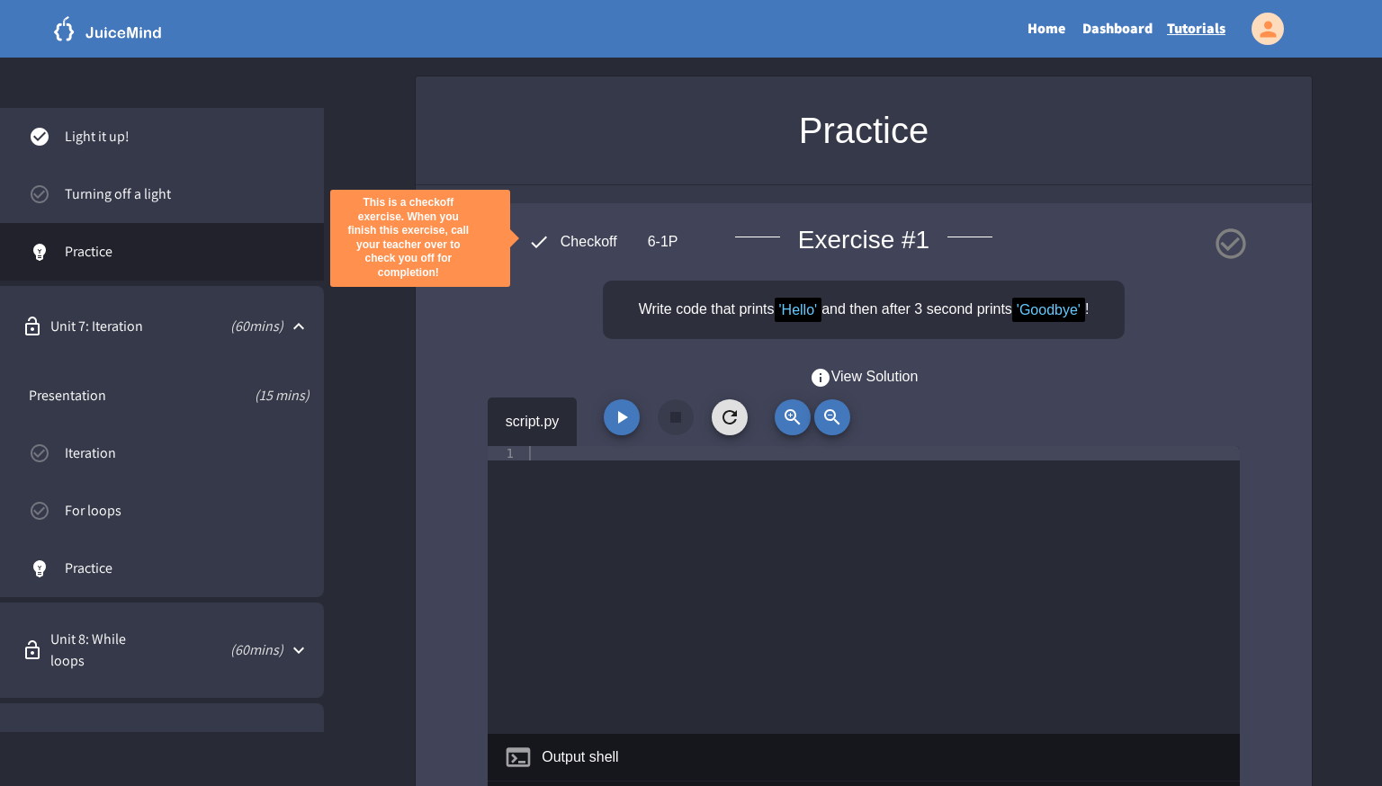
click at [184, 413] on link "Presentation (15 mins)" at bounding box center [162, 396] width 324 height 58
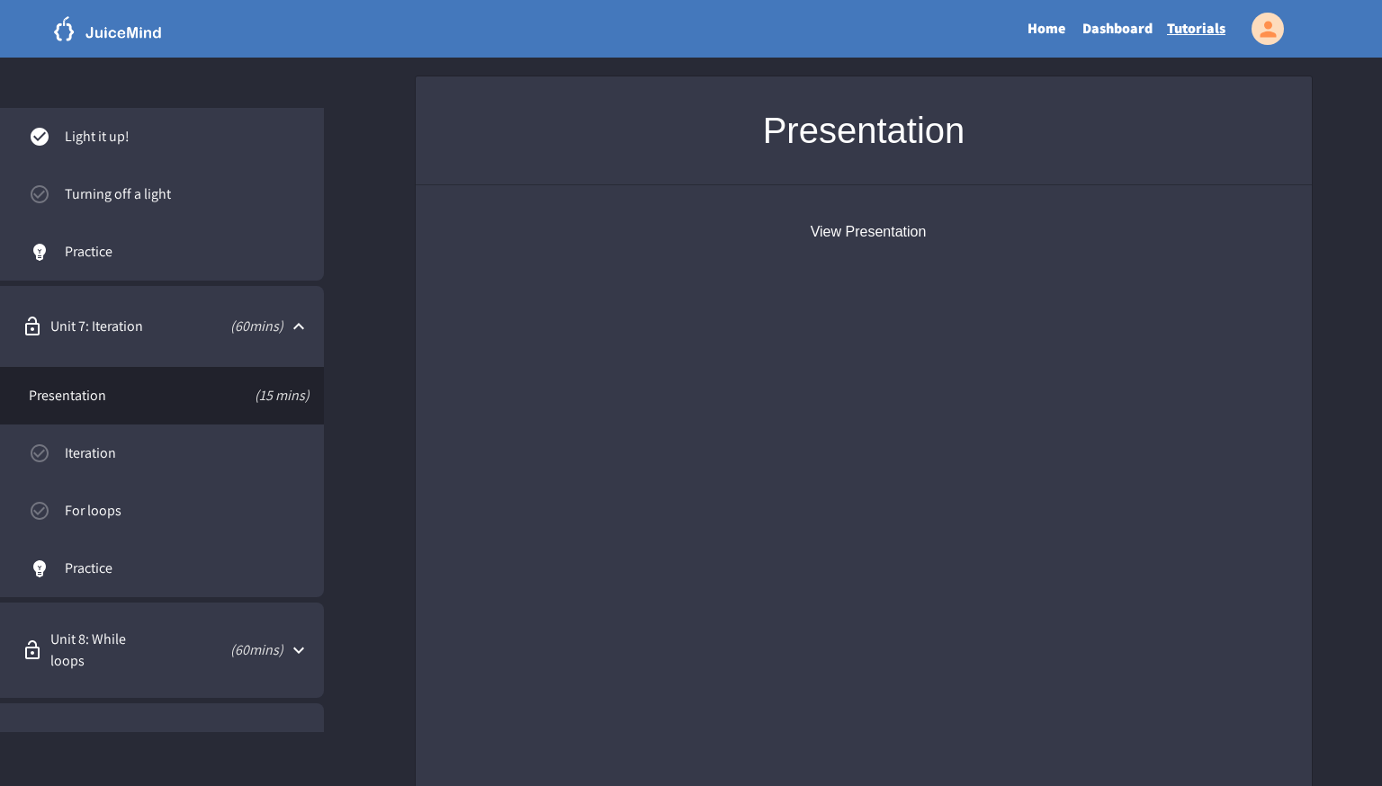
click at [211, 454] on span "Iteration" at bounding box center [187, 454] width 245 height 22
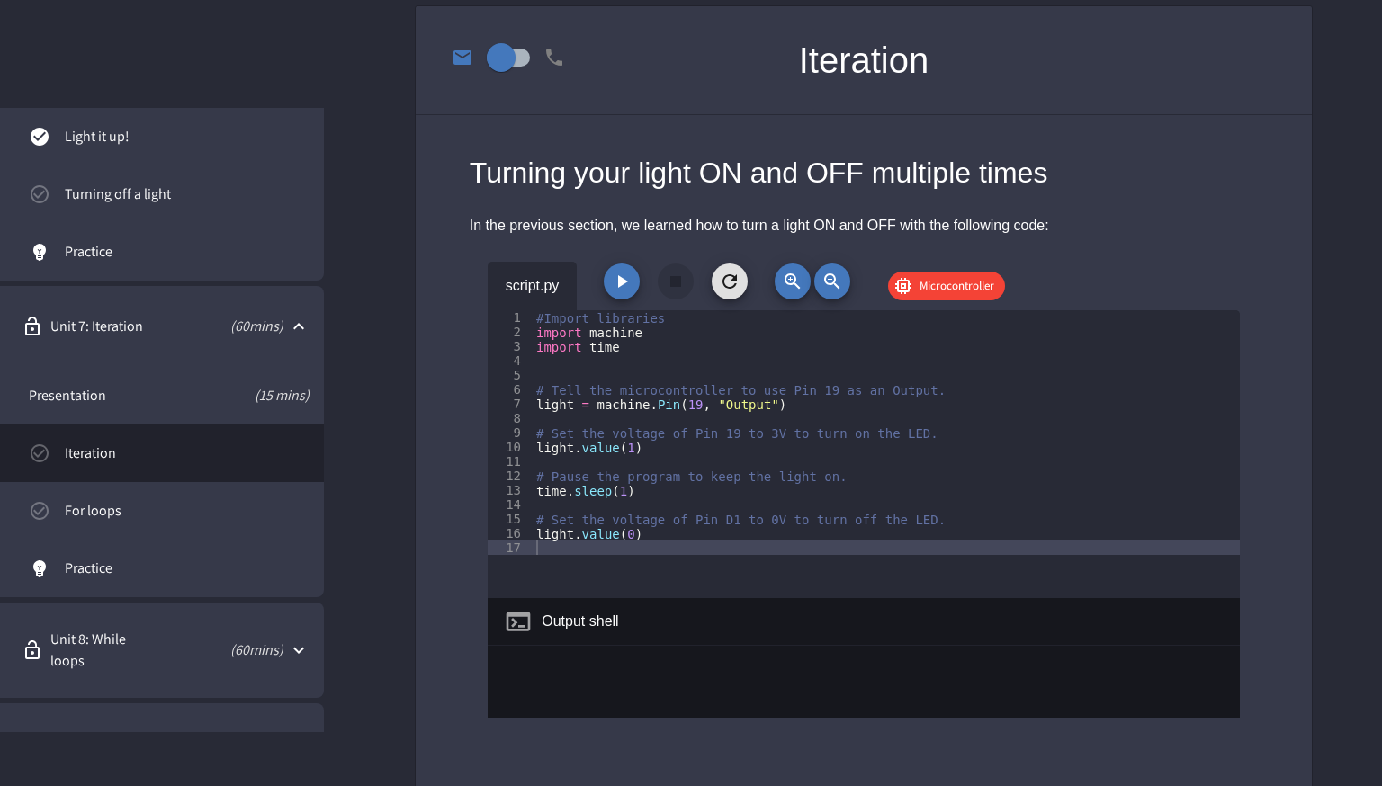
scroll to position [73, 0]
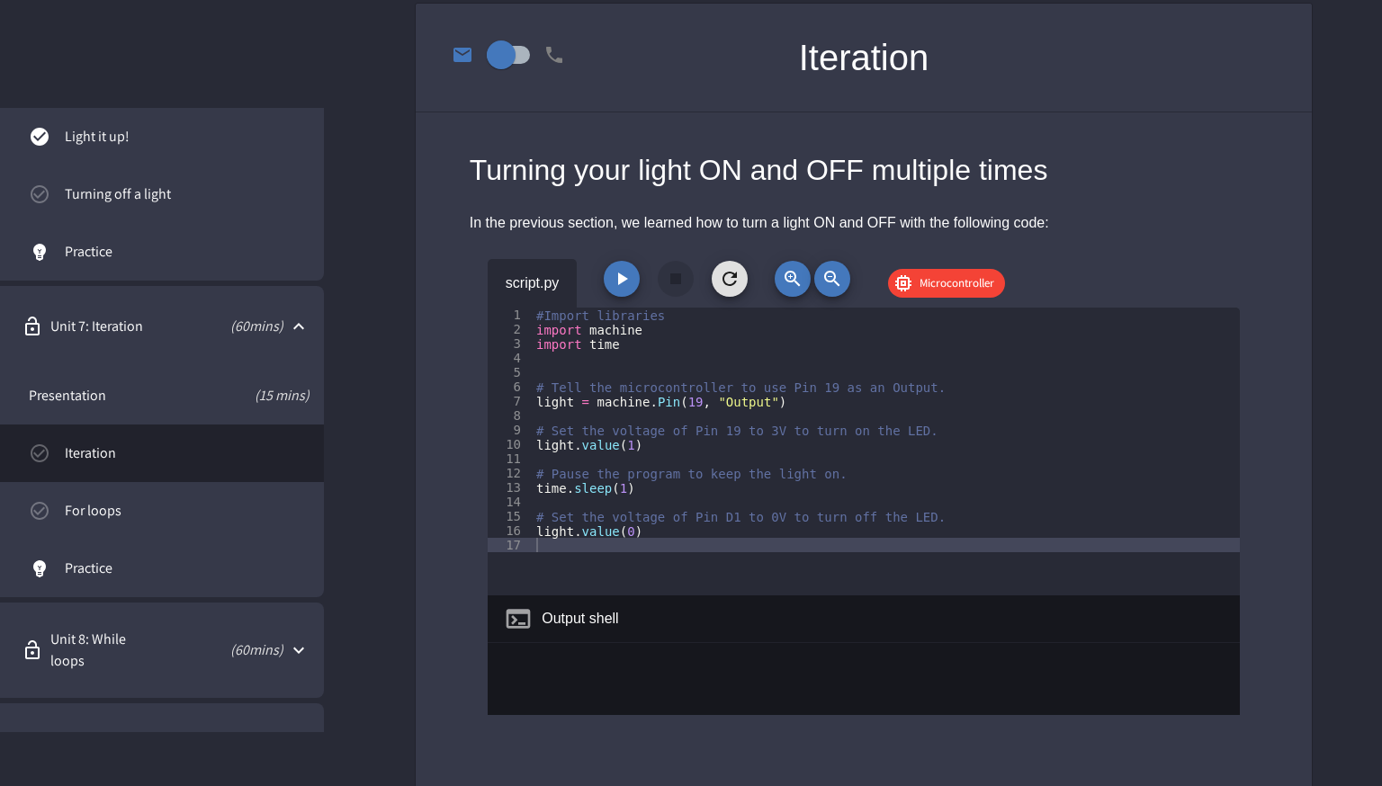
click at [621, 298] on div "script.py Microcontroller" at bounding box center [864, 283] width 752 height 49
click at [620, 289] on button "button" at bounding box center [622, 279] width 36 height 36
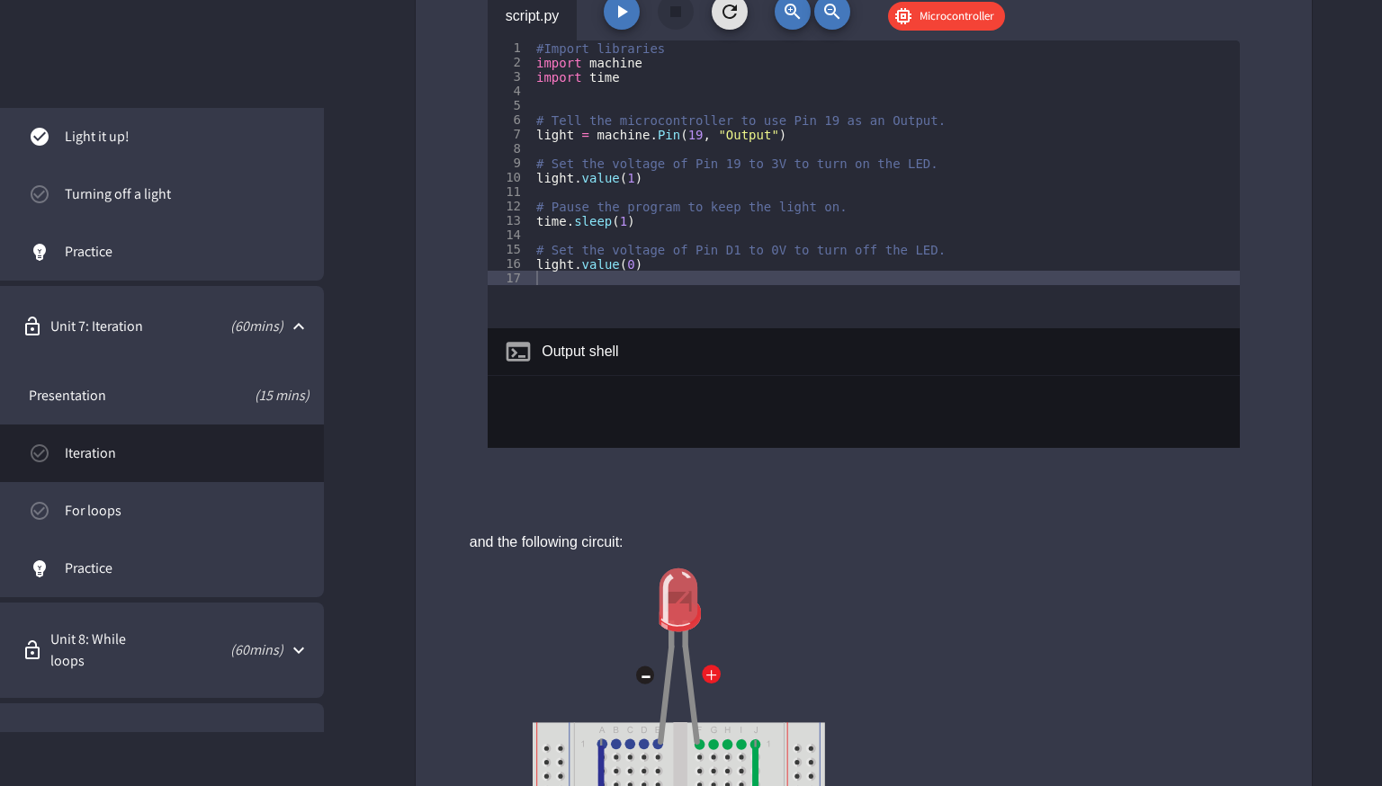
scroll to position [317, 0]
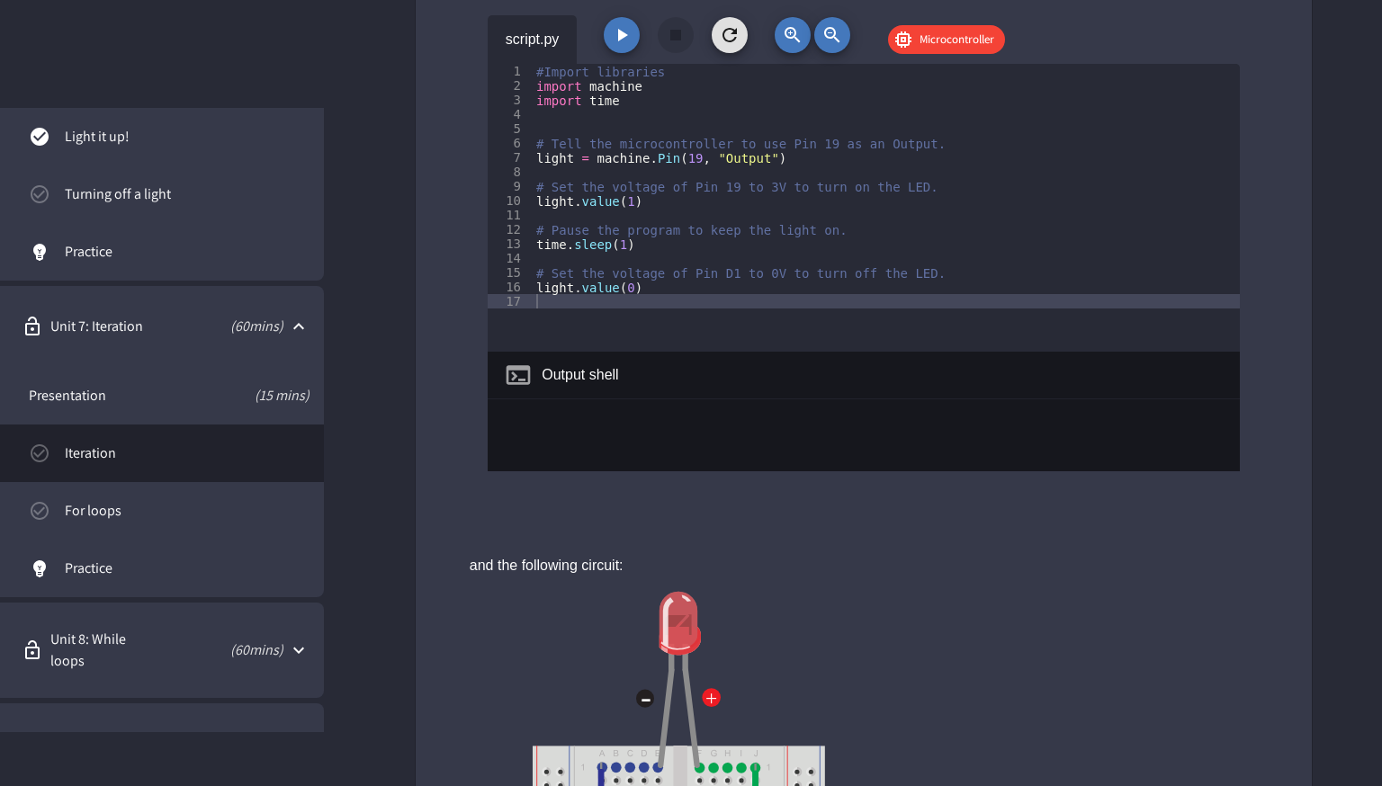
click at [624, 244] on div "#Import libraries import machine import time # Tell the microcontroller to use …" at bounding box center [887, 222] width 708 height 317
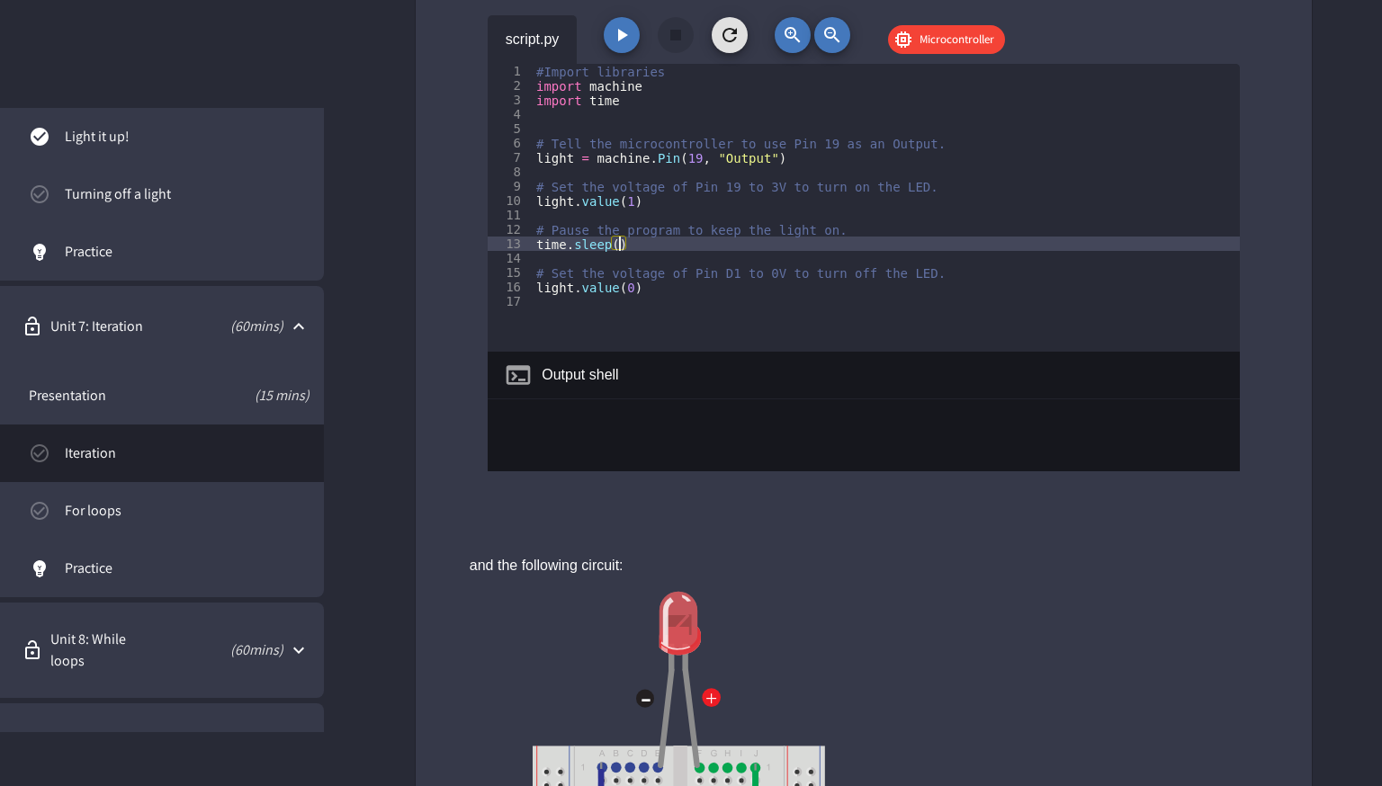
scroll to position [0, 5]
click at [633, 288] on div "#Import libraries import machine import time # Tell the microcontroller to use …" at bounding box center [887, 222] width 708 height 317
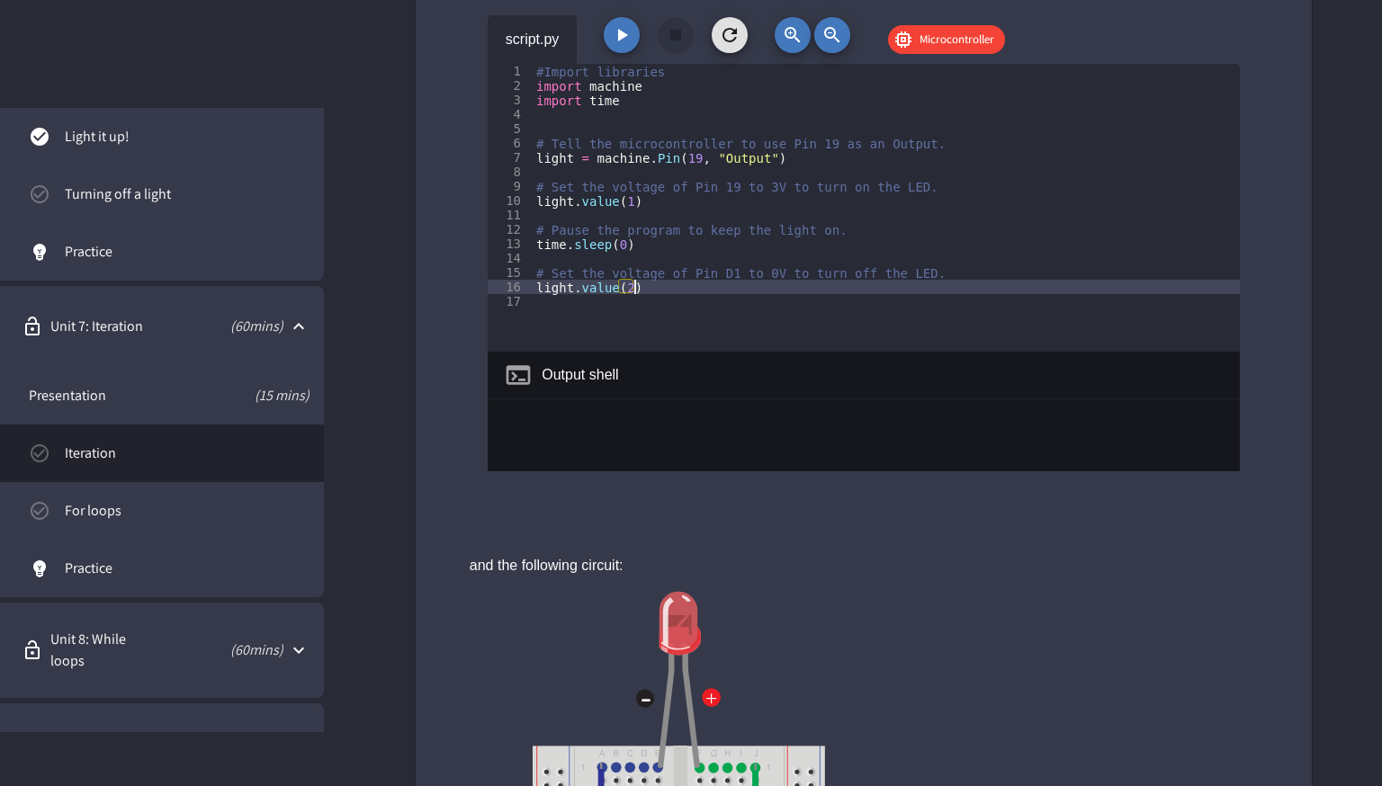
scroll to position [0, 6]
type textarea "**********"
click at [633, 25] on button "button" at bounding box center [622, 35] width 36 height 36
click at [736, 45] on button "button" at bounding box center [730, 35] width 36 height 36
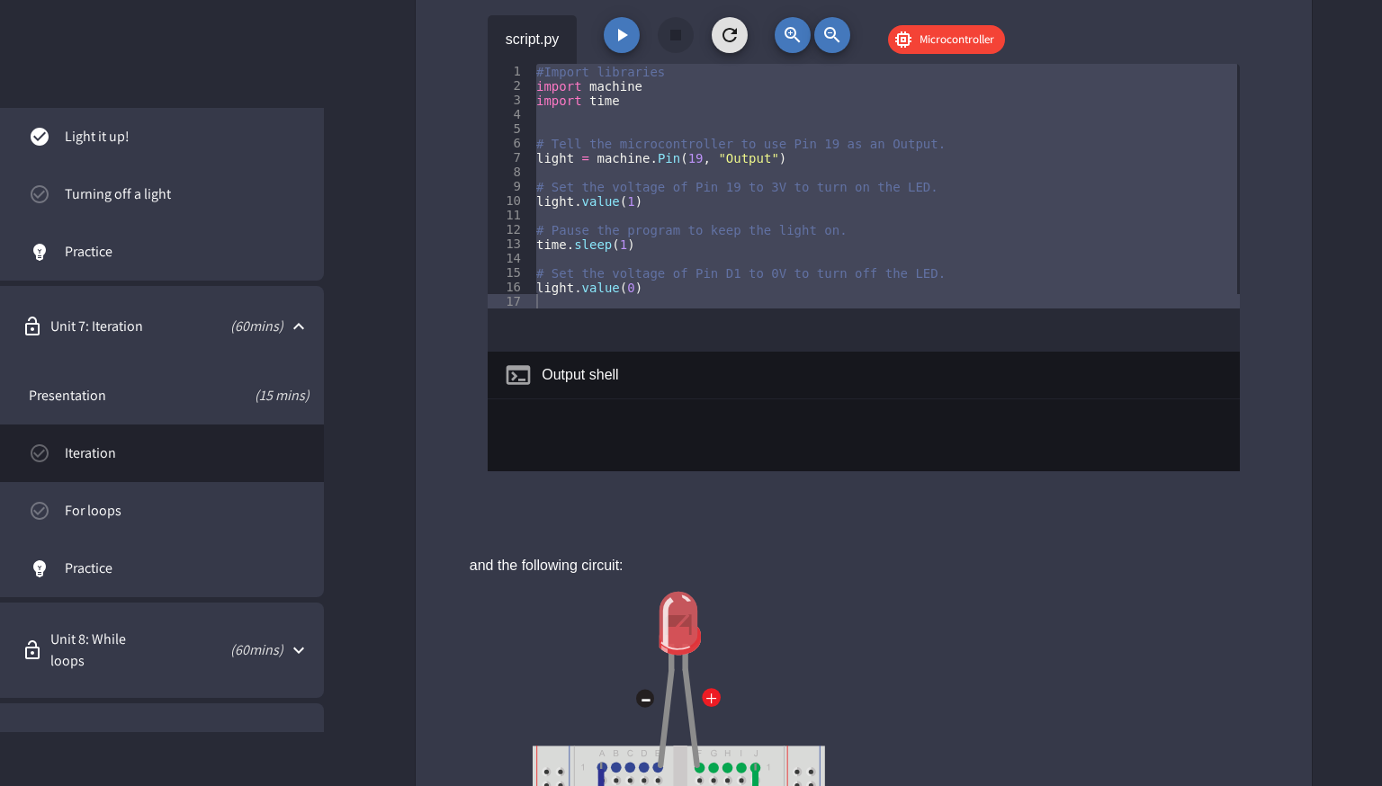
click at [627, 37] on icon "button" at bounding box center [622, 35] width 22 height 22
click at [633, 40] on button "button" at bounding box center [622, 35] width 36 height 36
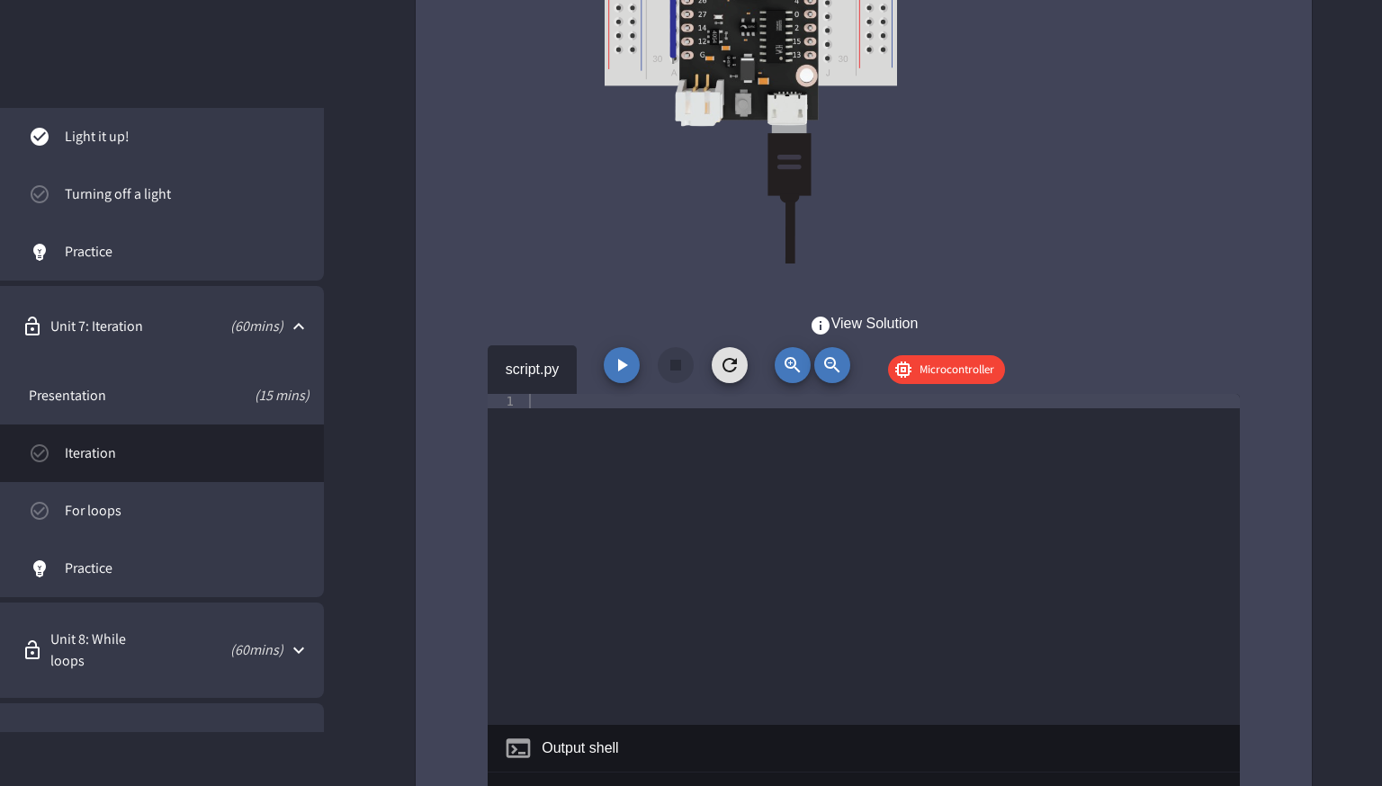
scroll to position [3117, 0]
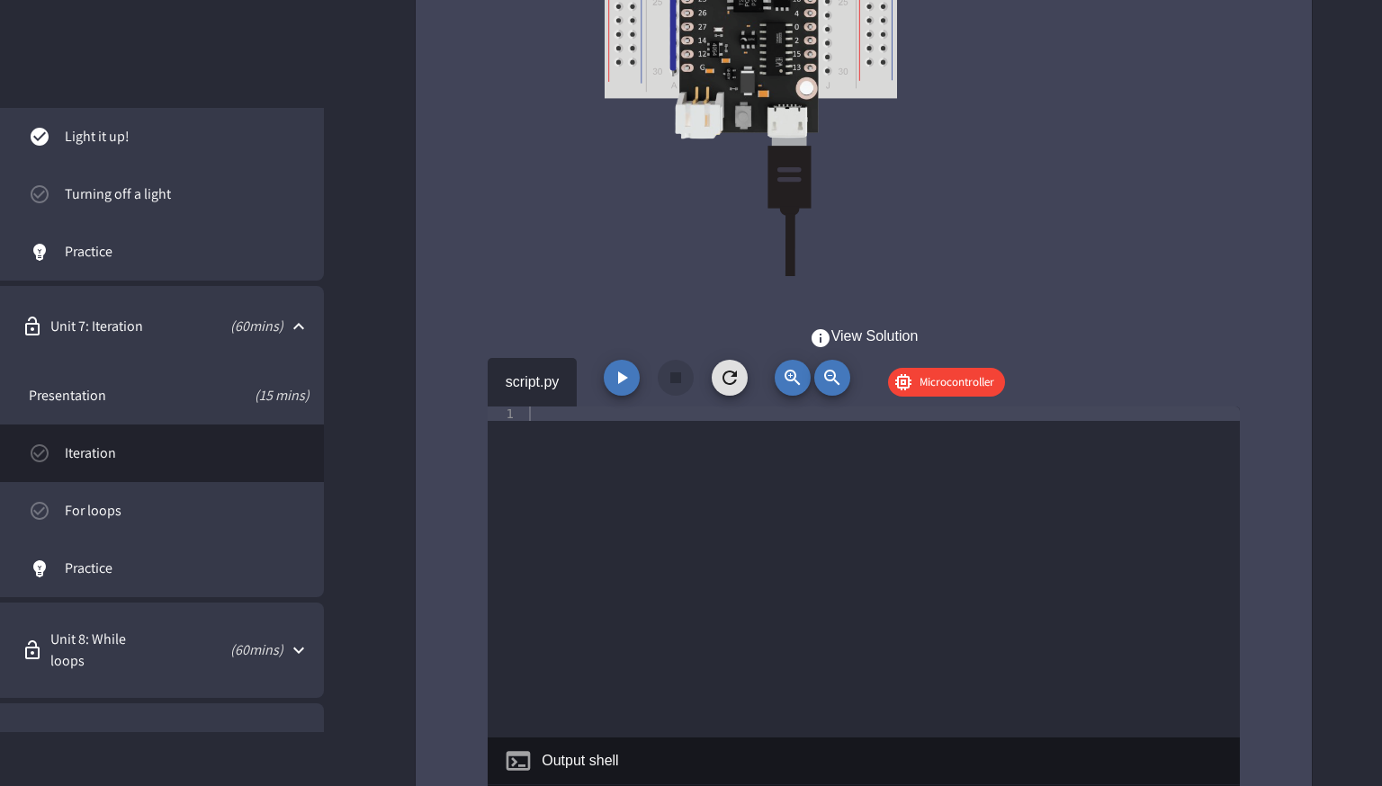
click at [219, 522] on link "For loops" at bounding box center [162, 511] width 324 height 58
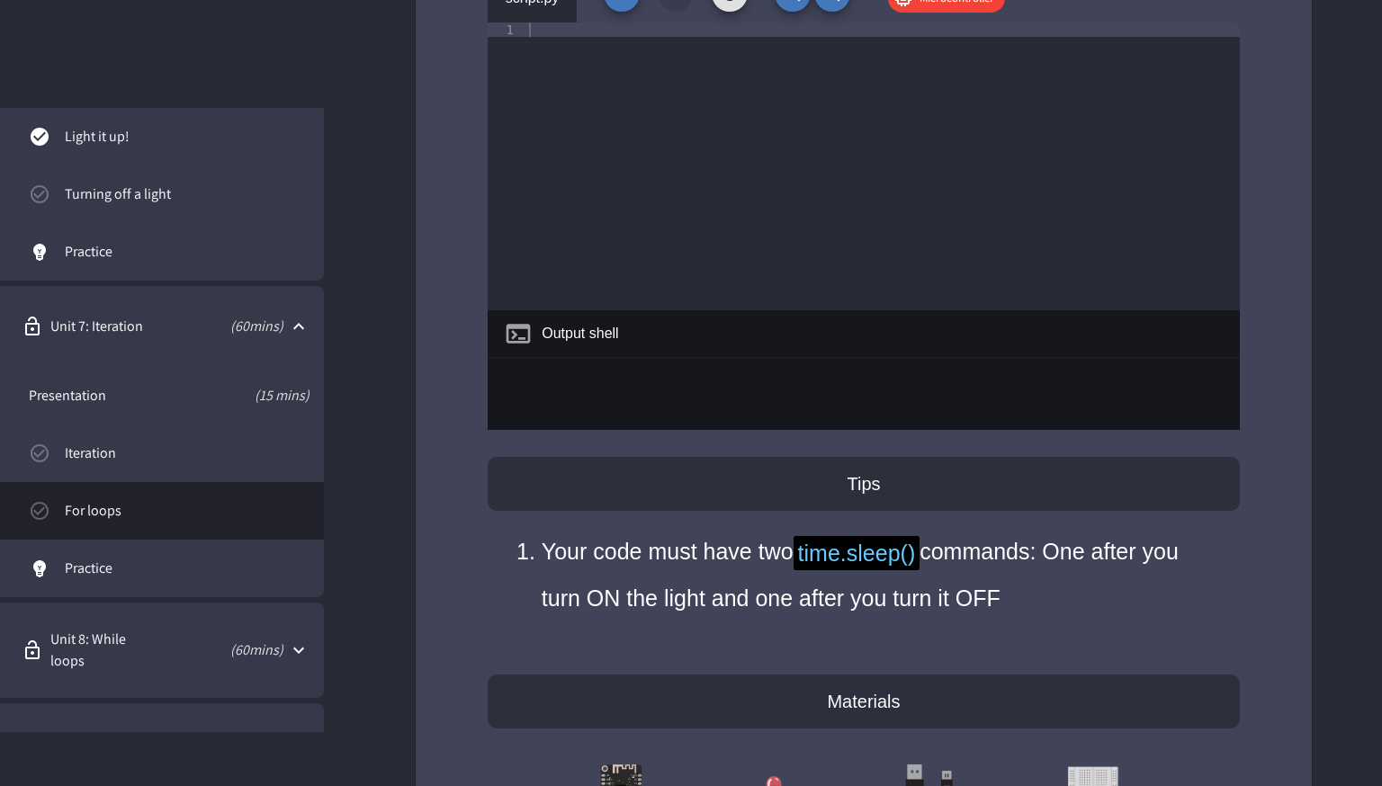
scroll to position [7392, 0]
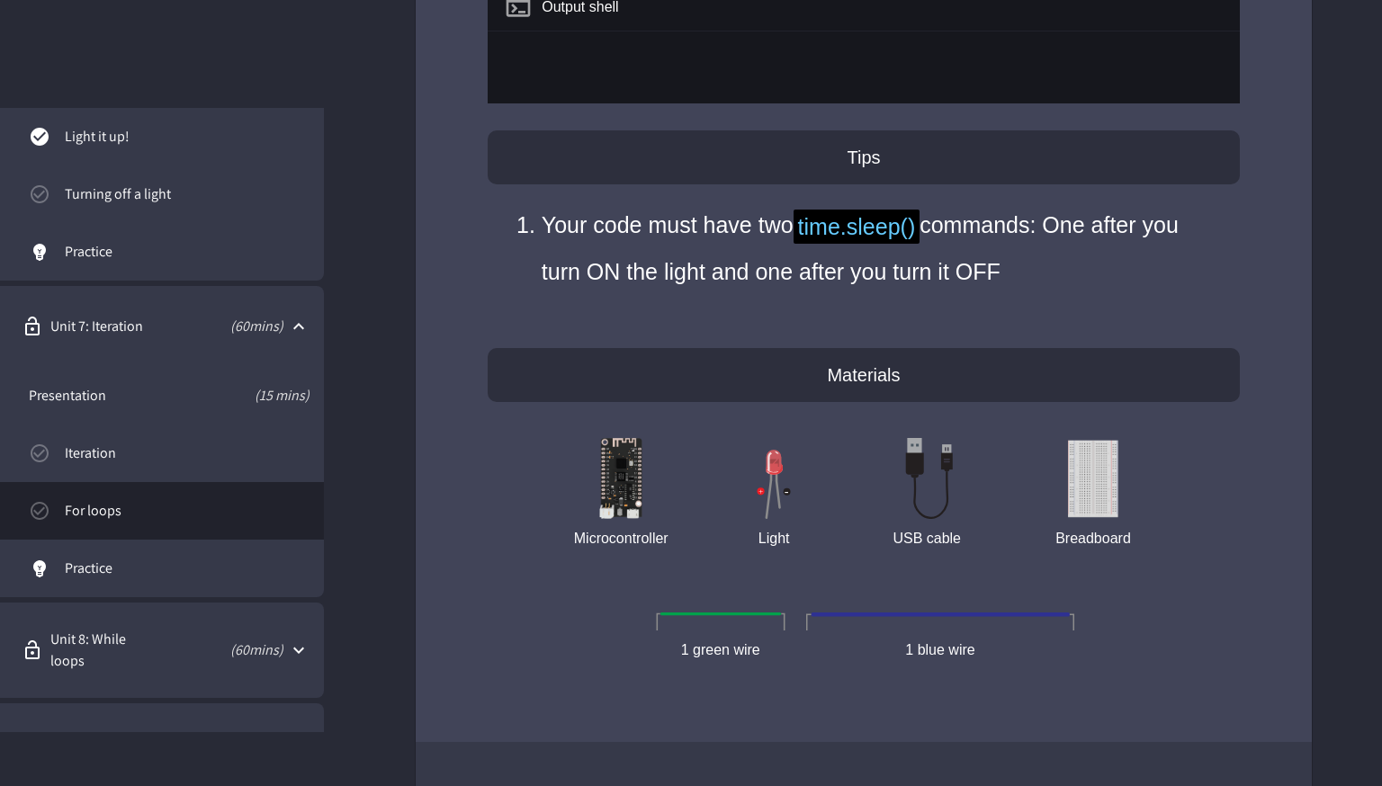
click at [199, 638] on div "Unit 8: While loops ( 60 mins)" at bounding box center [162, 650] width 324 height 95
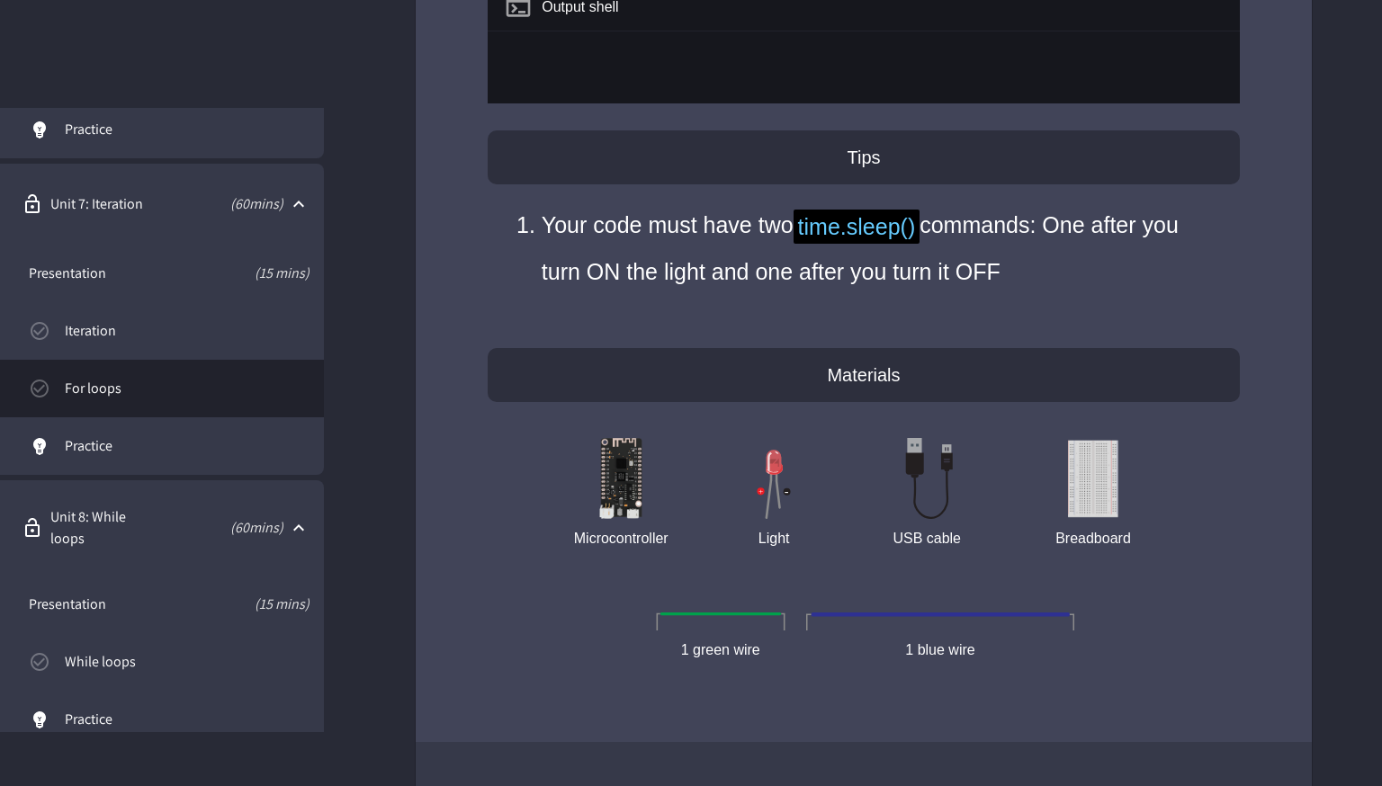
scroll to position [835, 0]
click at [266, 642] on link "While loops" at bounding box center [162, 664] width 324 height 58
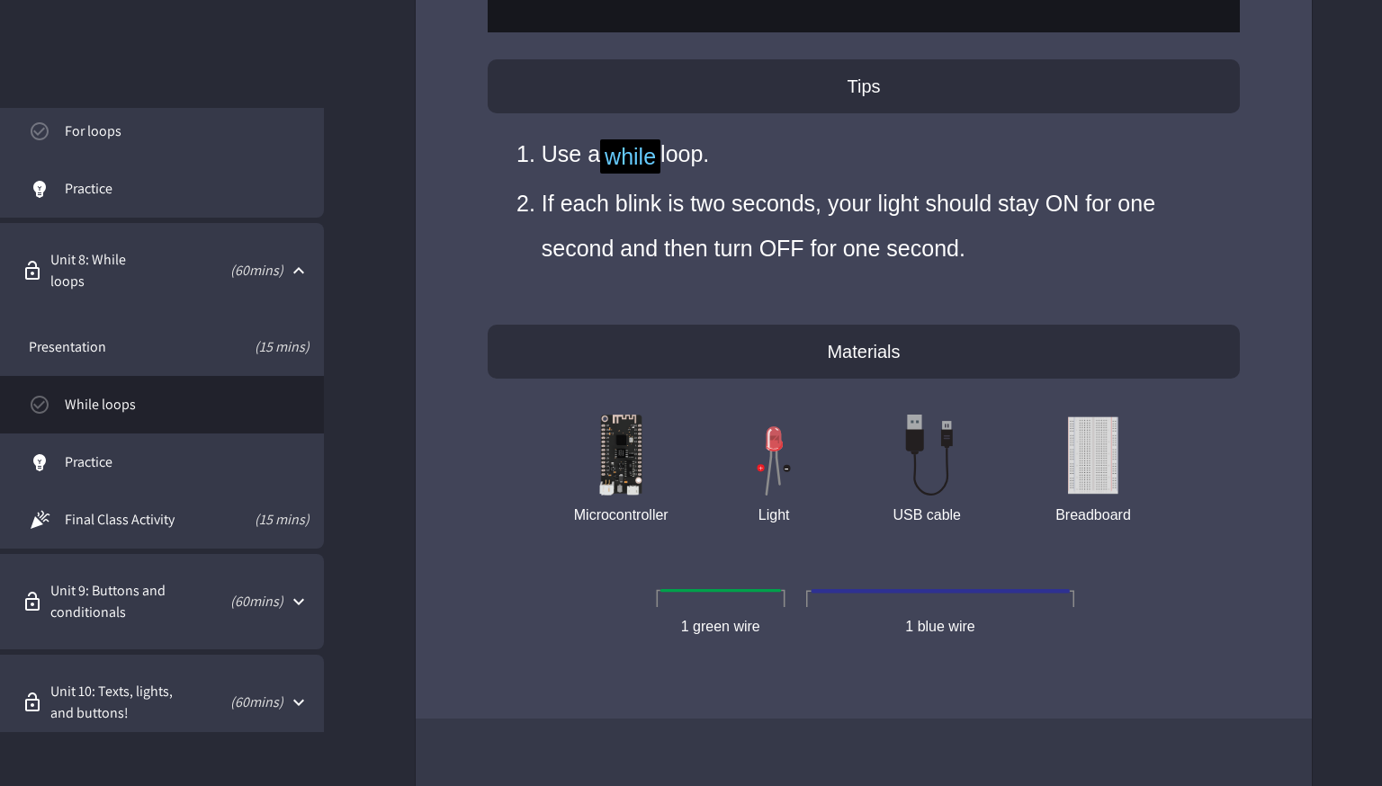
scroll to position [1137, 0]
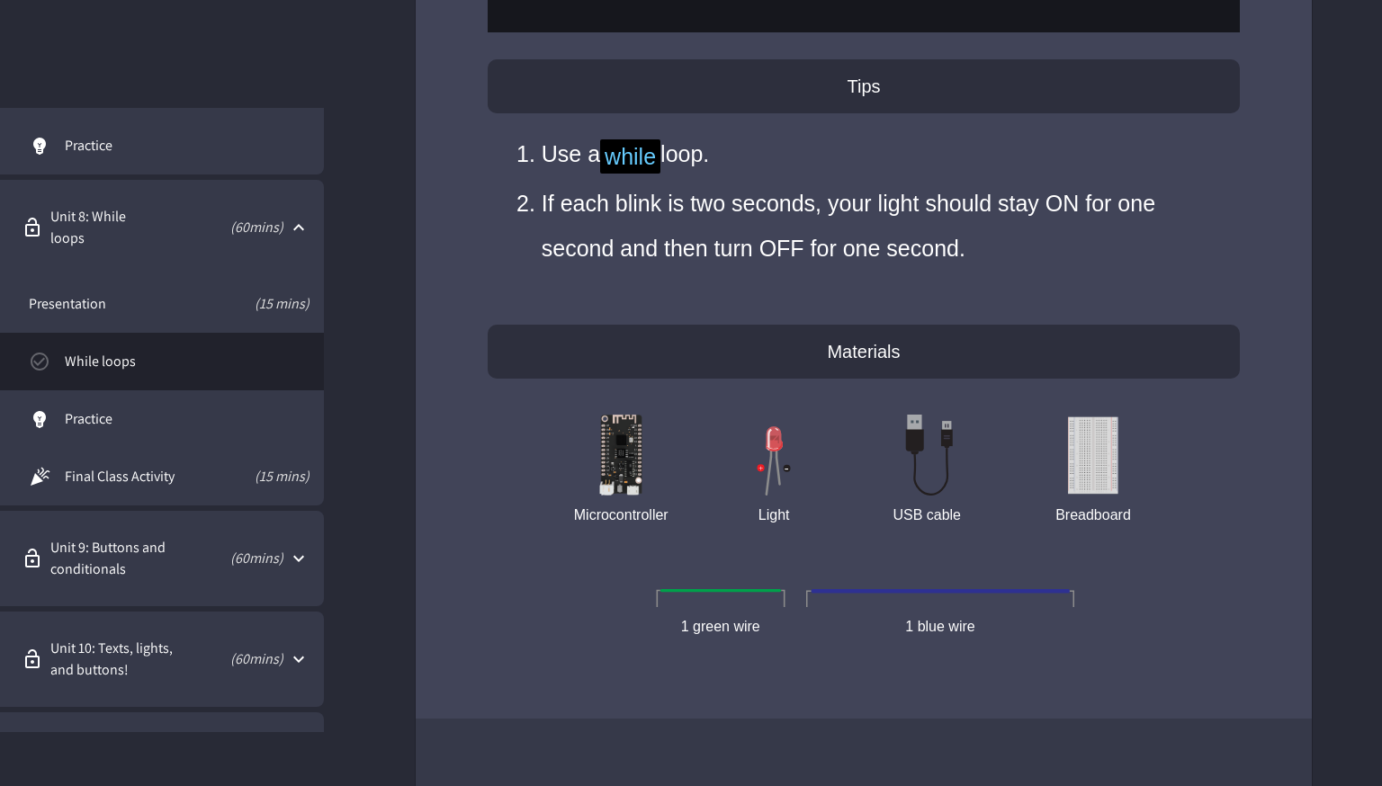
click at [209, 562] on p "( 60 mins)" at bounding box center [240, 559] width 86 height 22
click at [209, 628] on span "Buttons" at bounding box center [187, 635] width 245 height 22
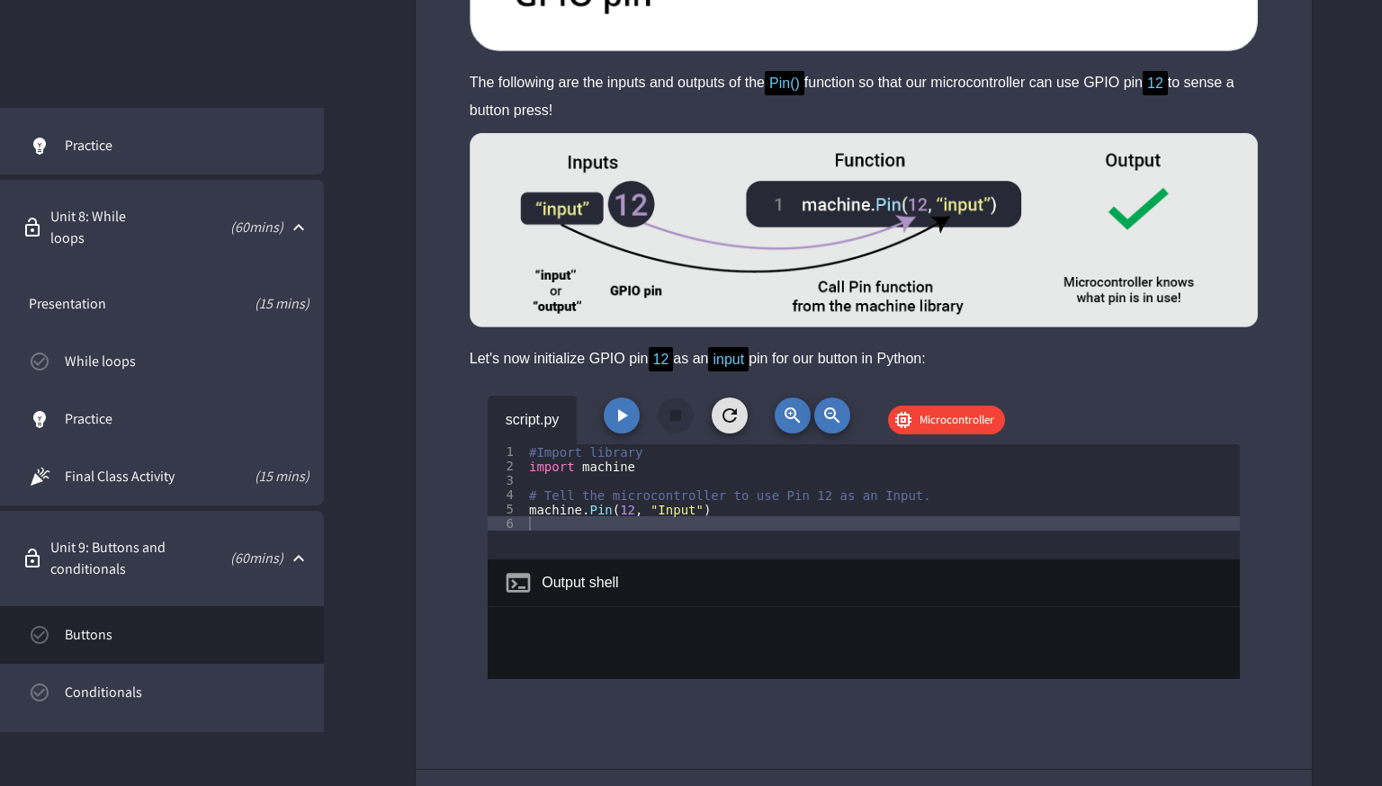
scroll to position [7248, 0]
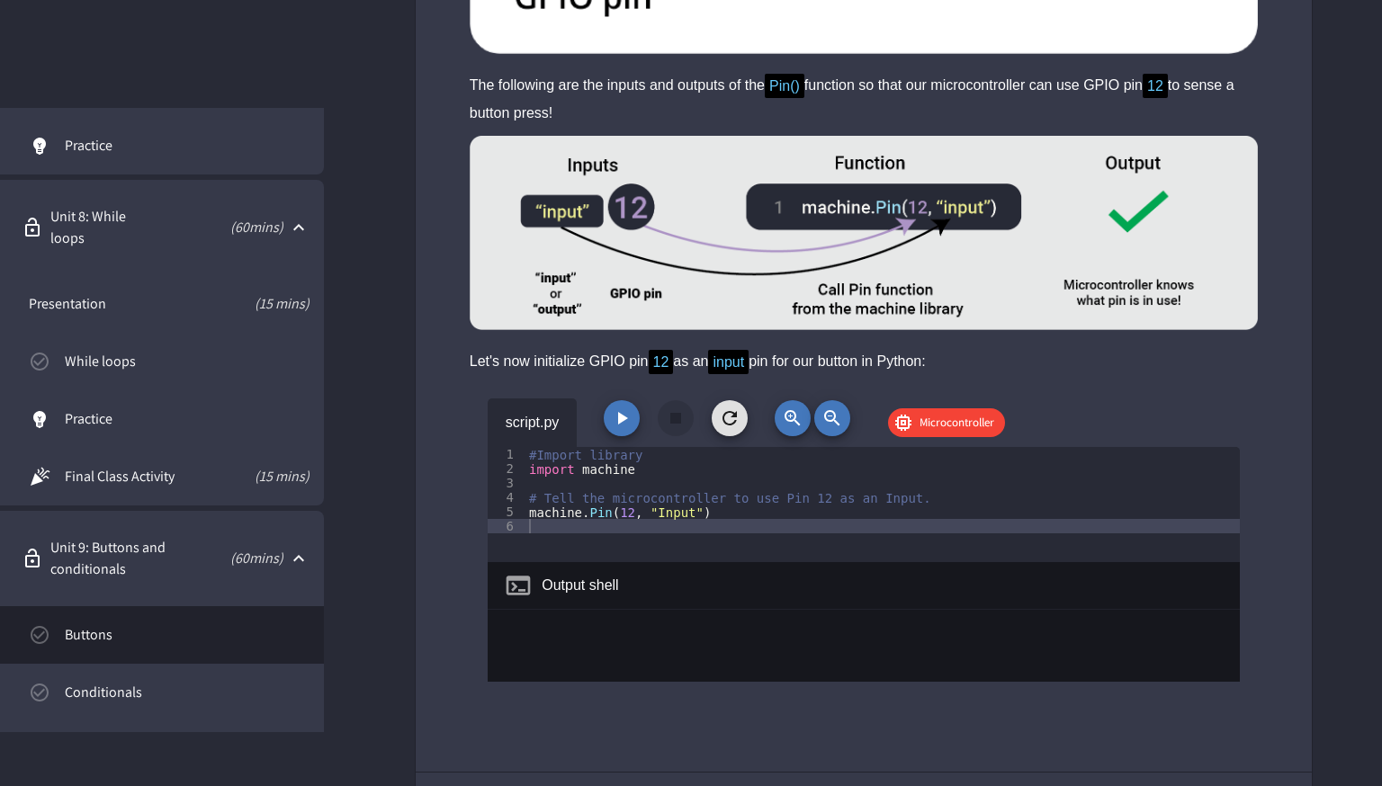
click at [623, 408] on icon "button" at bounding box center [622, 419] width 22 height 22
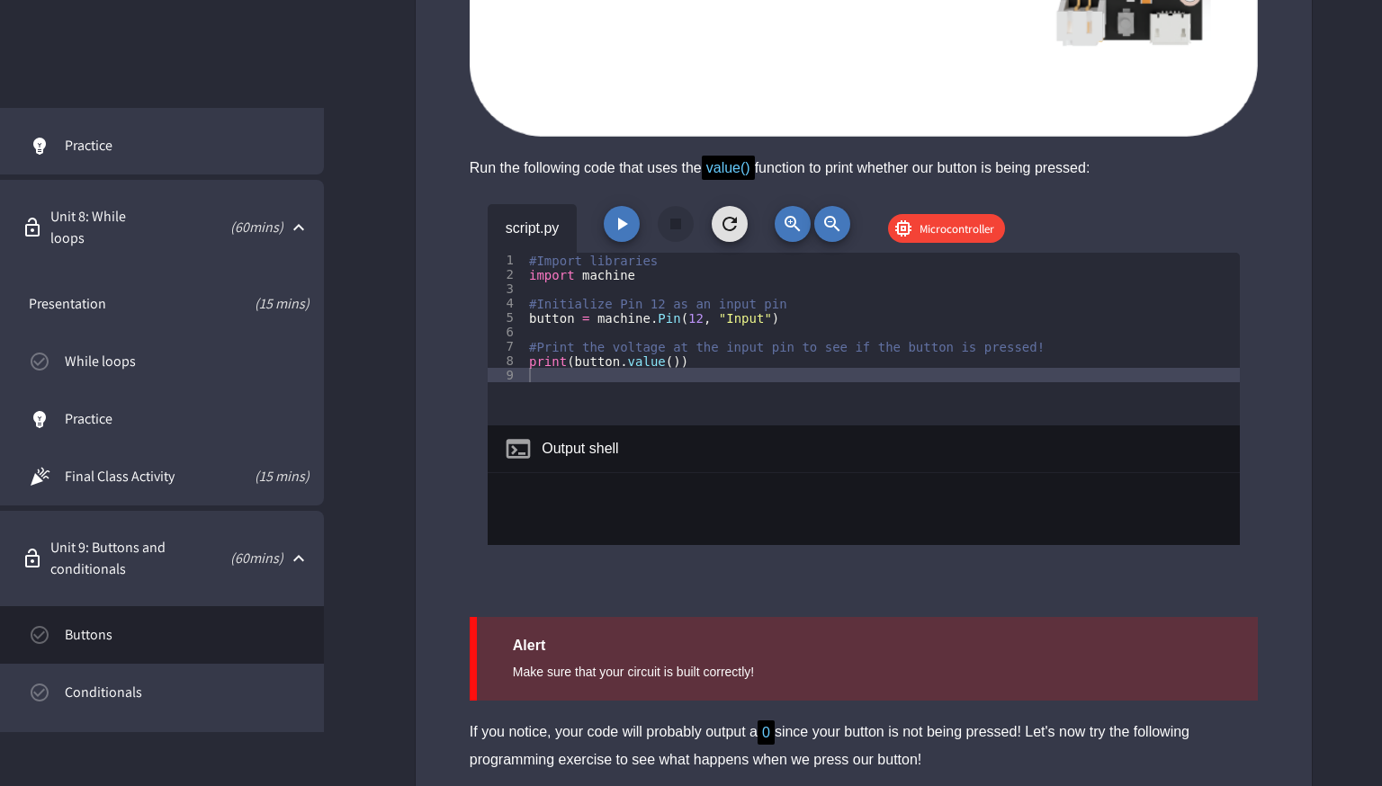
scroll to position [9661, 0]
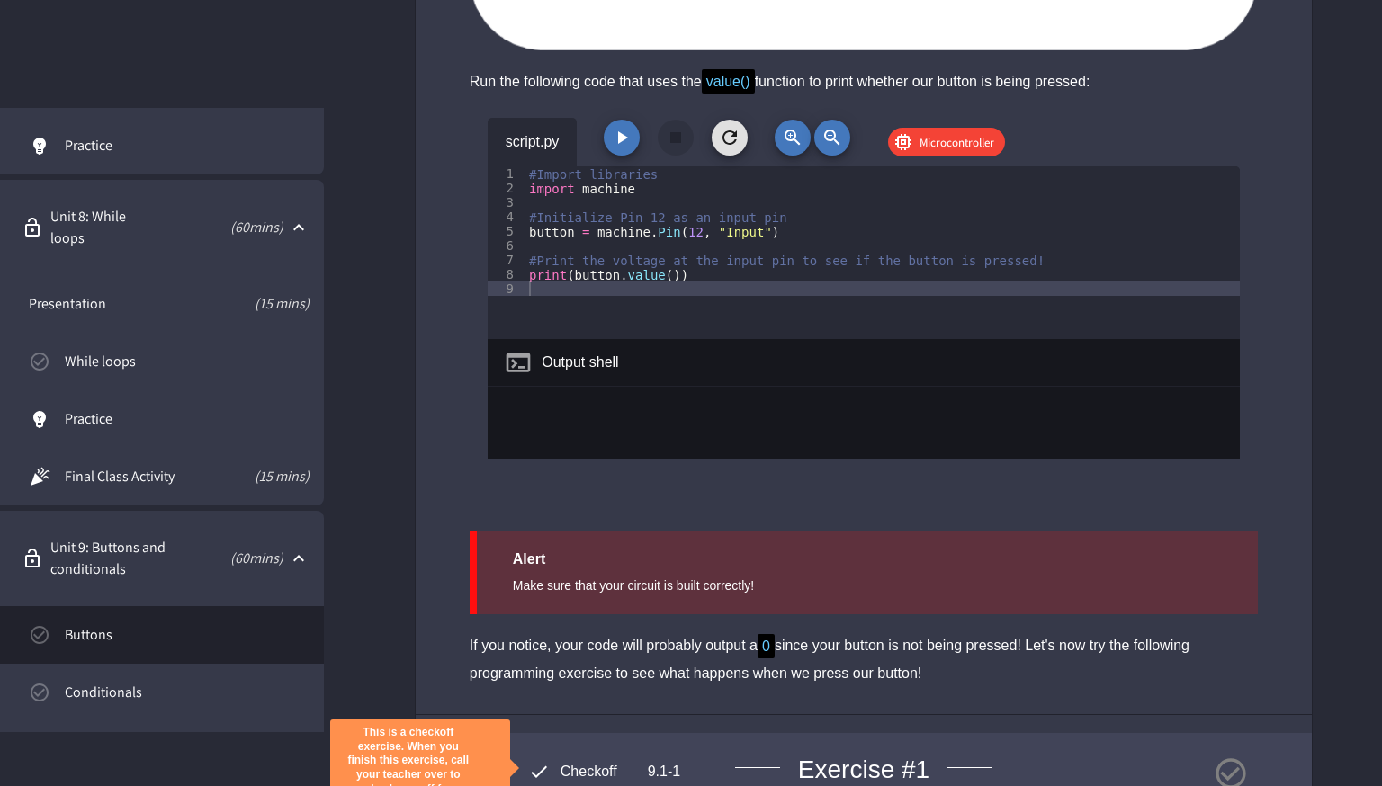
click at [612, 134] on icon "button" at bounding box center [622, 138] width 22 height 22
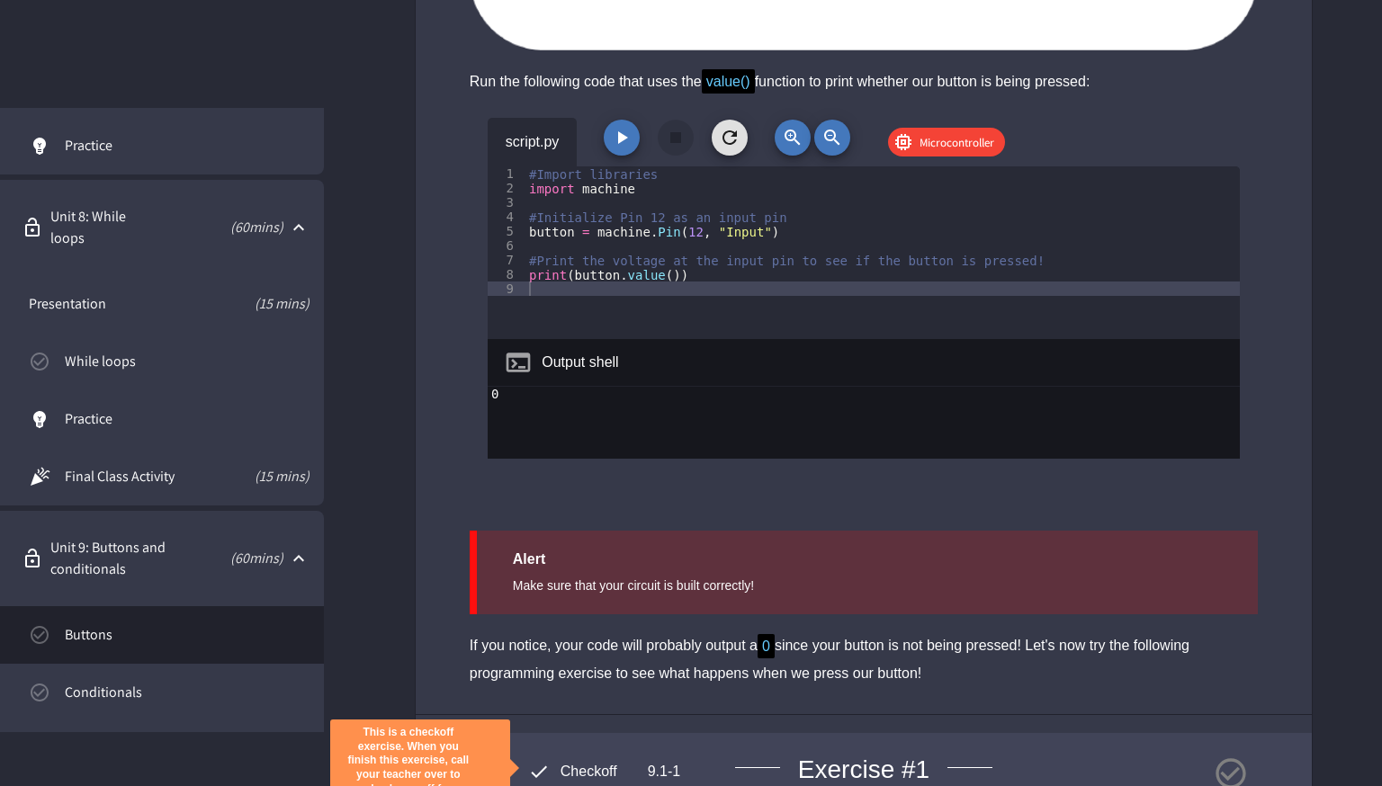
click at [808, 212] on div "#Import libraries import machine #Initialize Pin 12 as an input pin button = ma…" at bounding box center [883, 267] width 715 height 202
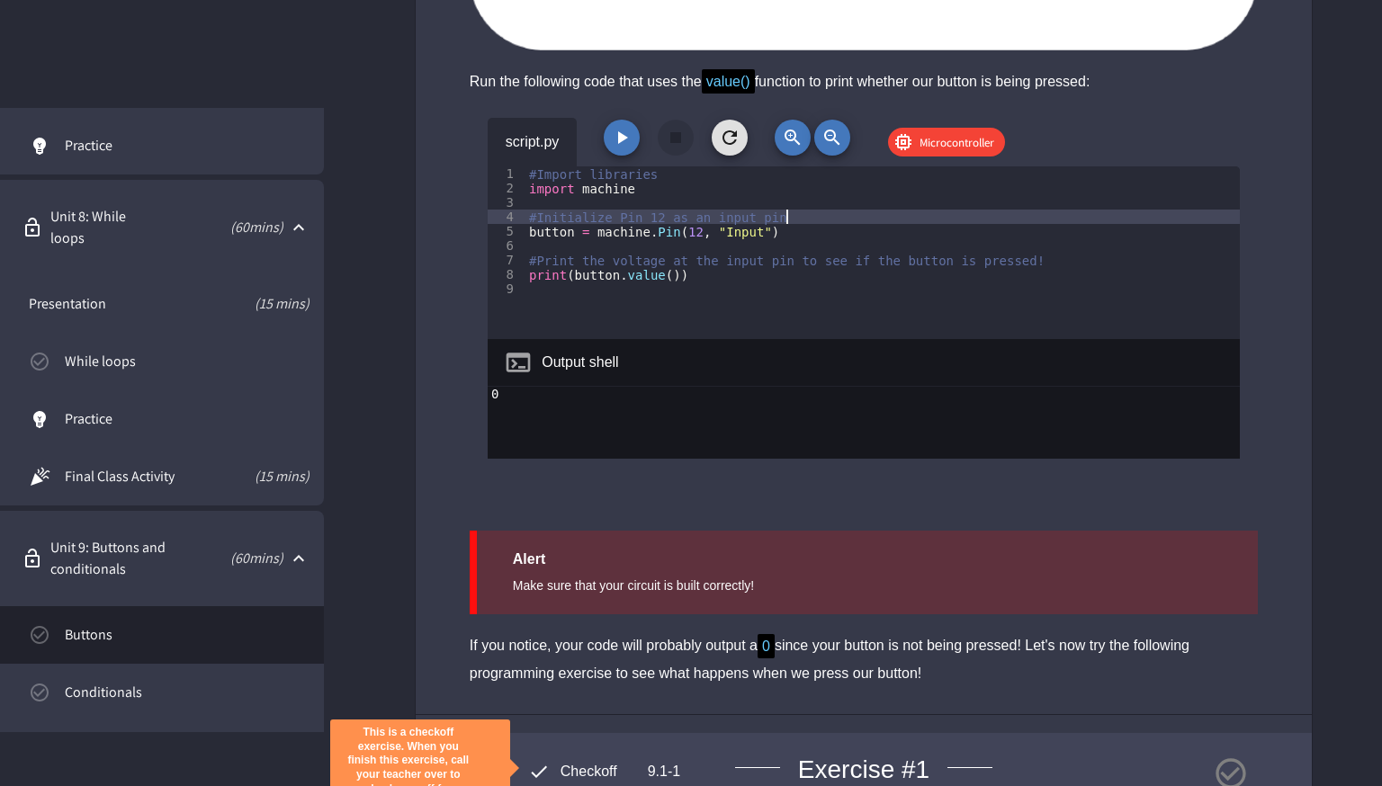
click at [831, 286] on div "#Import libraries import machine #Initialize Pin 12 as an input pin button = ma…" at bounding box center [883, 267] width 715 height 202
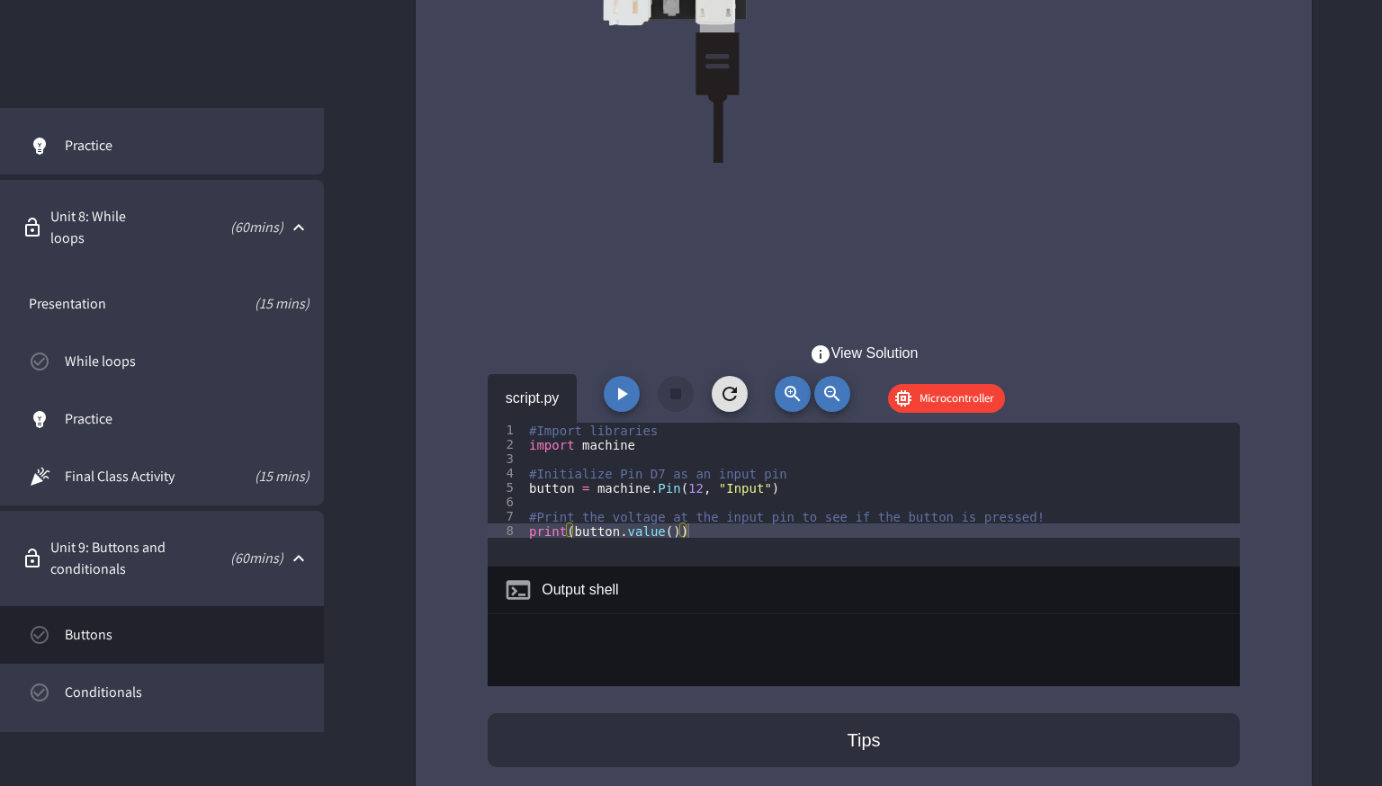
scroll to position [11086, 0]
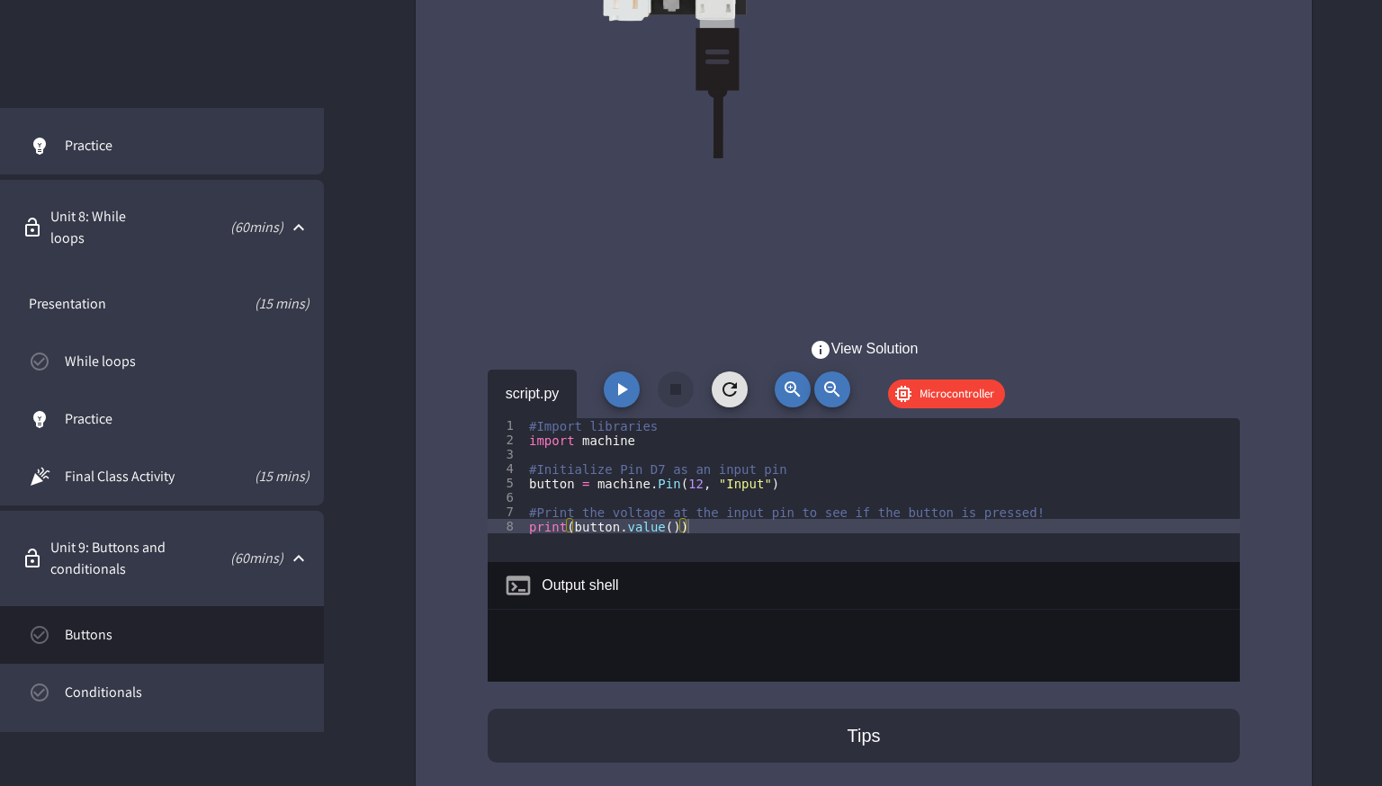
click at [621, 372] on button "button" at bounding box center [622, 390] width 36 height 36
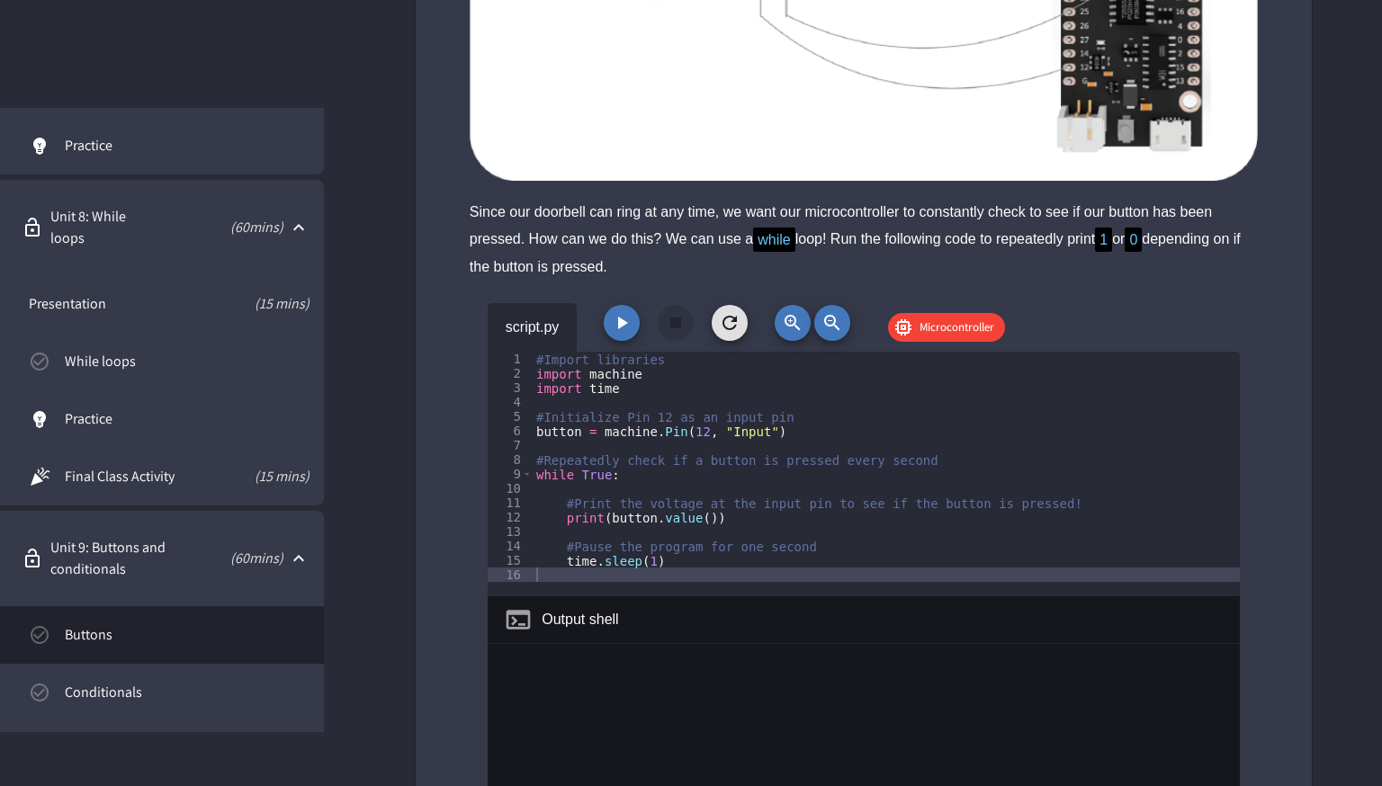
scroll to position [12929, 0]
click at [621, 362] on div "#Import libraries import machine import time #Initialize Pin 12 as an input pin…" at bounding box center [887, 489] width 708 height 274
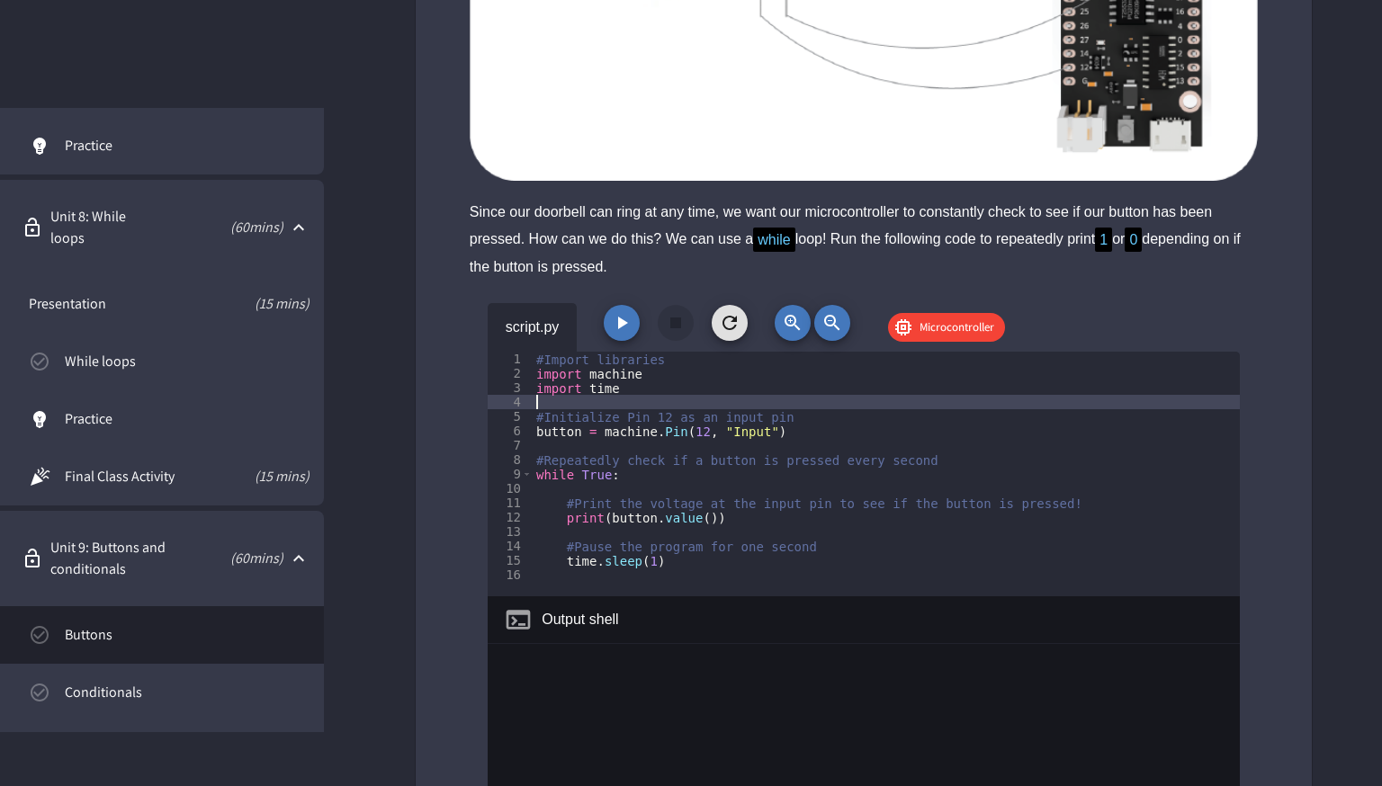
click at [621, 362] on div "#Import libraries import machine import time #Initialize Pin 12 as an input pin…" at bounding box center [887, 489] width 708 height 274
click at [771, 531] on div "#Import libraries import machine import time #Initialize Pin 12 as an input pin…" at bounding box center [887, 489] width 708 height 274
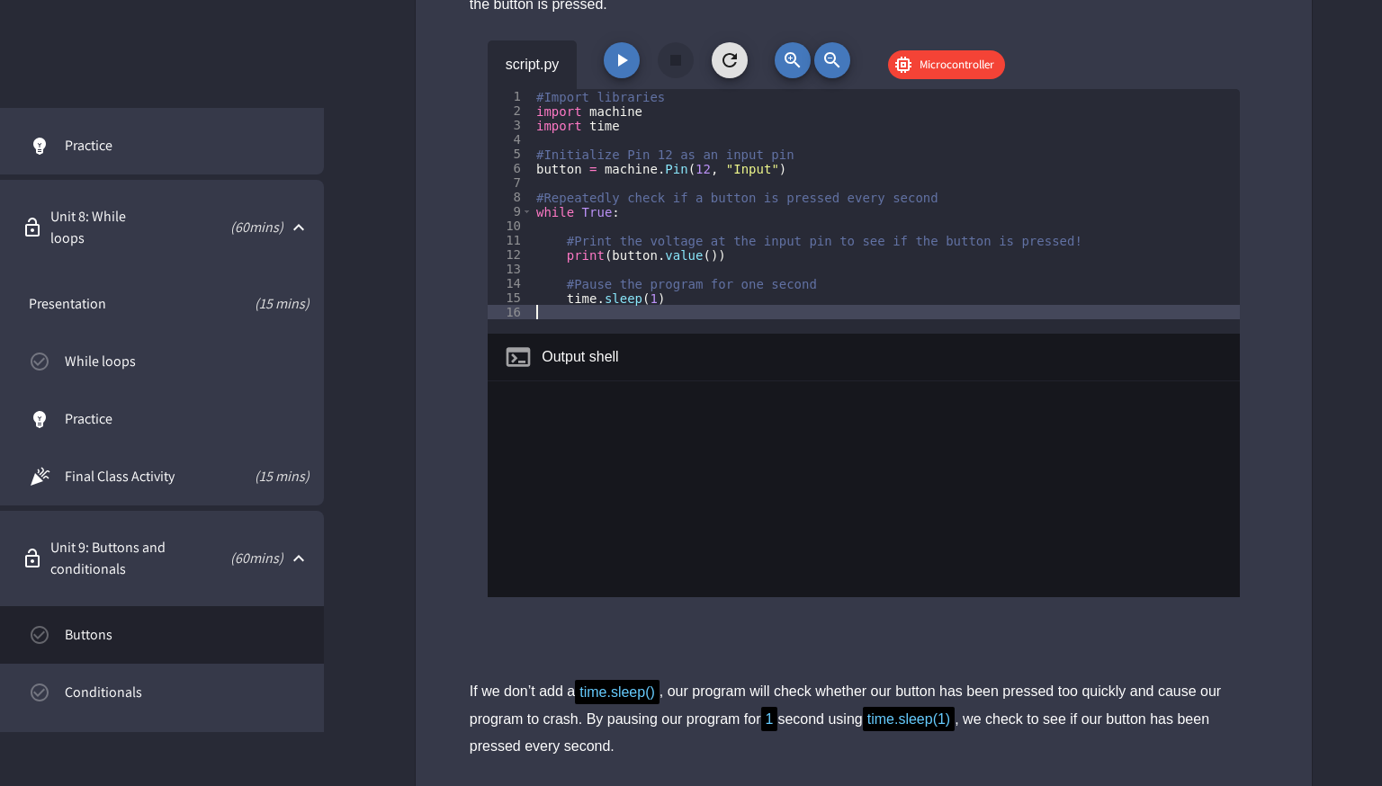
scroll to position [13257, 0]
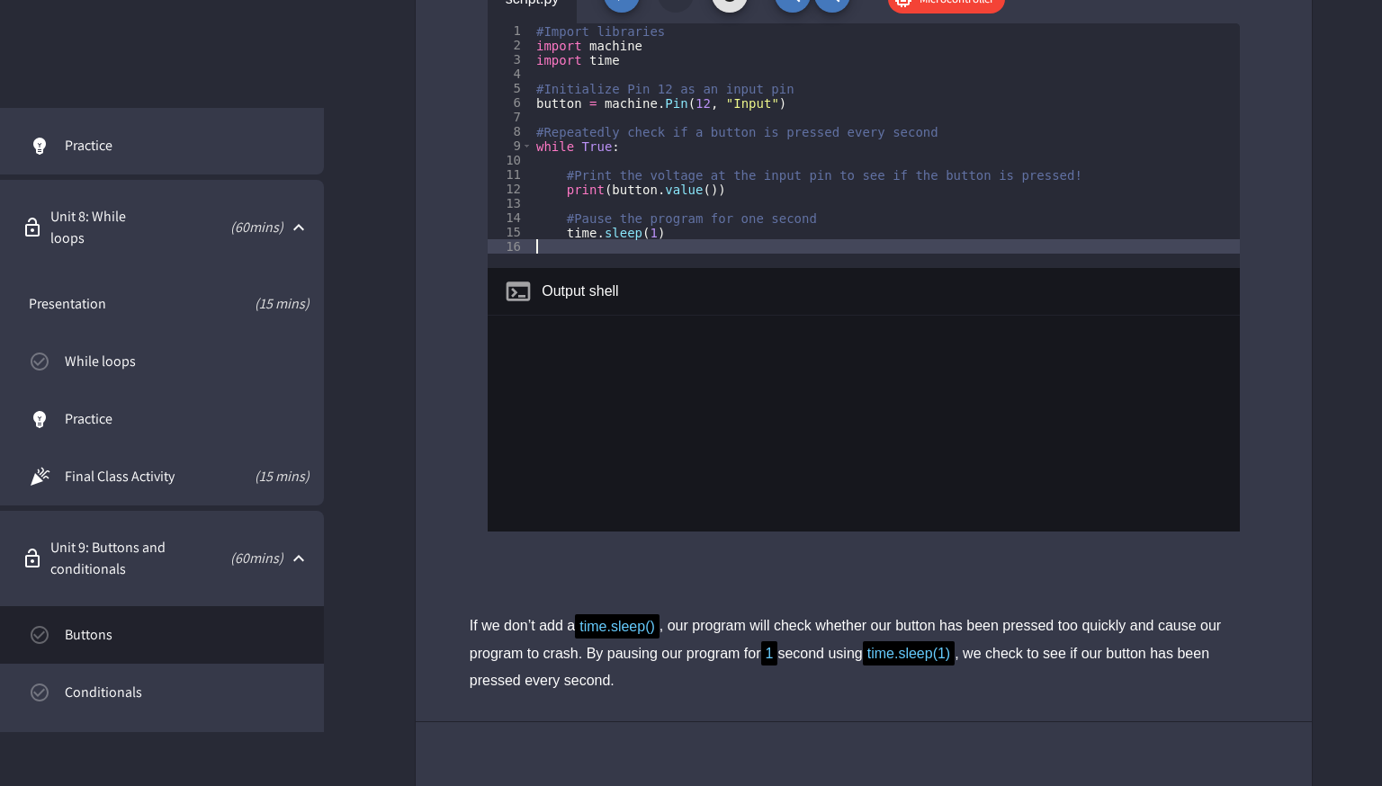
click at [136, 696] on span "Conditionals" at bounding box center [187, 693] width 245 height 22
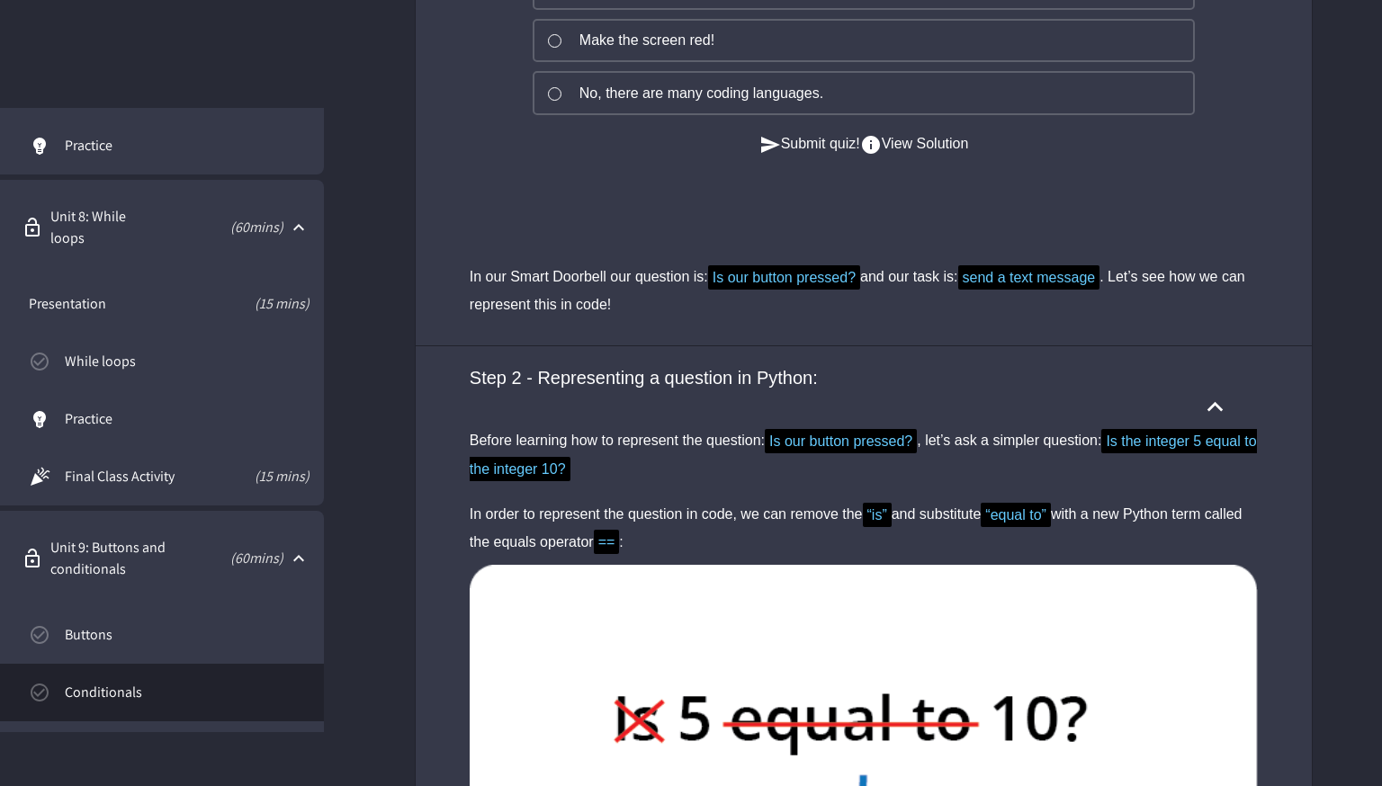
scroll to position [5071, 0]
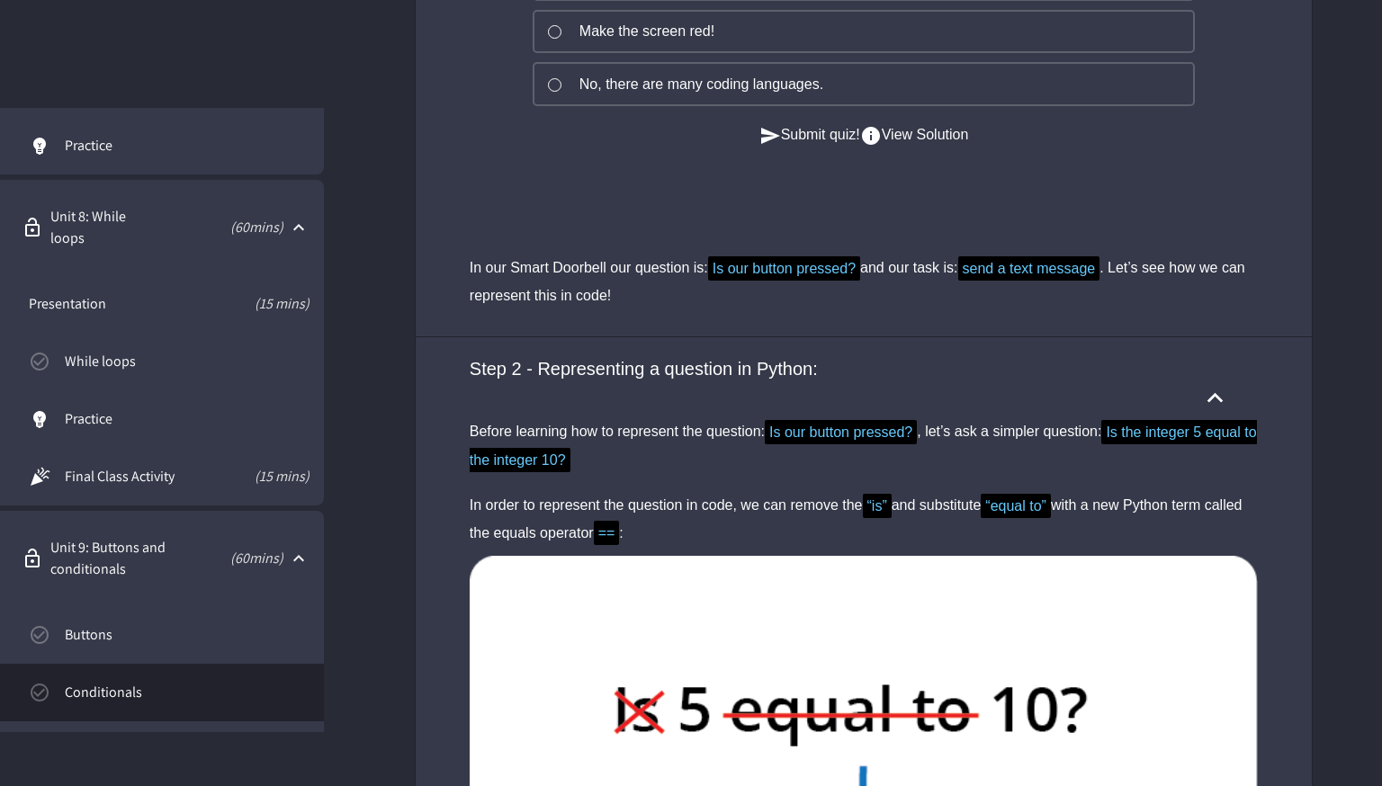
click at [187, 678] on link "Conditionals" at bounding box center [162, 693] width 324 height 58
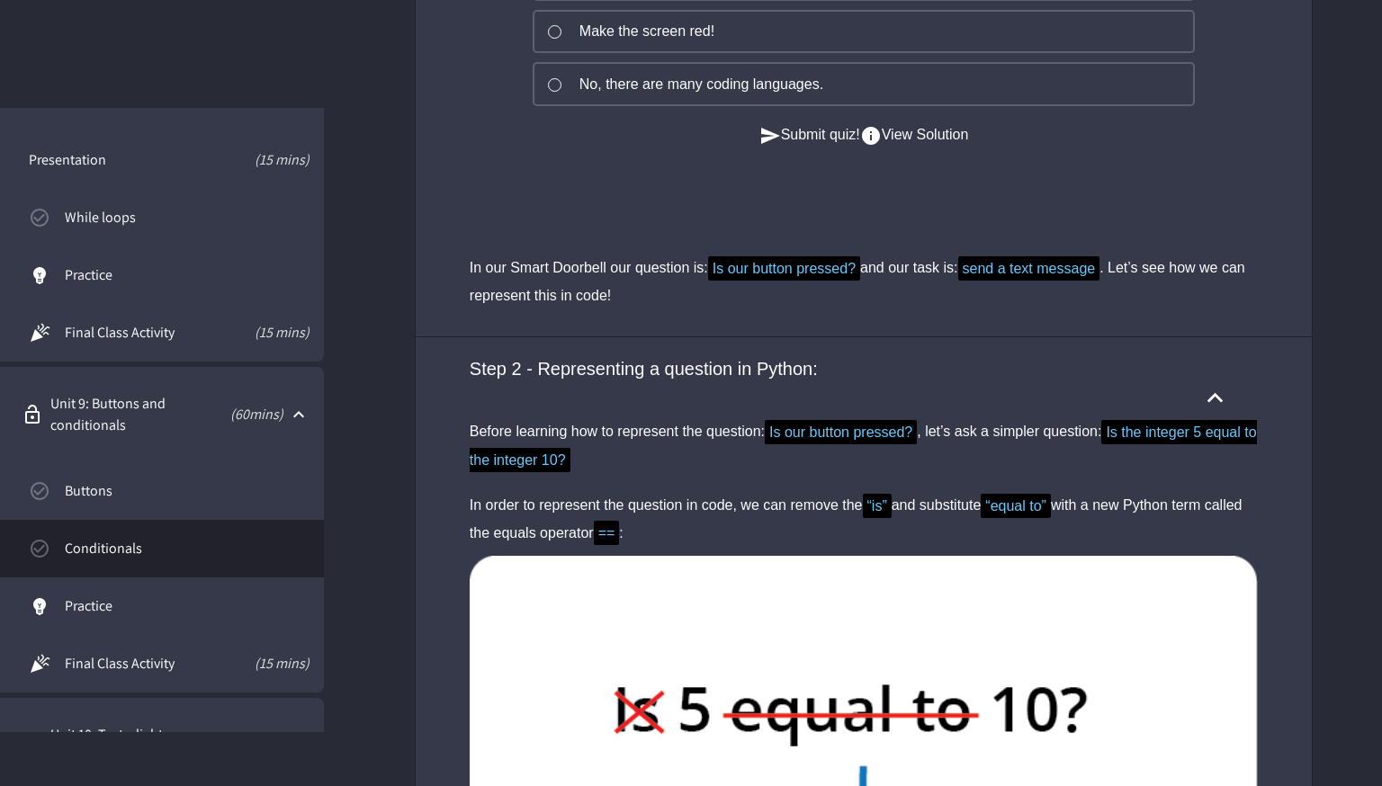
scroll to position [1277, 0]
click at [168, 650] on link "Final Class Activity (15 mins)" at bounding box center [162, 669] width 324 height 58
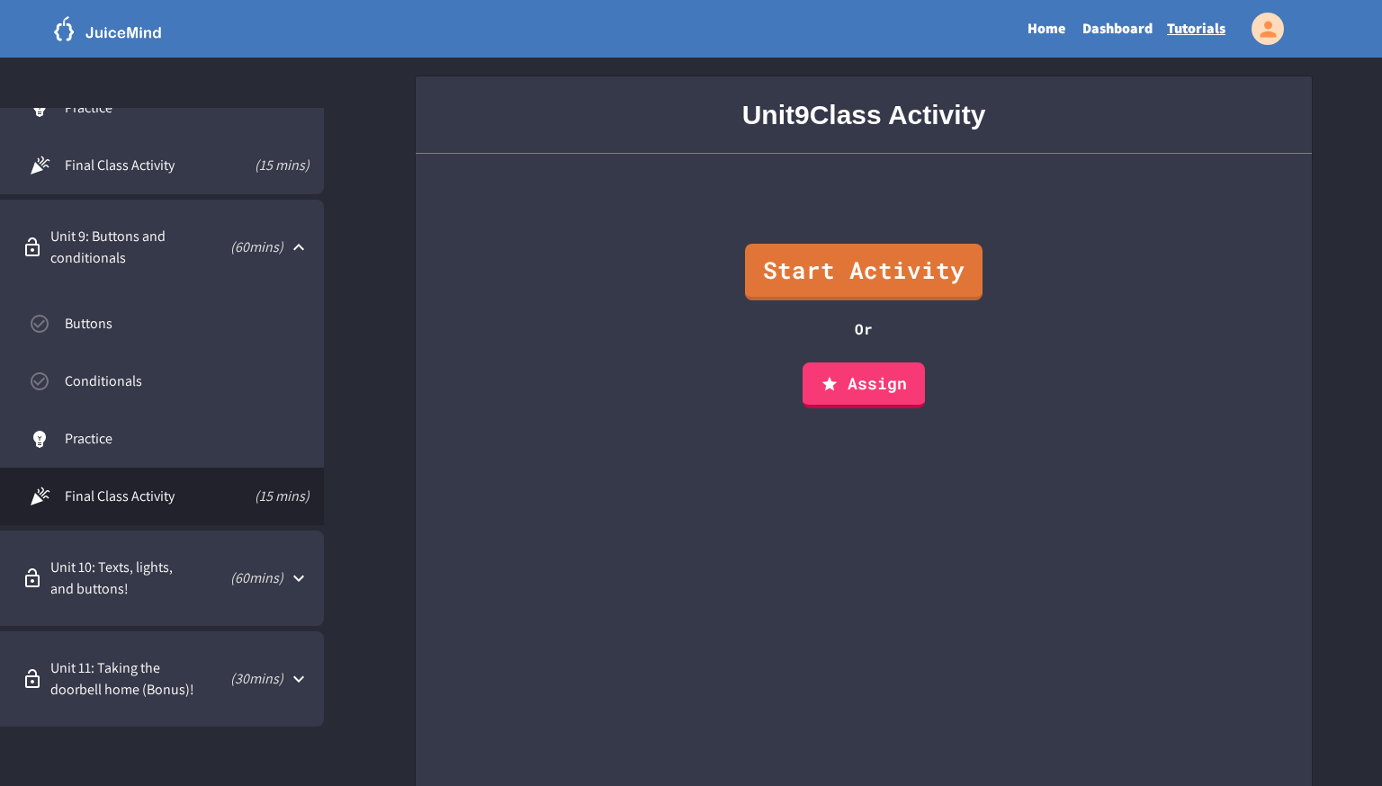
scroll to position [1442, 0]
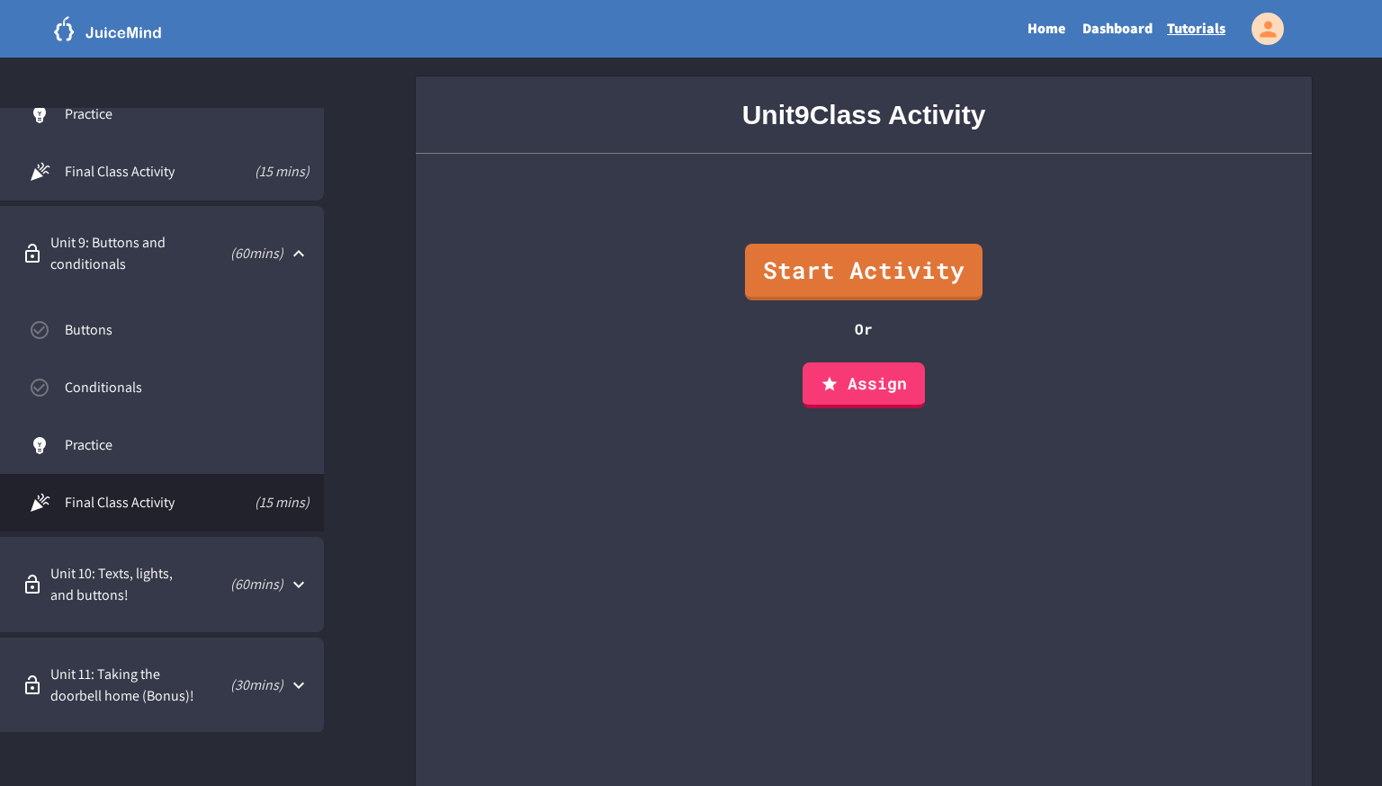
click at [170, 598] on span "Unit 10: Texts, lights, and buttons!" at bounding box center [120, 584] width 140 height 43
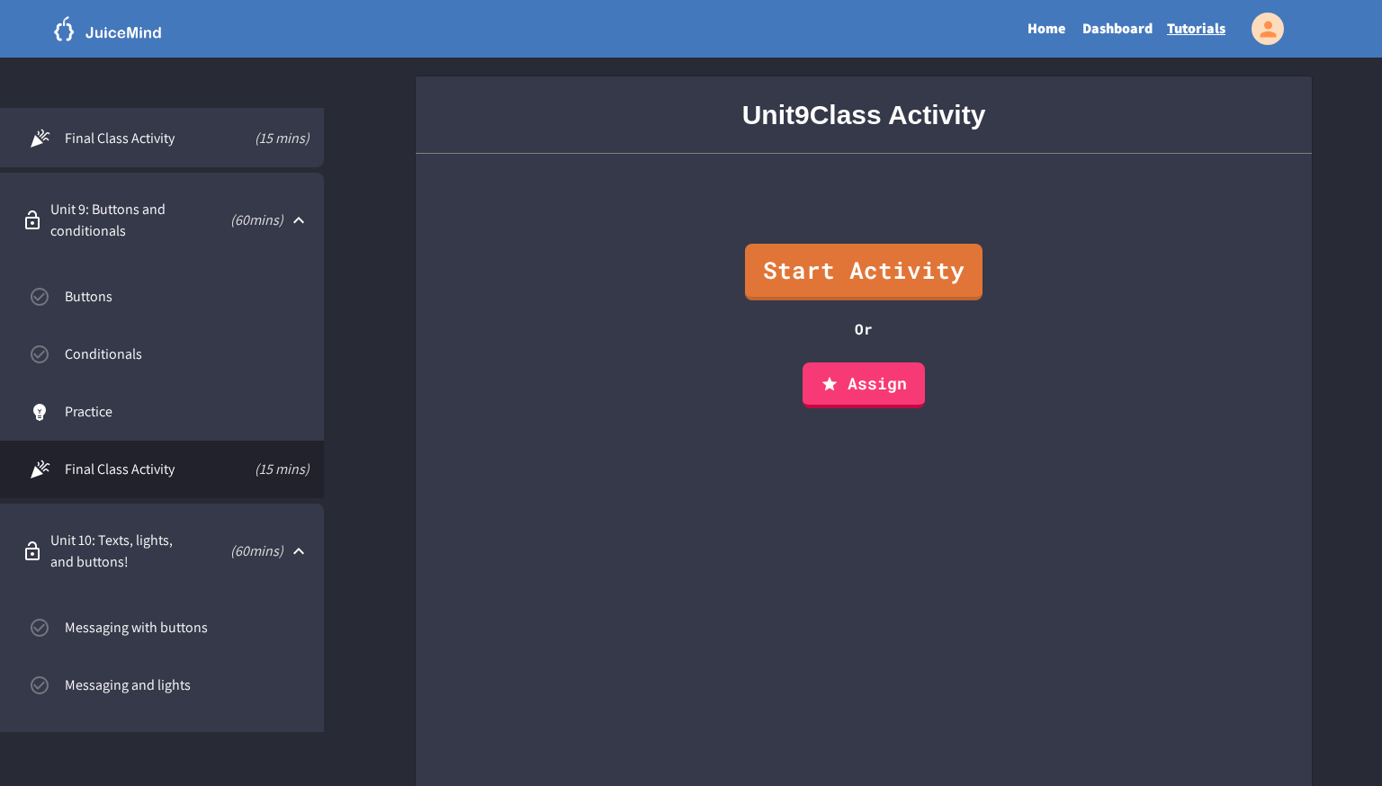
scroll to position [1480, 0]
click at [177, 642] on link "Messaging with buttons" at bounding box center [162, 624] width 324 height 58
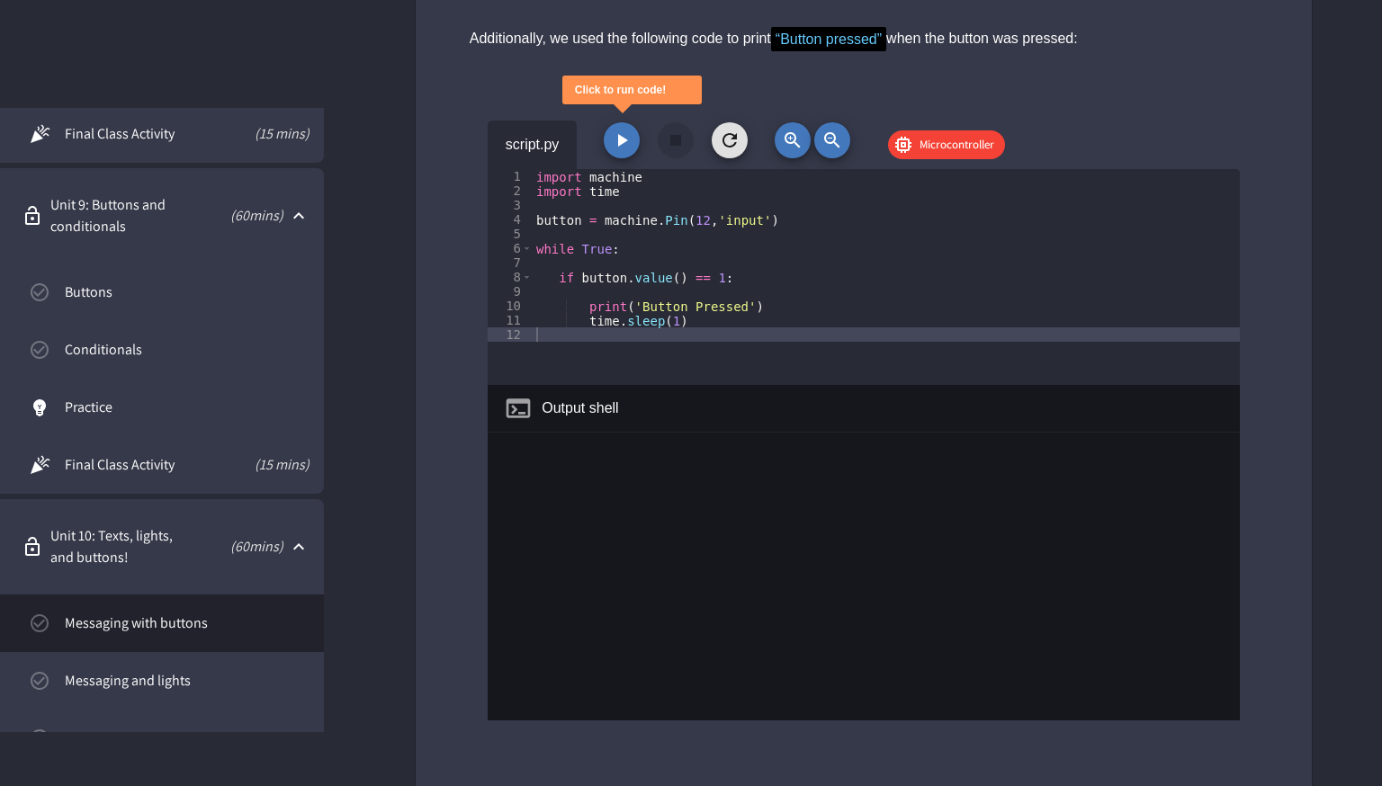
scroll to position [4006, 0]
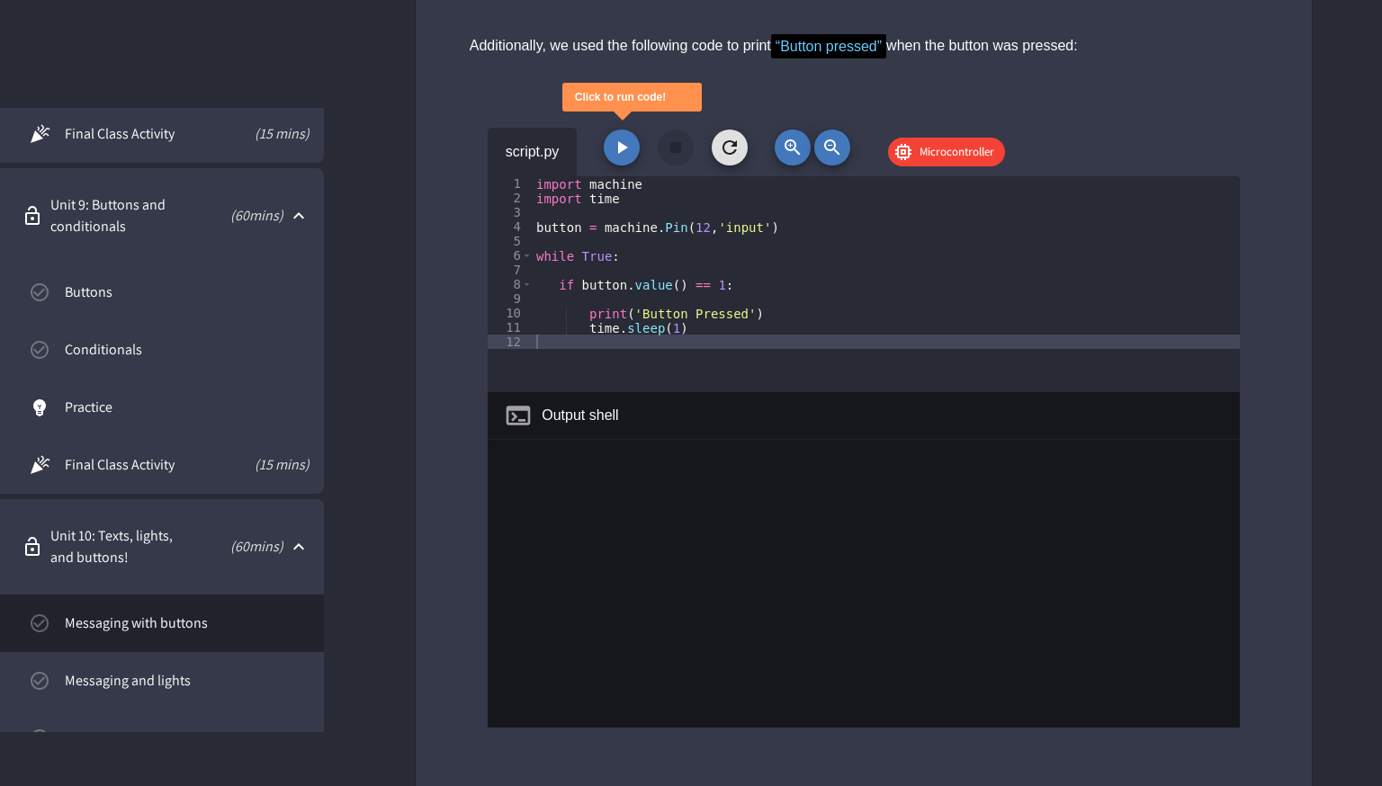
click at [628, 166] on button "button" at bounding box center [622, 148] width 36 height 36
click at [729, 158] on icon "button" at bounding box center [730, 148] width 22 height 22
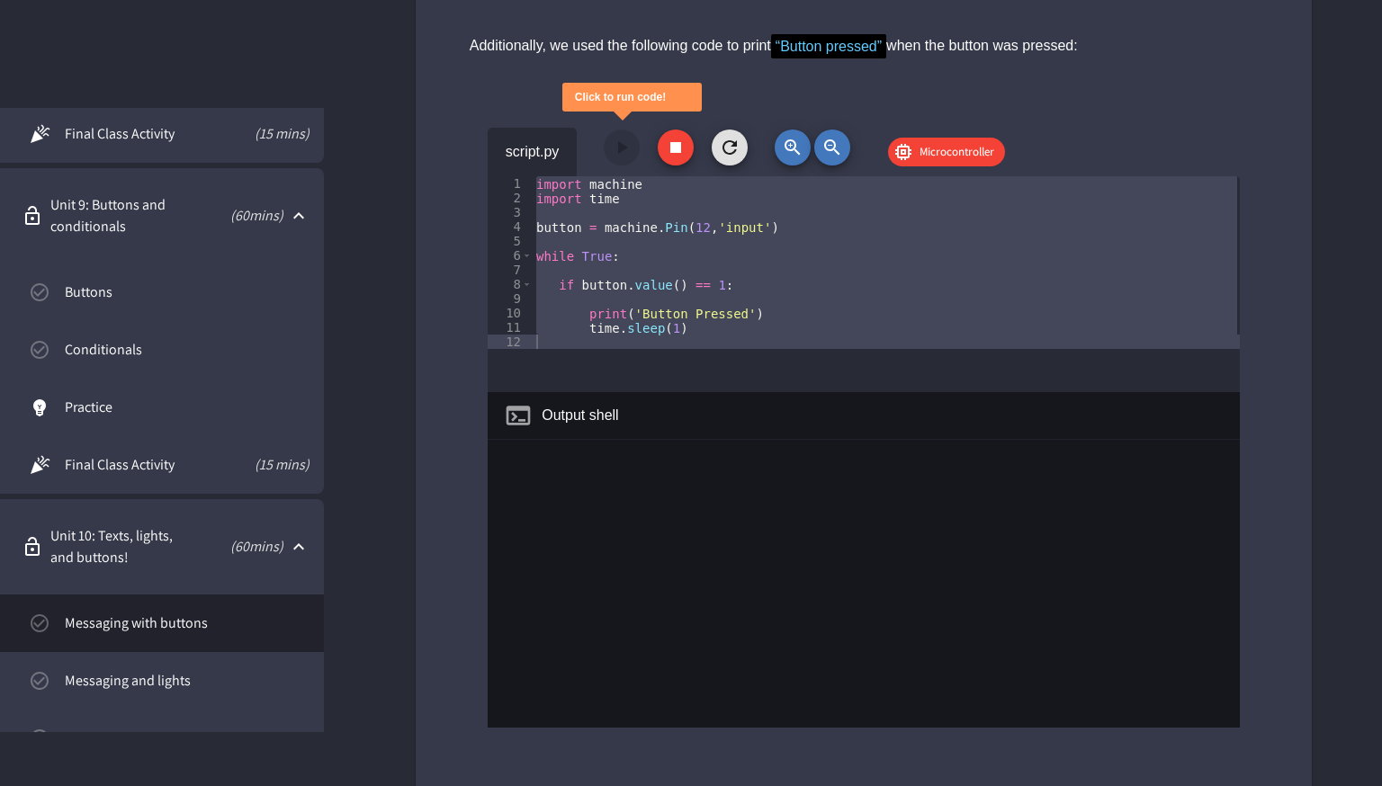
click at [724, 155] on icon "button" at bounding box center [730, 147] width 14 height 14
click at [687, 166] on button "button" at bounding box center [676, 148] width 36 height 36
click at [630, 158] on icon "button" at bounding box center [622, 148] width 22 height 22
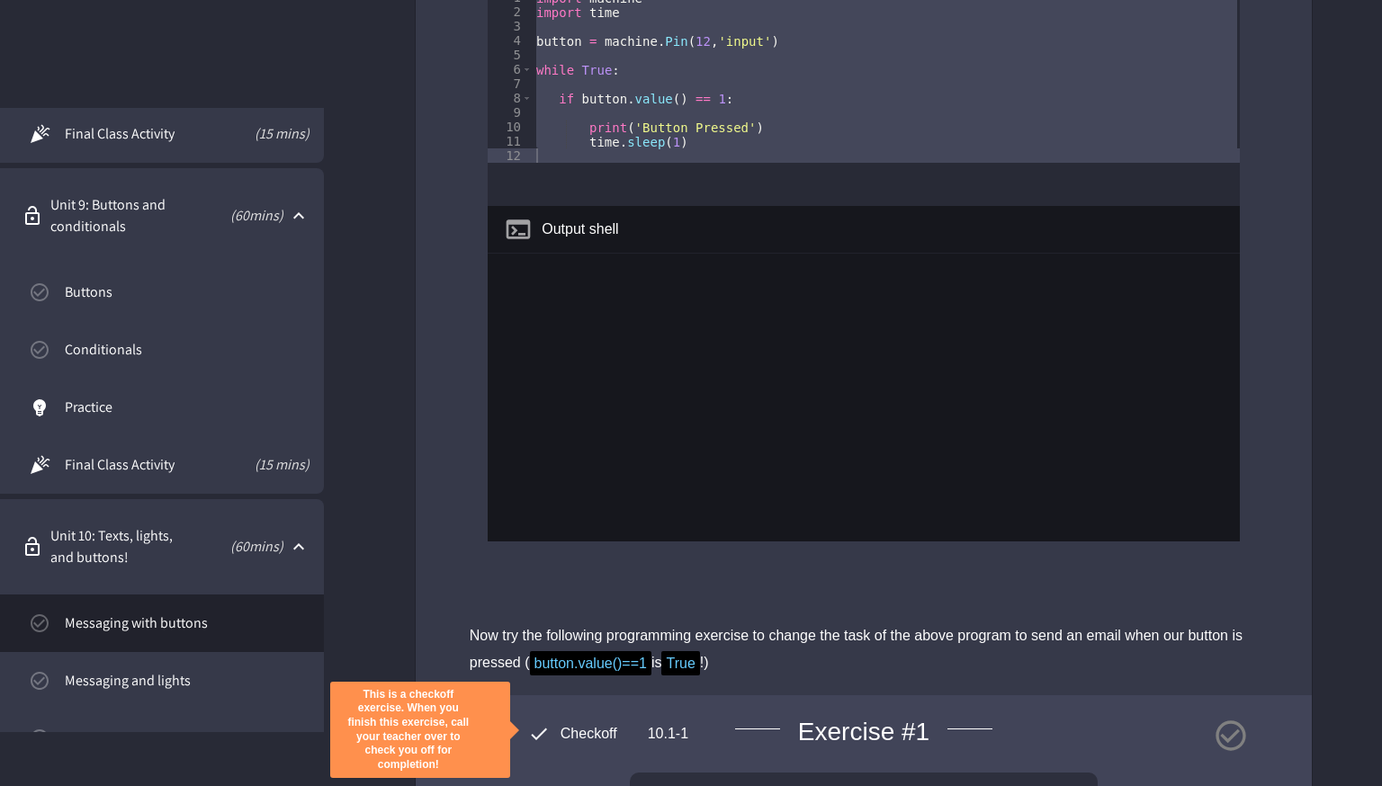
scroll to position [3805, 0]
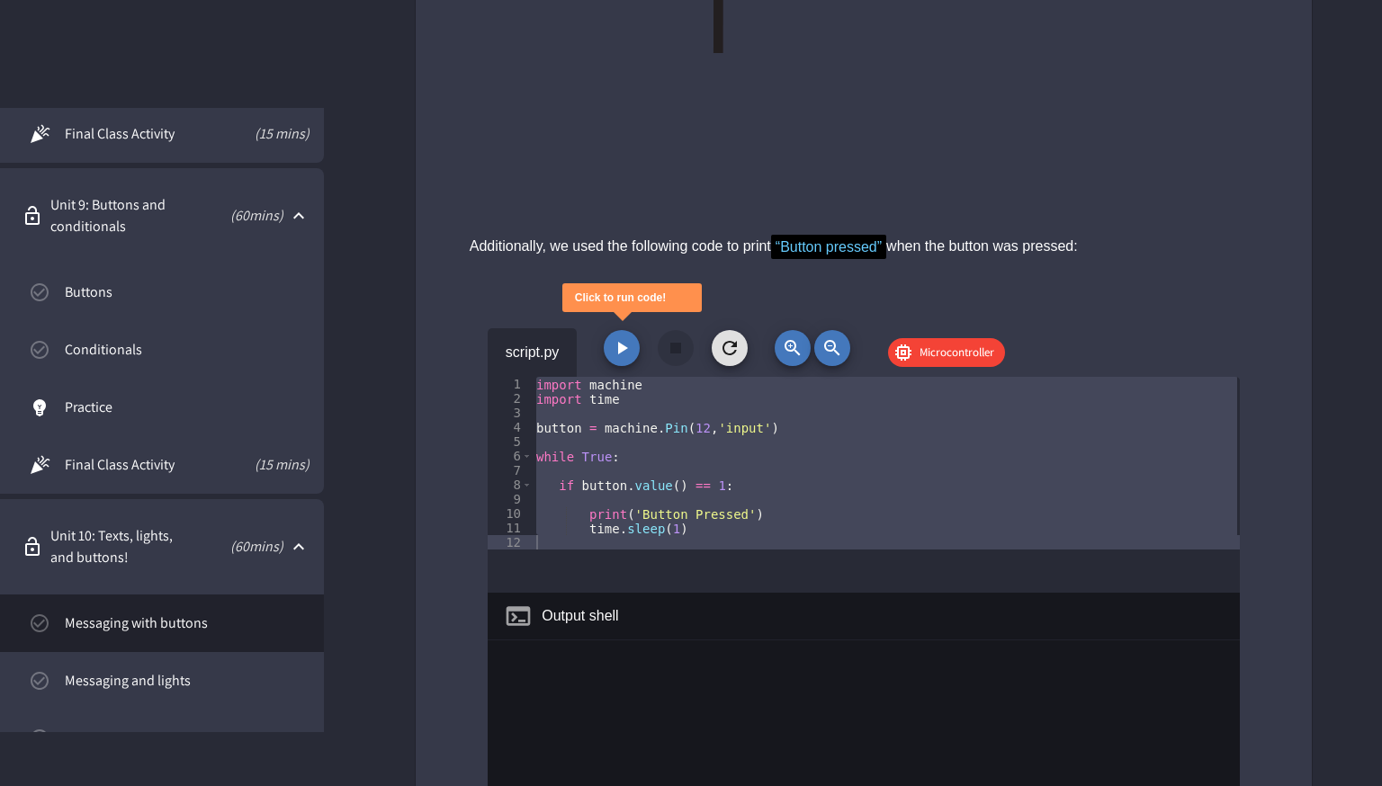
click at [640, 377] on div "script.py Microcontroller" at bounding box center [864, 352] width 752 height 49
click at [625, 359] on icon "button" at bounding box center [622, 348] width 22 height 22
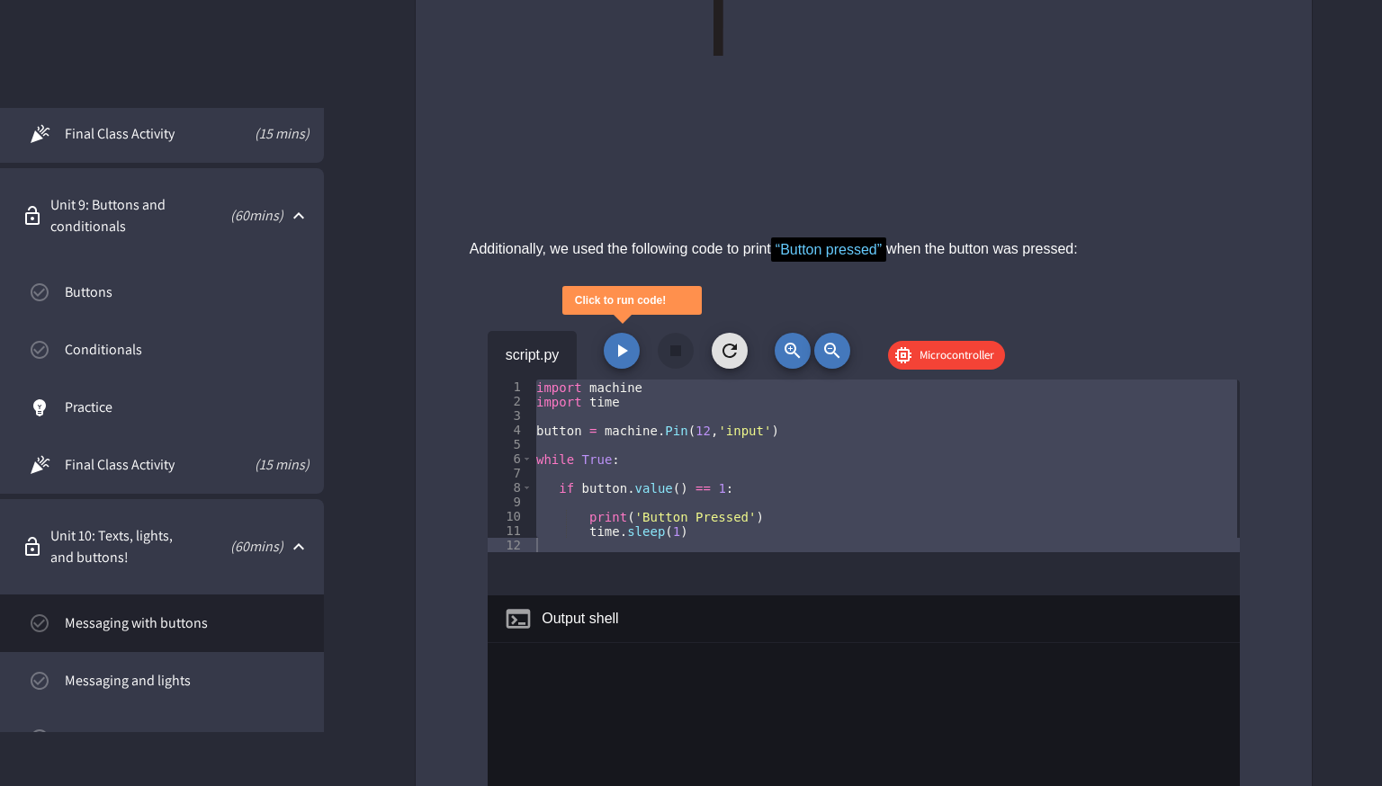
scroll to position [3797, 0]
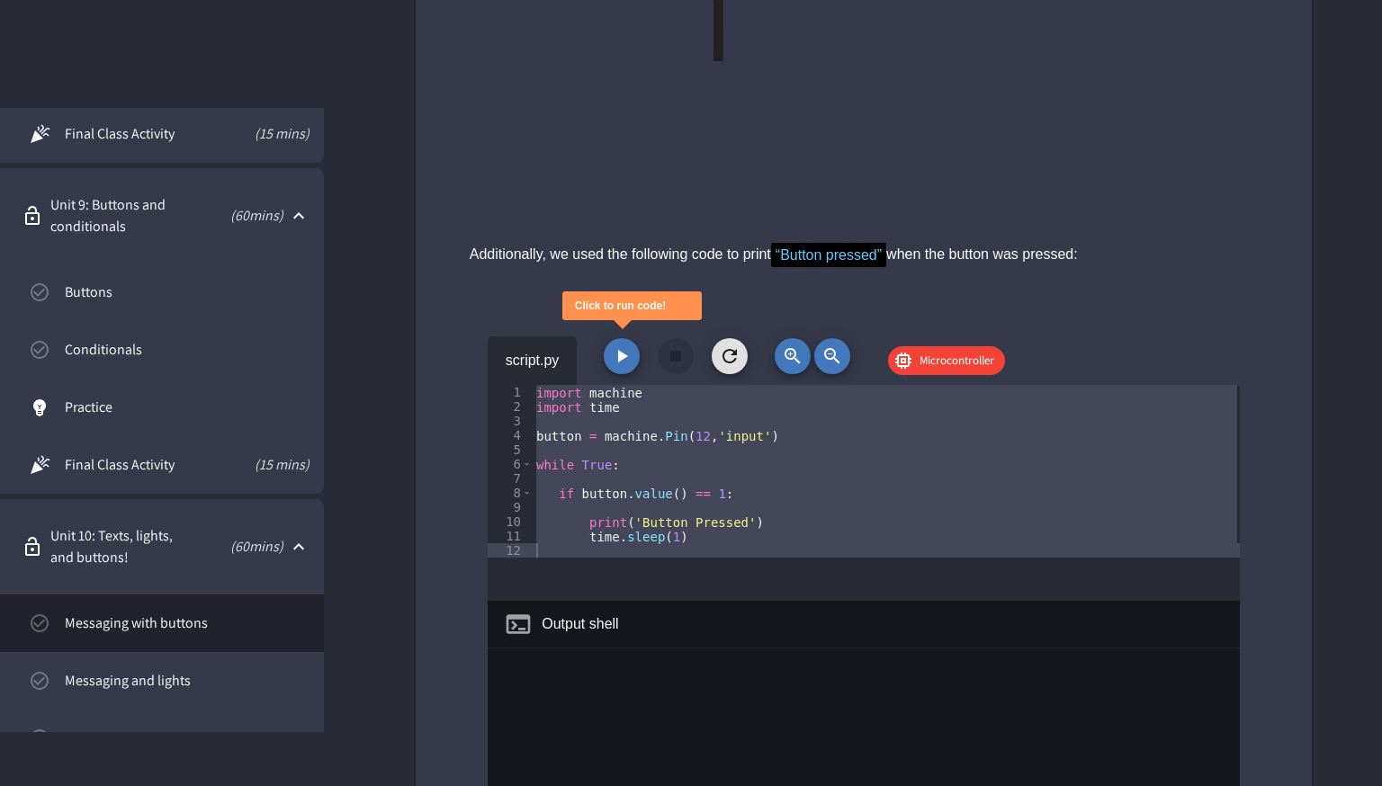
click at [620, 367] on icon "button" at bounding box center [622, 357] width 22 height 22
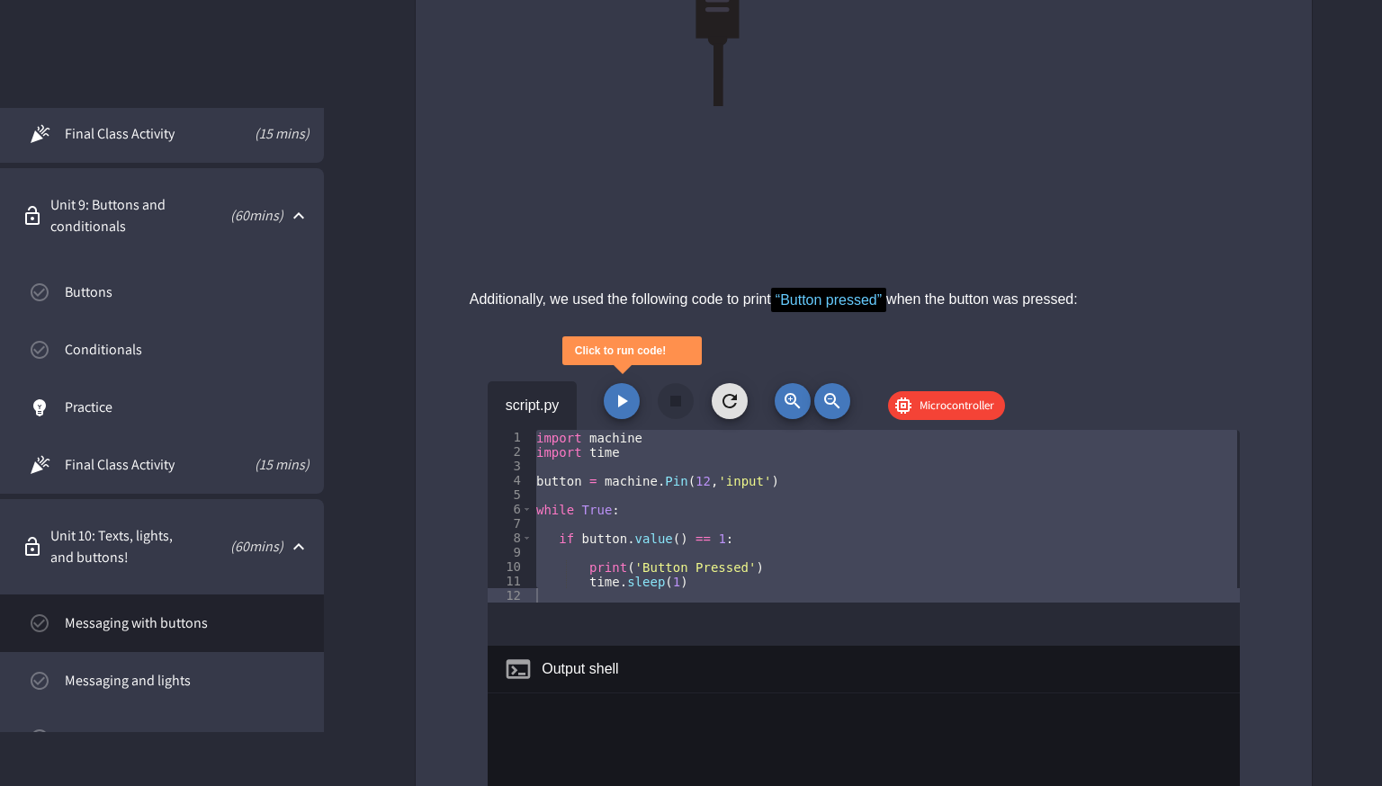
scroll to position [3751, 0]
click at [615, 414] on icon "button" at bounding box center [622, 403] width 22 height 22
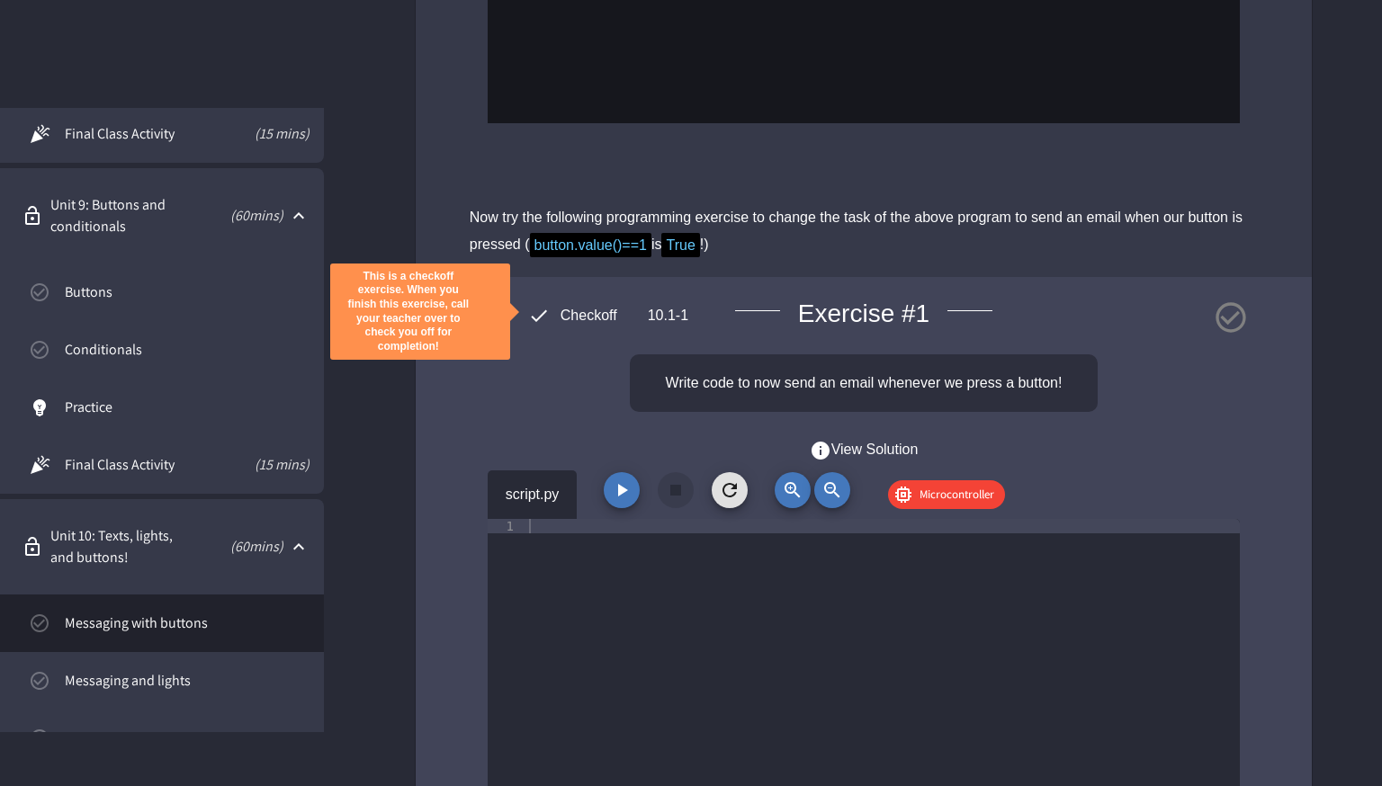
scroll to position [4613, 0]
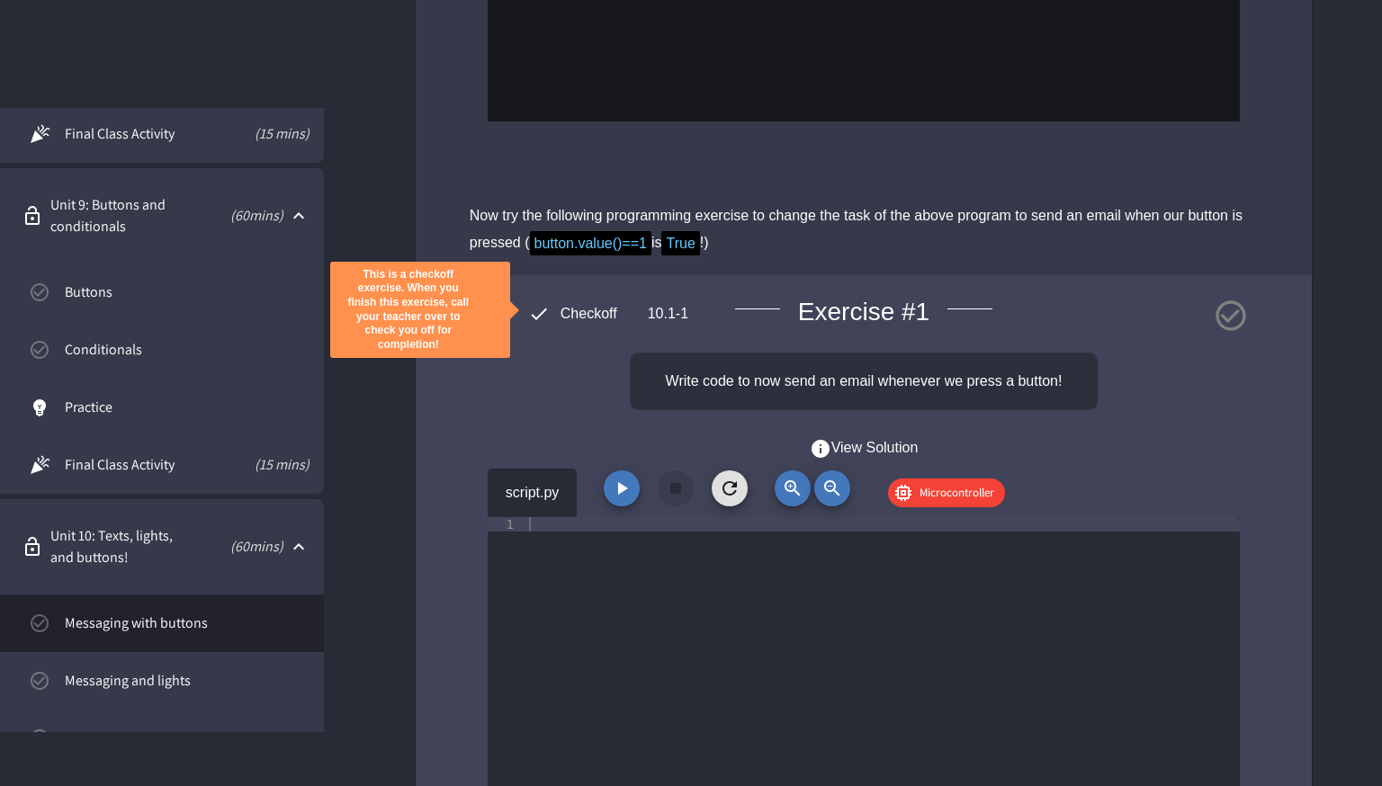
click at [297, 661] on link "Messaging and lights" at bounding box center [162, 681] width 324 height 58
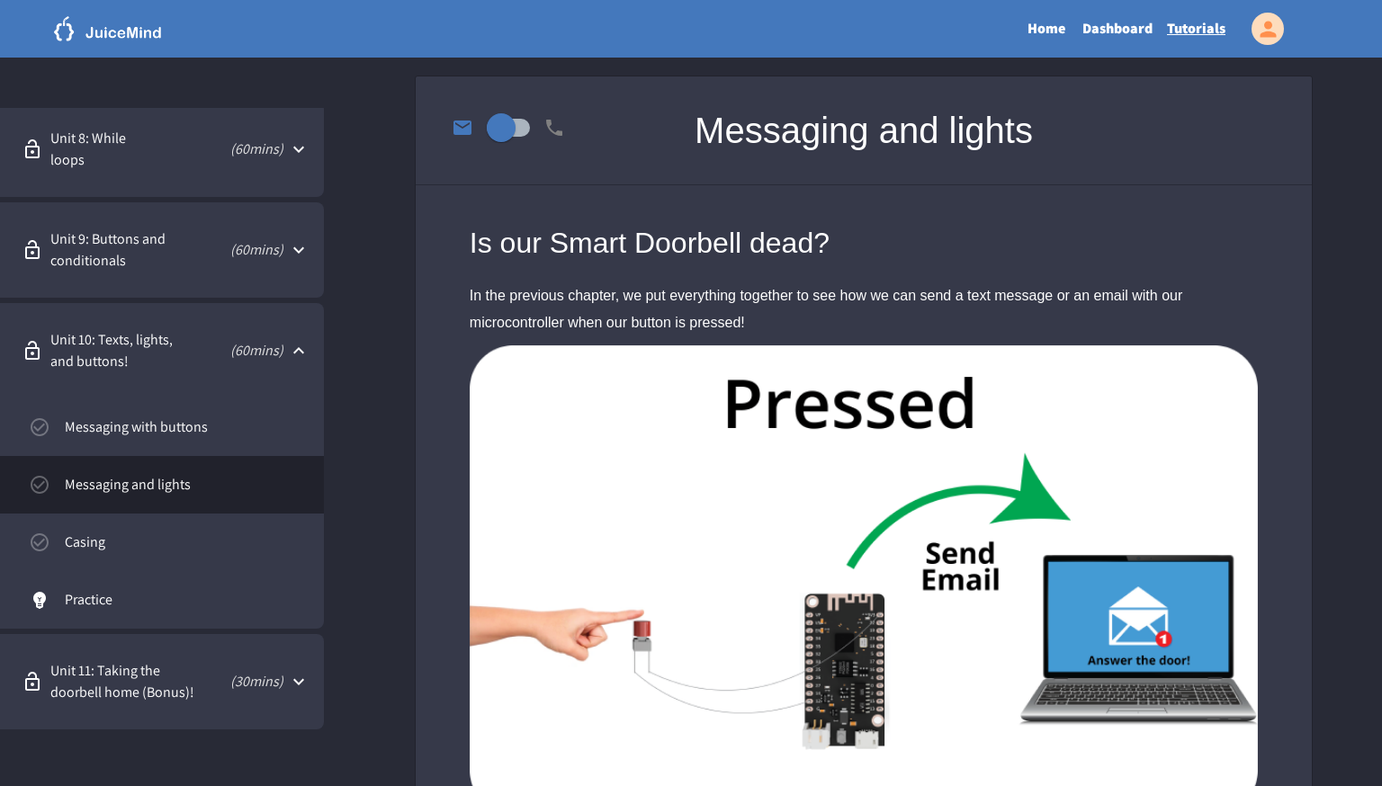
scroll to position [700, 0]
